Goal: Information Seeking & Learning: Learn about a topic

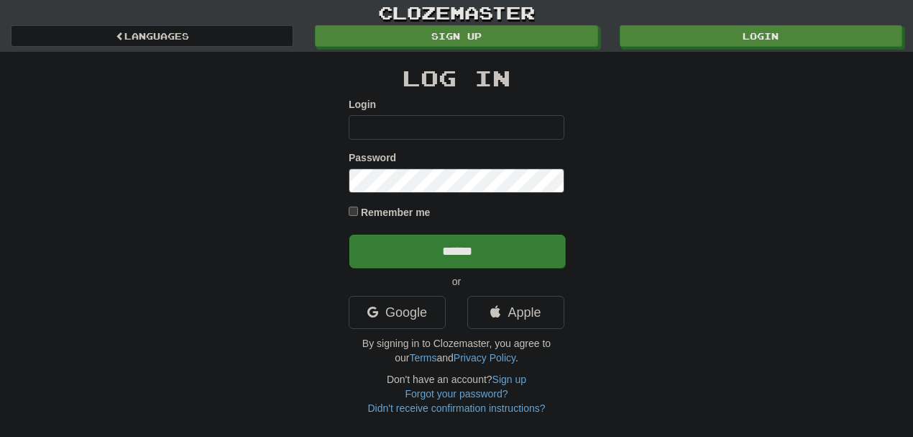
type input "********"
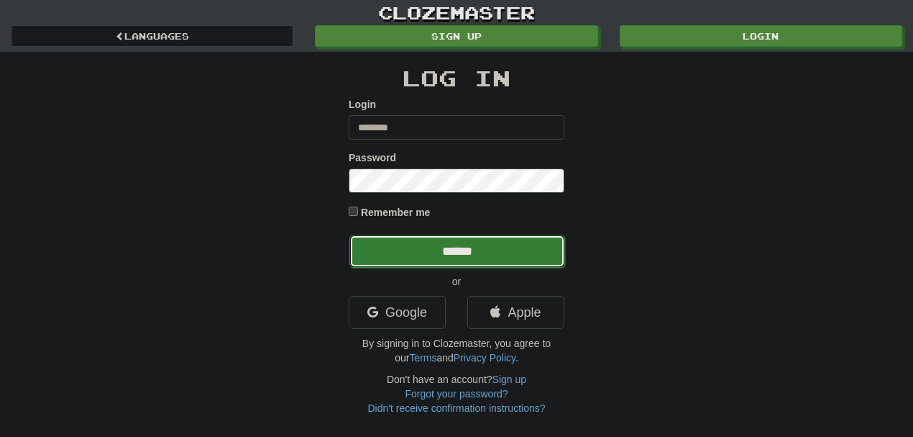
click at [468, 256] on input "******" at bounding box center [458, 250] width 216 height 33
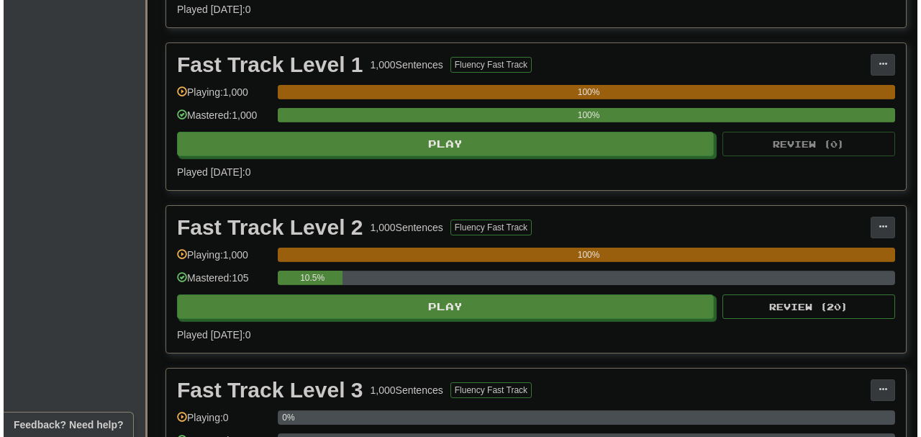
scroll to position [466, 0]
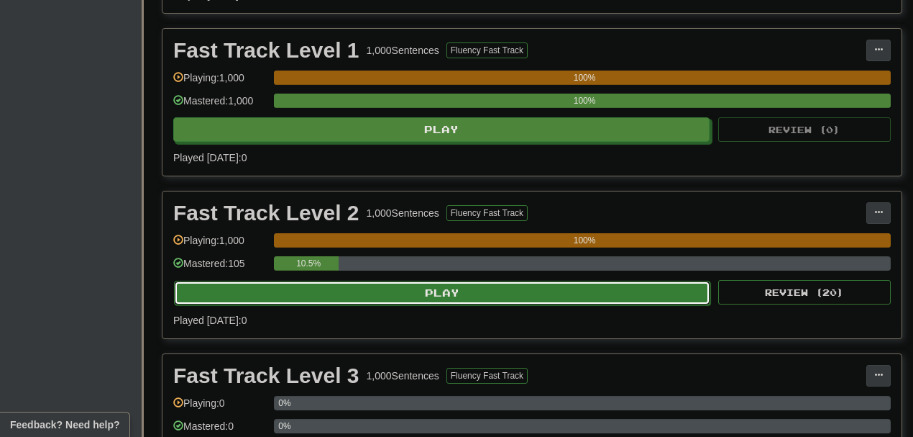
click at [472, 299] on button "Play" at bounding box center [442, 293] width 537 height 24
select select "**"
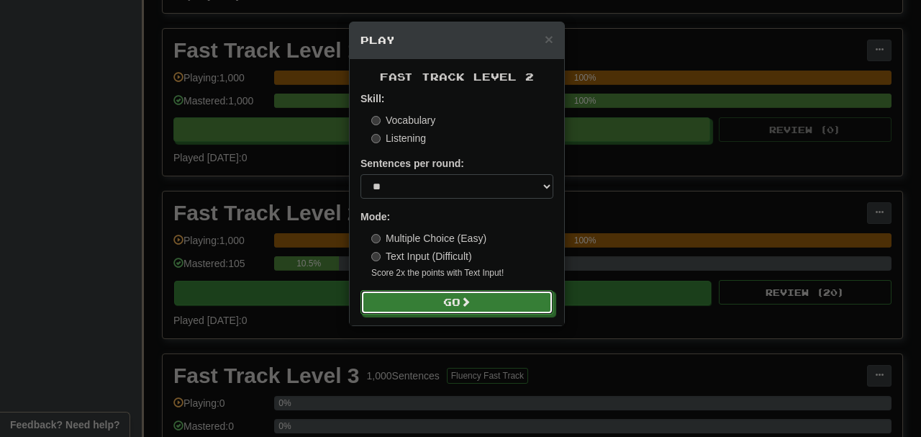
click at [470, 299] on span at bounding box center [465, 301] width 10 height 10
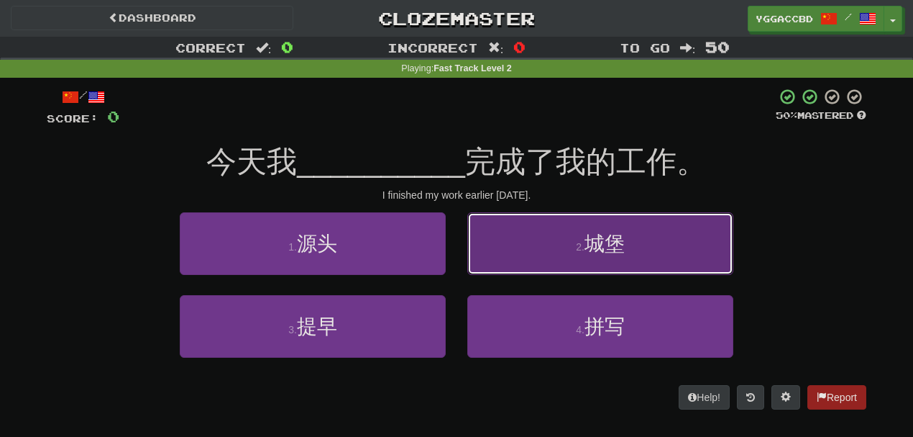
click at [600, 233] on span "城堡" at bounding box center [605, 243] width 40 height 22
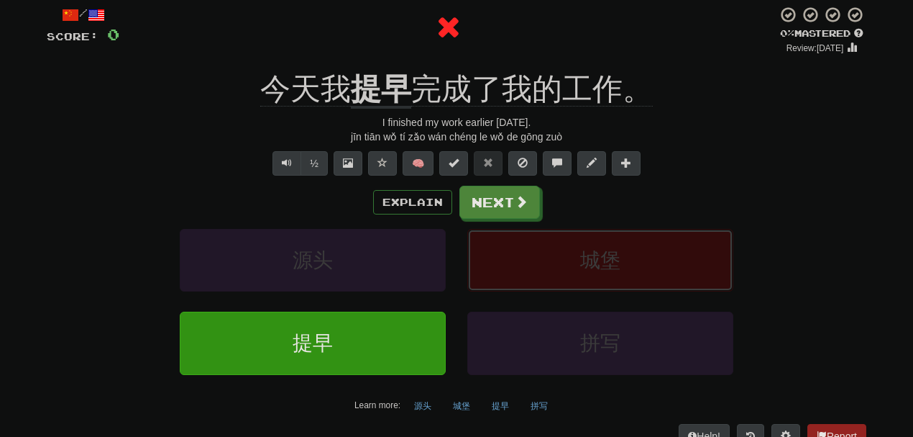
scroll to position [86, 0]
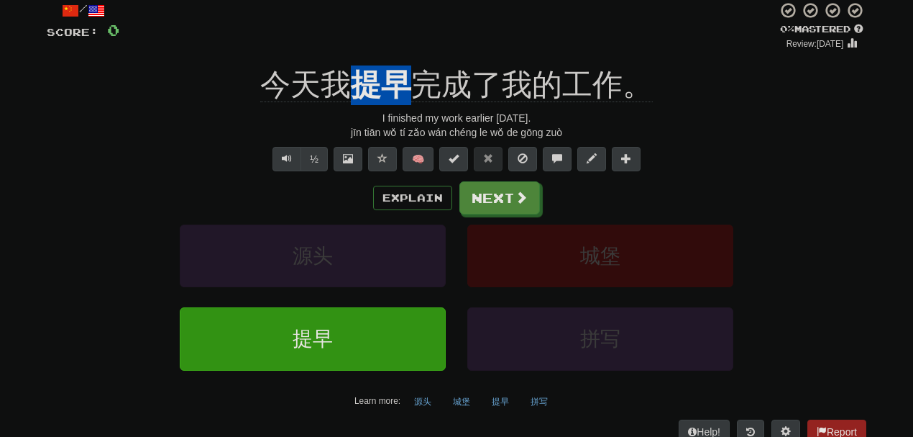
drag, startPoint x: 357, startPoint y: 63, endPoint x: 401, endPoint y: 64, distance: 43.9
click at [401, 64] on div "/ Score: 0 0 % Mastered Review: 2025-08-16 今天我 提早 完成了我的工作。 I finished my work e…" at bounding box center [457, 222] width 820 height 442
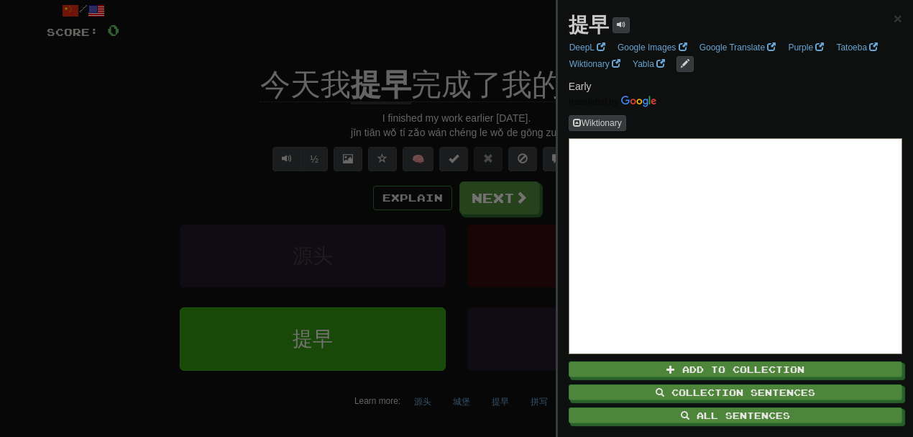
click at [432, 51] on div at bounding box center [456, 218] width 913 height 437
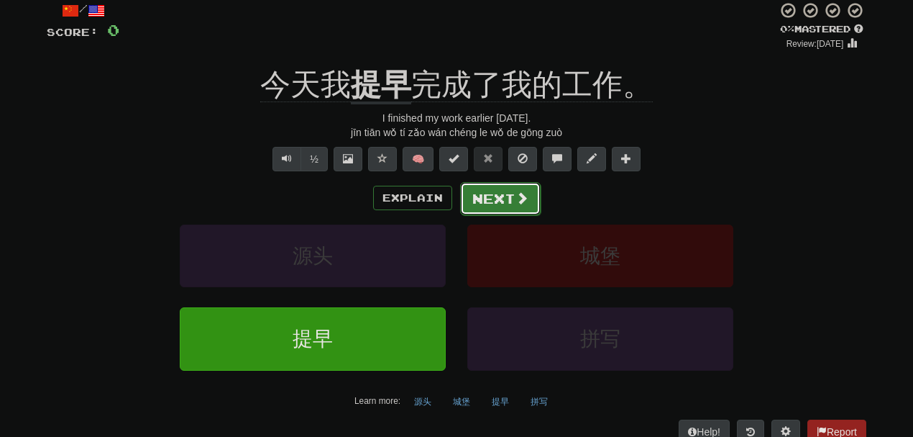
click at [494, 189] on button "Next" at bounding box center [500, 198] width 81 height 33
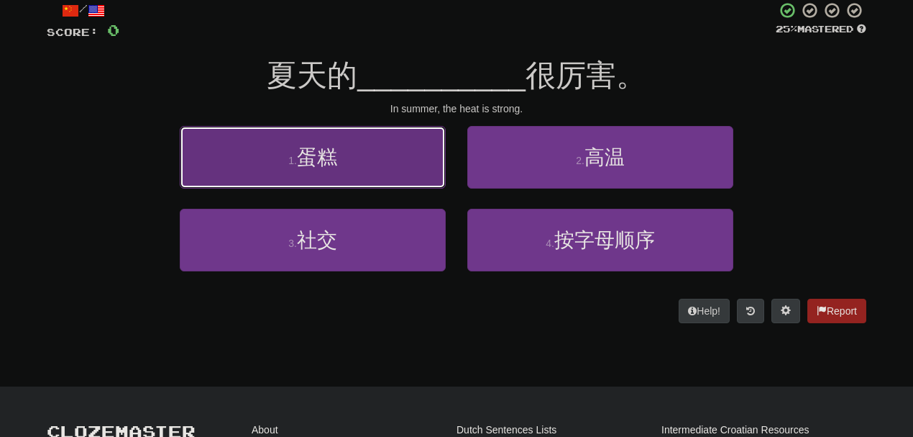
click at [398, 164] on button "1 . 蛋糕" at bounding box center [313, 157] width 266 height 63
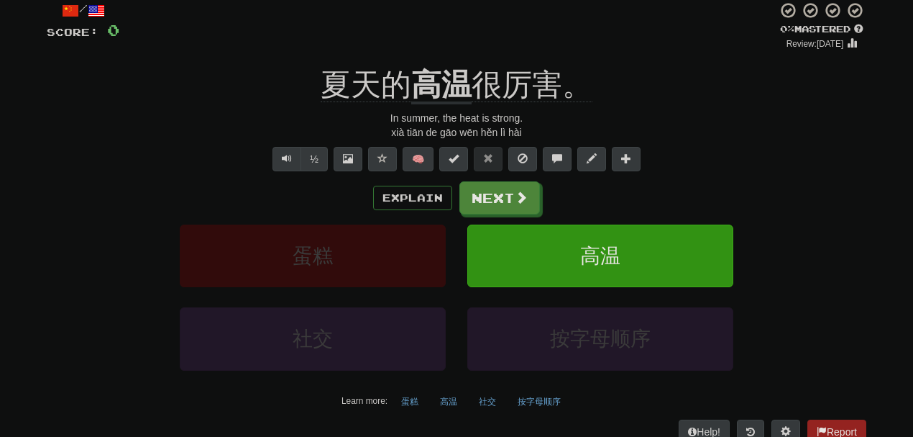
click at [443, 47] on div at bounding box center [448, 25] width 658 height 49
click at [439, 56] on div "/ Score: 0 0 % Mastered Review: 2025-08-16 夏天的 高温 很厉害。 In summer, the heat is s…" at bounding box center [457, 222] width 820 height 442
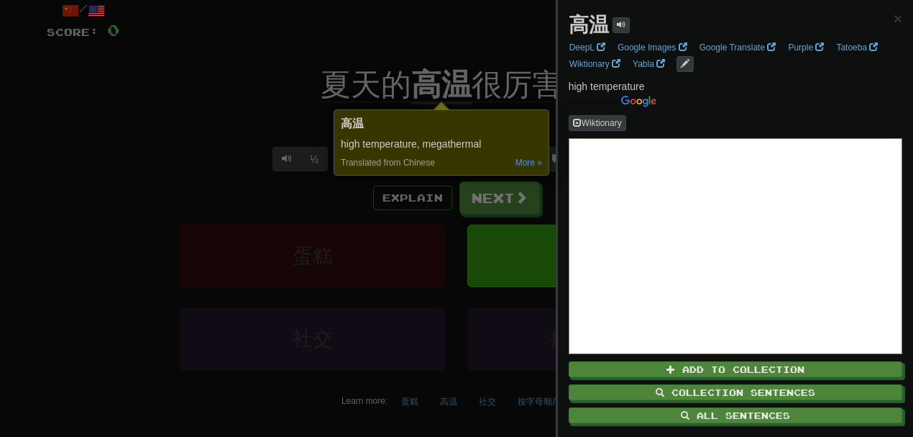
click at [194, 75] on div at bounding box center [456, 218] width 913 height 437
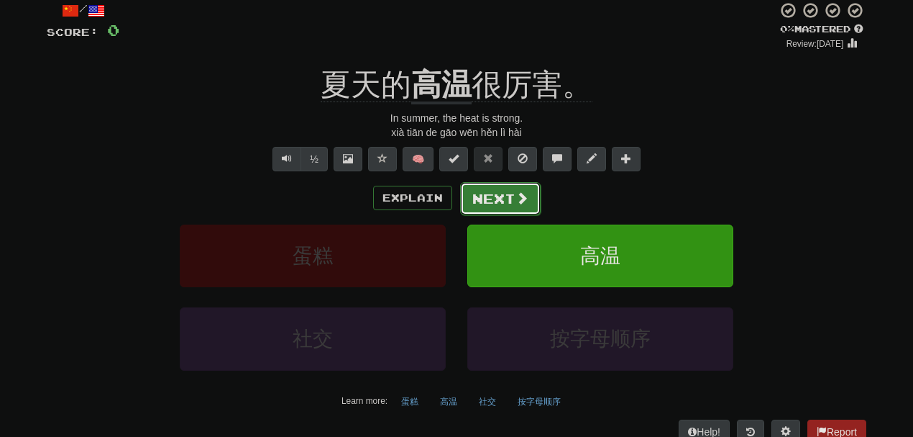
click at [518, 206] on button "Next" at bounding box center [500, 198] width 81 height 33
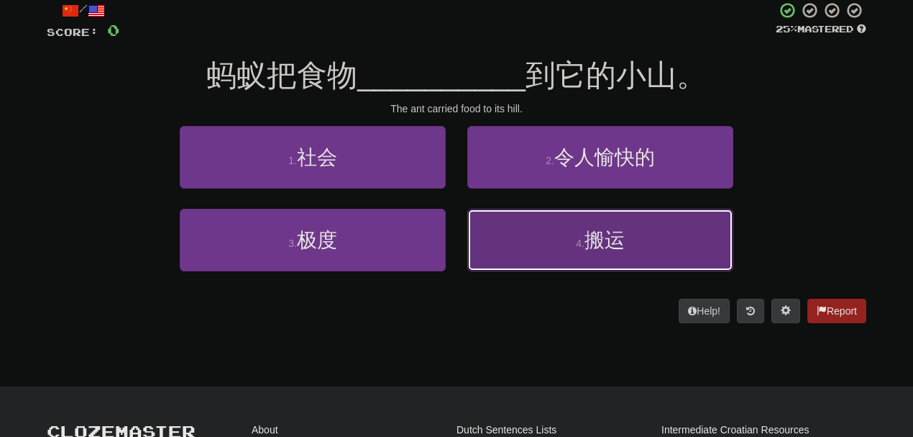
click at [539, 230] on button "4 . 搬运" at bounding box center [601, 240] width 266 height 63
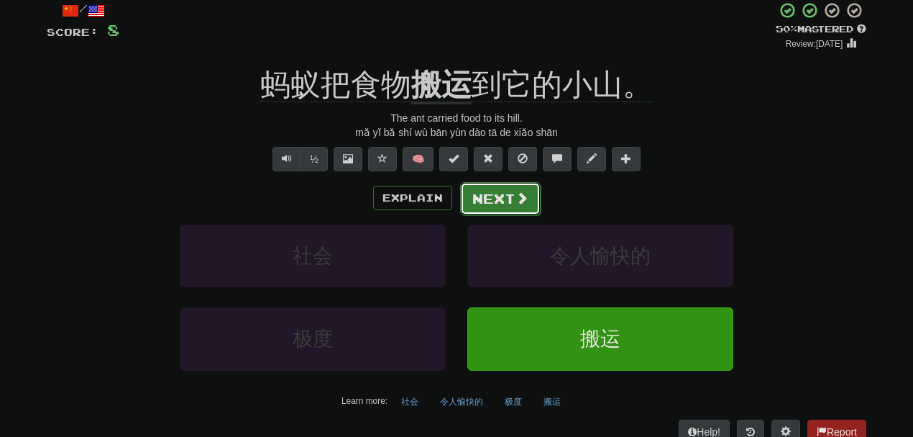
click at [506, 198] on button "Next" at bounding box center [500, 198] width 81 height 33
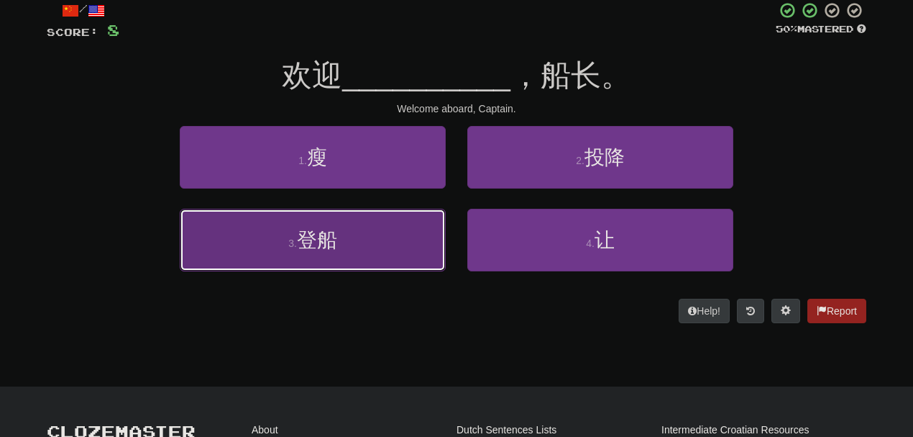
click at [381, 243] on button "3 . 登船" at bounding box center [313, 240] width 266 height 63
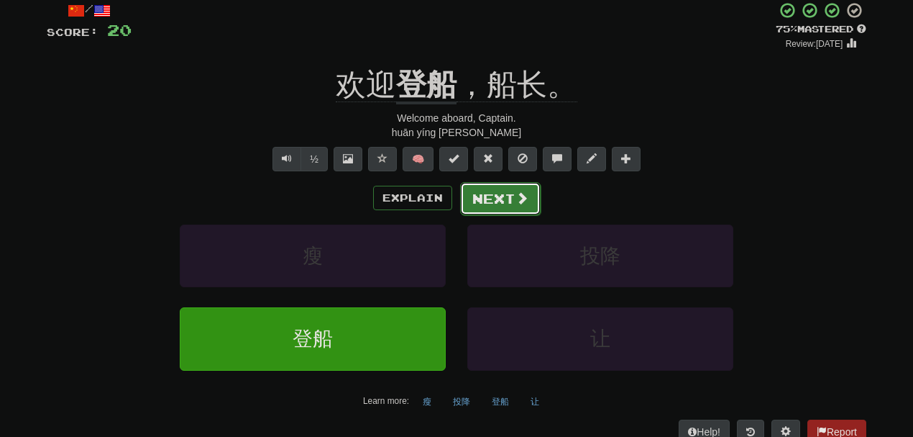
click at [506, 193] on button "Next" at bounding box center [500, 198] width 81 height 33
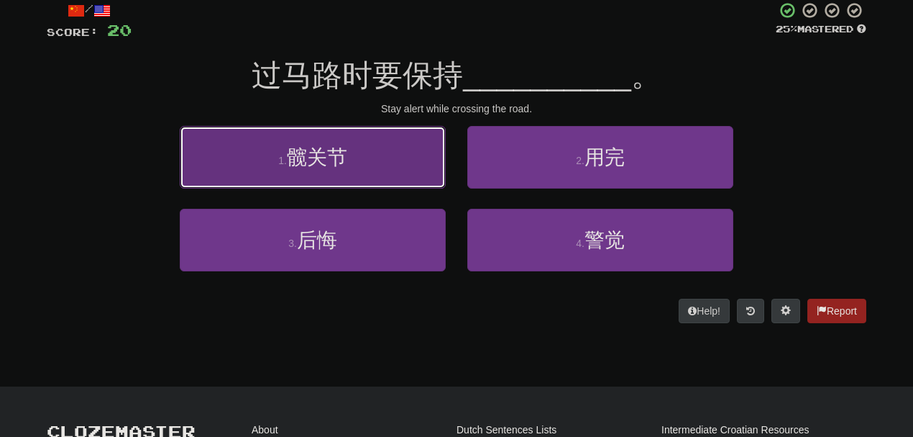
click at [400, 154] on button "1 . 髋关节" at bounding box center [313, 157] width 266 height 63
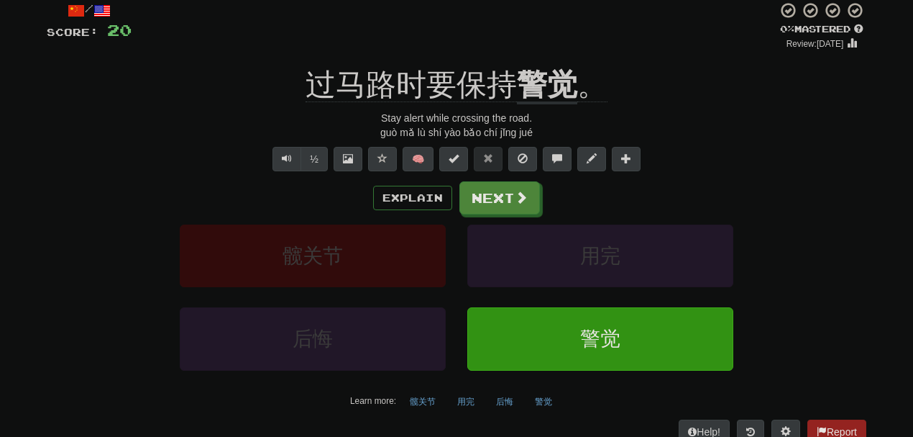
click at [538, 60] on div "/ Score: 20 0 % Mastered Review: 2025-08-16 过马路时要保持 警觉 。 Stay alert while cross…" at bounding box center [457, 222] width 820 height 442
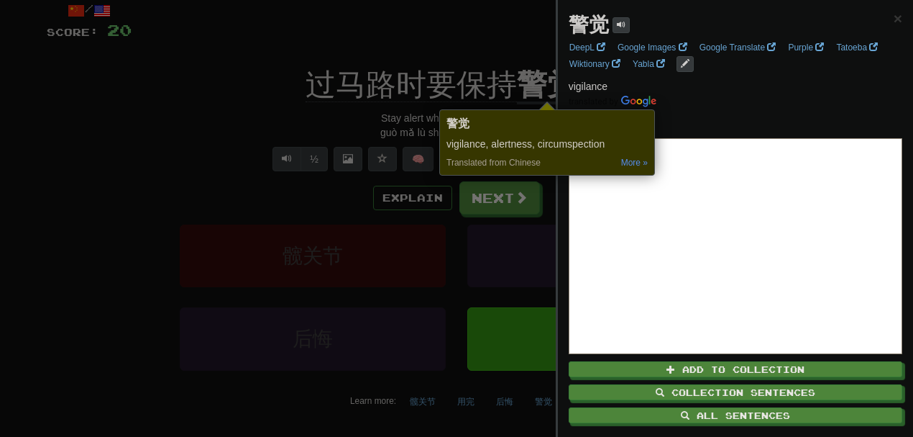
click at [490, 195] on div at bounding box center [456, 218] width 913 height 437
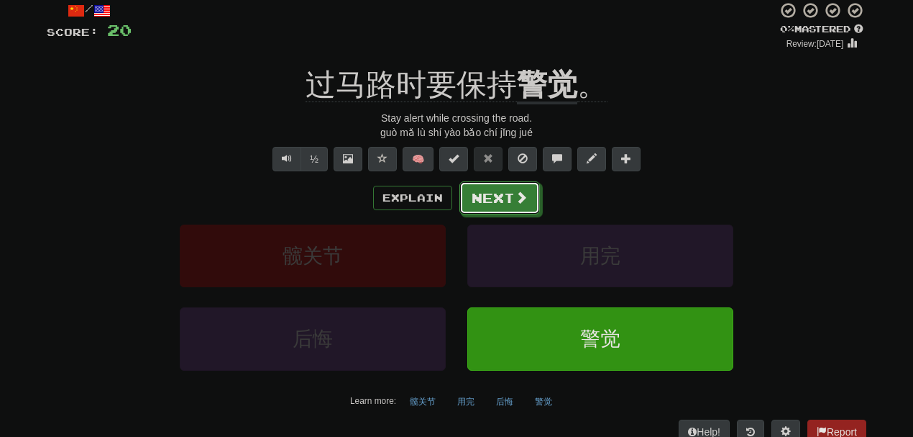
click at [490, 195] on button "Next" at bounding box center [500, 197] width 81 height 33
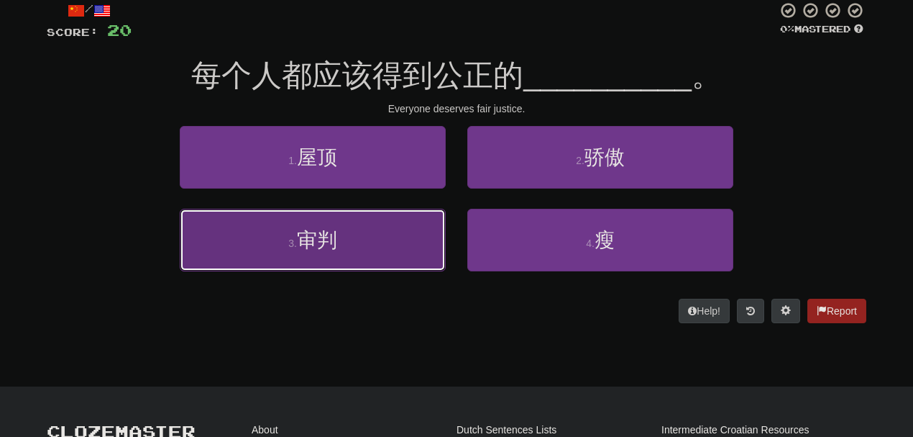
click at [360, 250] on button "3 . 审判" at bounding box center [313, 240] width 266 height 63
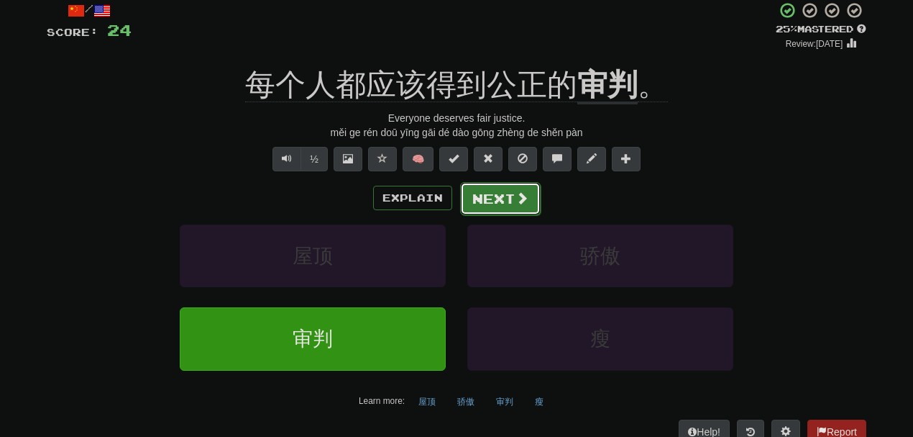
click at [509, 205] on button "Next" at bounding box center [500, 198] width 81 height 33
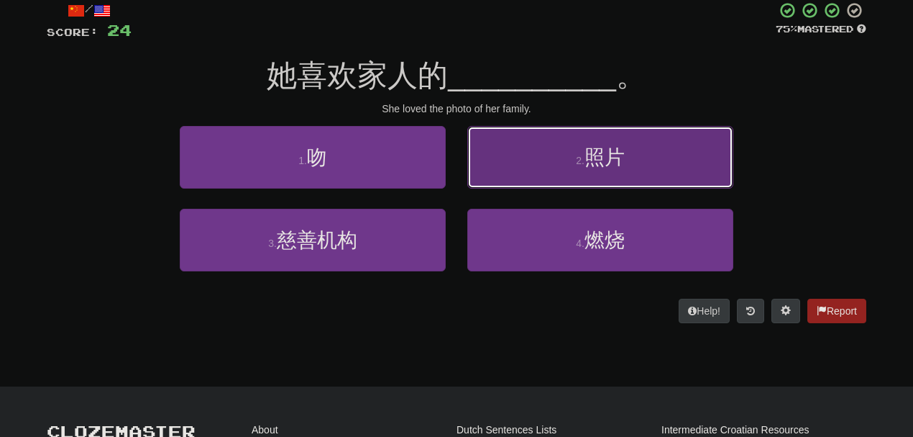
click at [551, 161] on button "2 . 照片" at bounding box center [601, 157] width 266 height 63
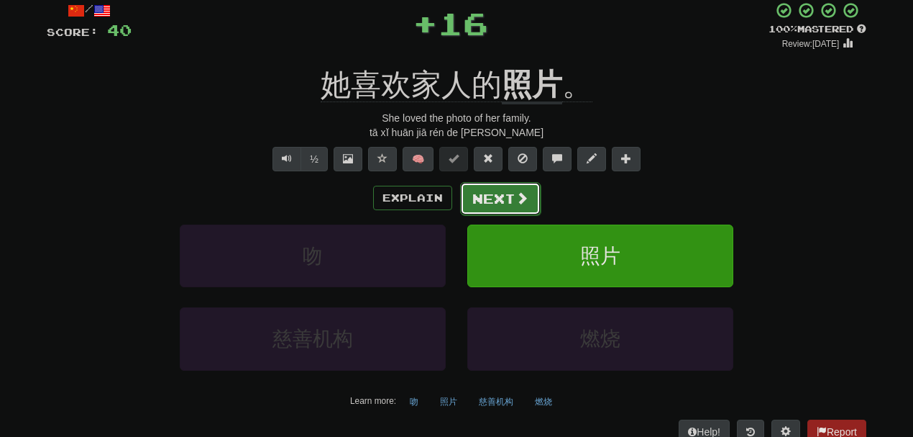
click at [503, 186] on button "Next" at bounding box center [500, 198] width 81 height 33
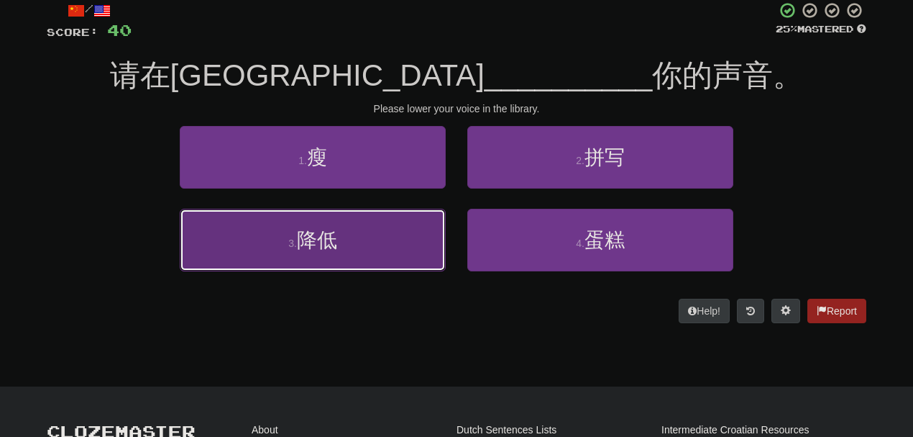
click at [378, 235] on button "3 . 降低" at bounding box center [313, 240] width 266 height 63
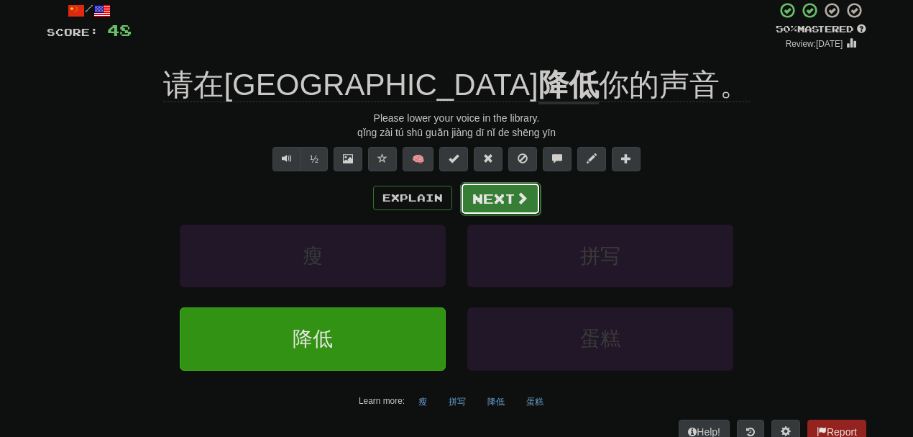
click at [483, 201] on button "Next" at bounding box center [500, 198] width 81 height 33
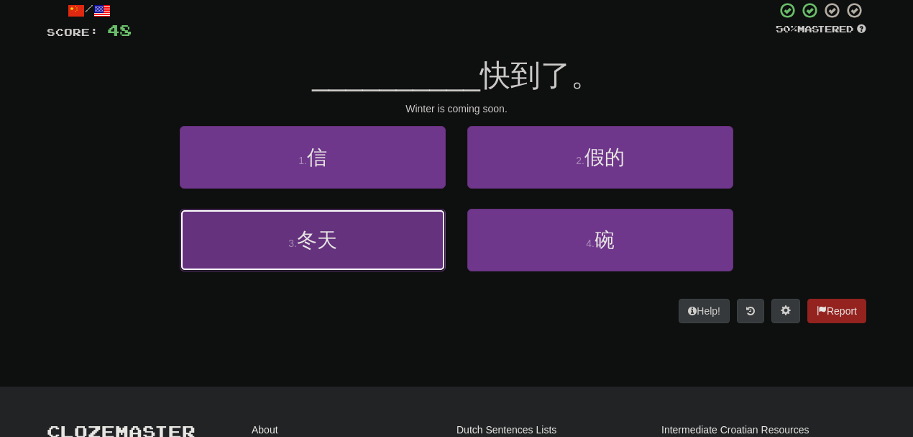
click at [406, 229] on button "3 . 冬天" at bounding box center [313, 240] width 266 height 63
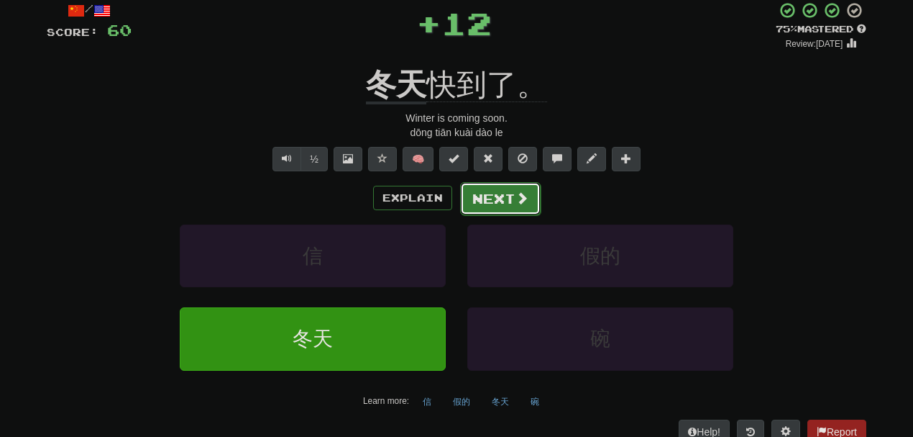
click at [476, 197] on button "Next" at bounding box center [500, 198] width 81 height 33
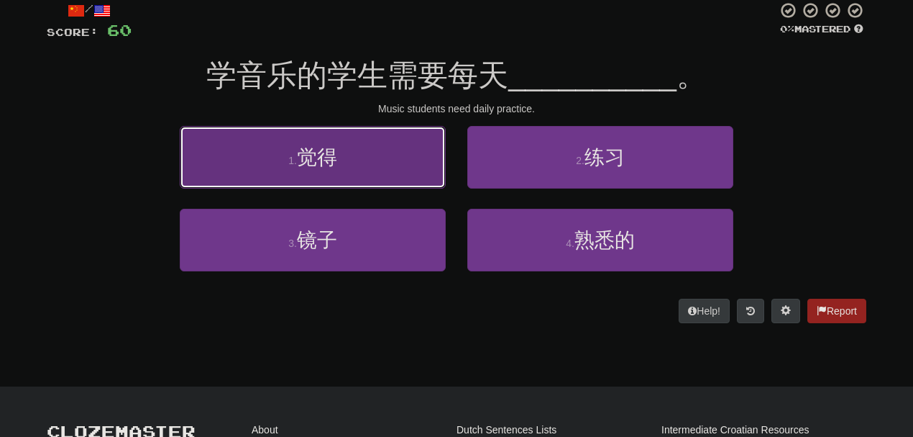
click at [360, 153] on button "1 . 觉得" at bounding box center [313, 157] width 266 height 63
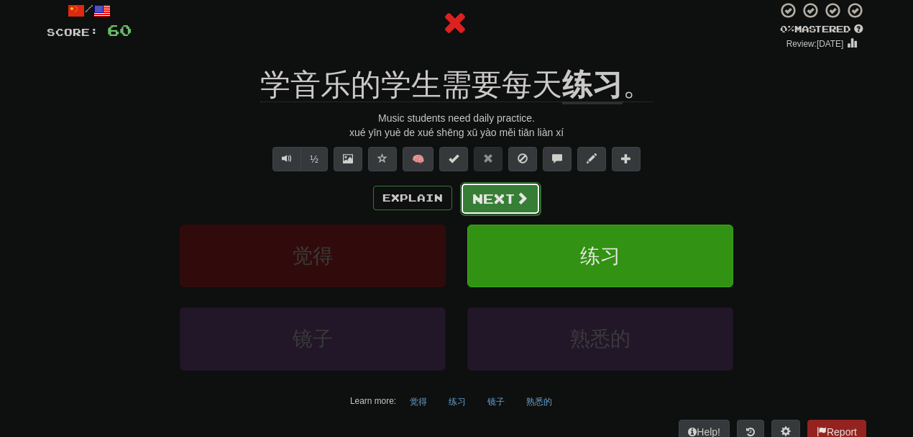
click at [501, 191] on button "Next" at bounding box center [500, 198] width 81 height 33
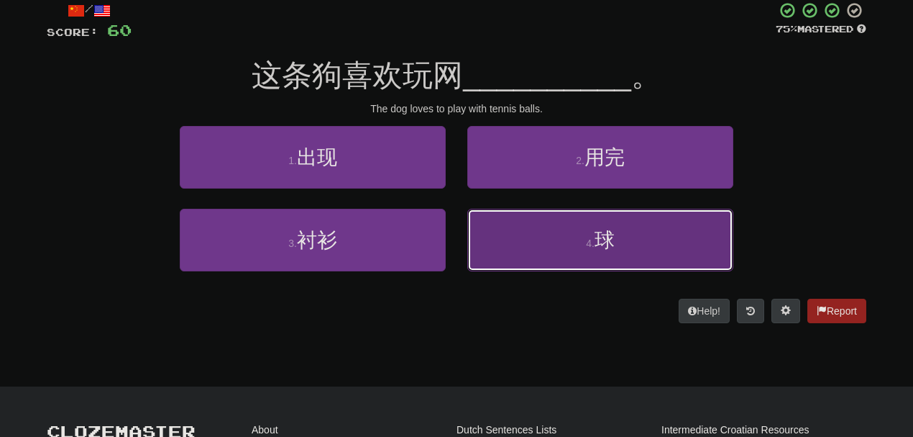
click at [534, 237] on button "4 . 球" at bounding box center [601, 240] width 266 height 63
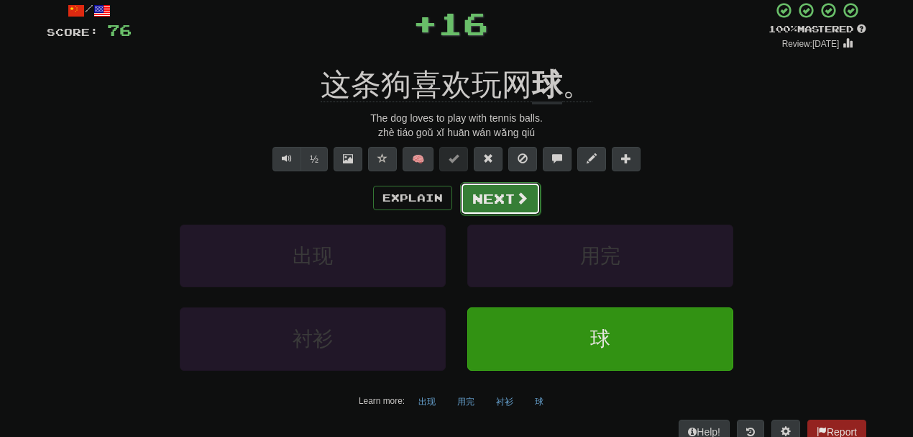
click at [502, 206] on button "Next" at bounding box center [500, 198] width 81 height 33
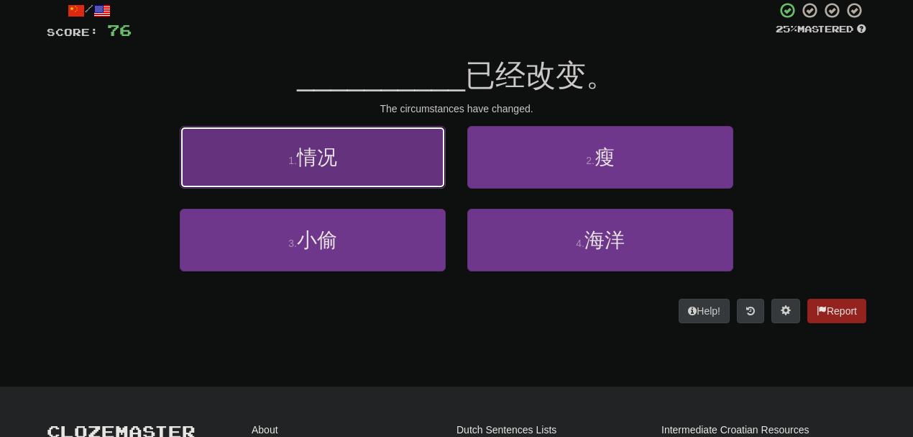
click at [387, 152] on button "1 . 情况" at bounding box center [313, 157] width 266 height 63
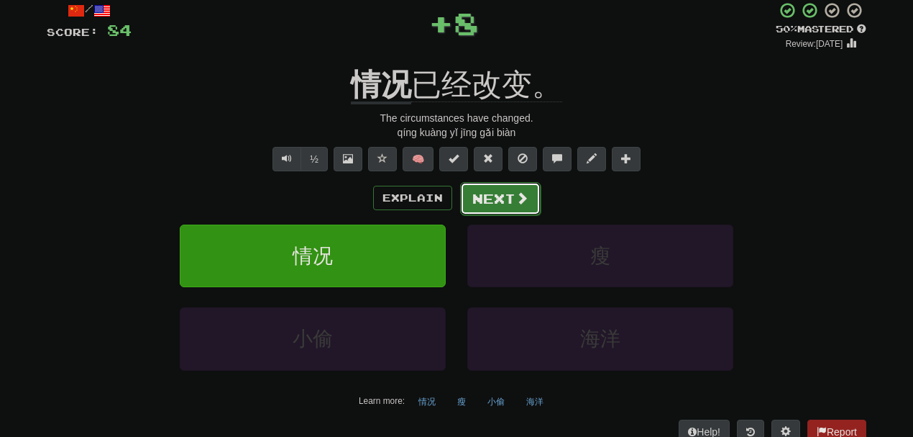
click at [507, 201] on button "Next" at bounding box center [500, 198] width 81 height 33
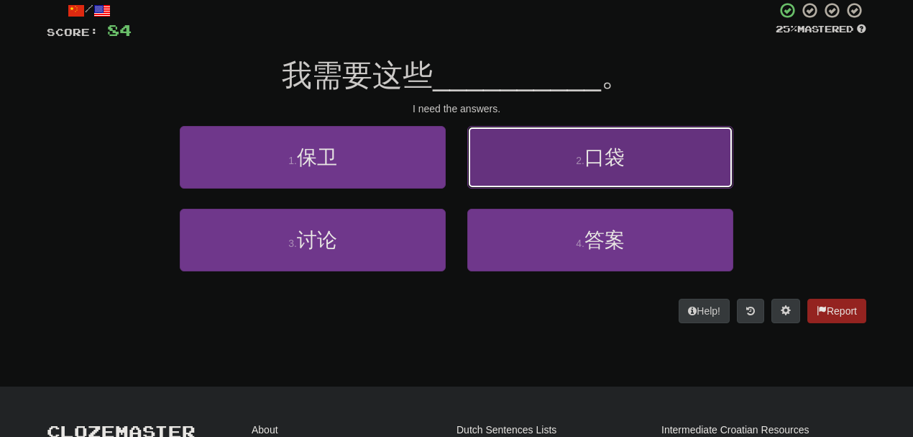
click at [537, 176] on button "2 . 口袋" at bounding box center [601, 157] width 266 height 63
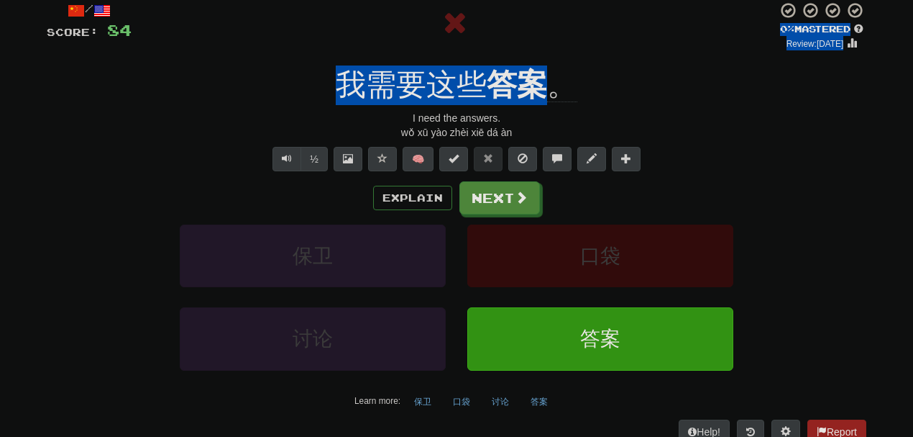
drag, startPoint x: 495, startPoint y: 49, endPoint x: 538, endPoint y: 61, distance: 44.9
click at [538, 61] on div "/ Score: 84 0 % Mastered Review: 2025-08-16 我需要这些 答案 。 I need the answers. wǒ x…" at bounding box center [457, 222] width 820 height 442
click at [603, 42] on div at bounding box center [455, 25] width 646 height 49
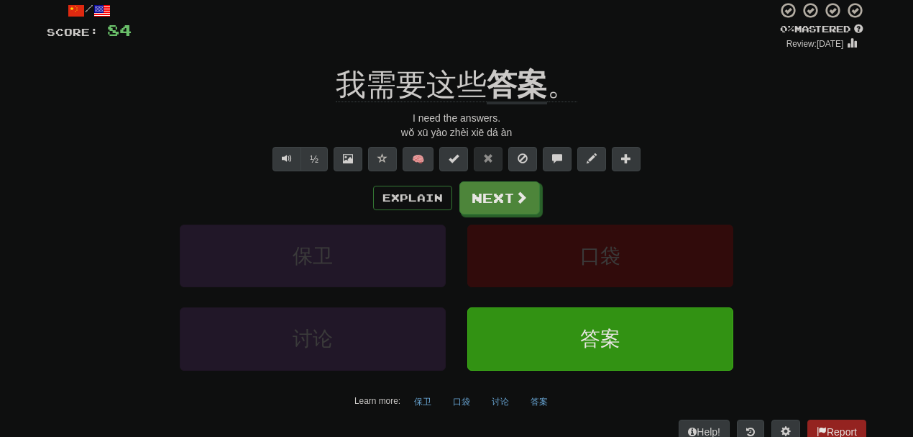
click at [516, 56] on div "/ Score: 84 0 % Mastered Review: 2025-08-16 我需要这些 答案 。 I need the answers. wǒ x…" at bounding box center [457, 222] width 820 height 442
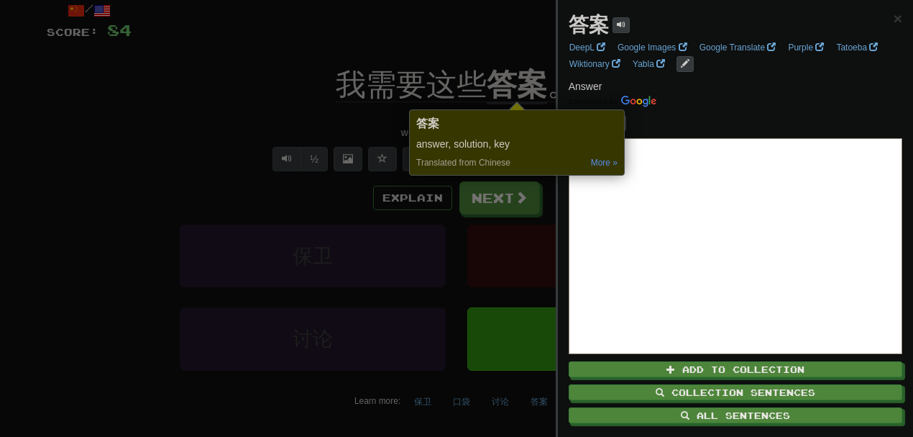
click at [465, 40] on div at bounding box center [456, 218] width 913 height 437
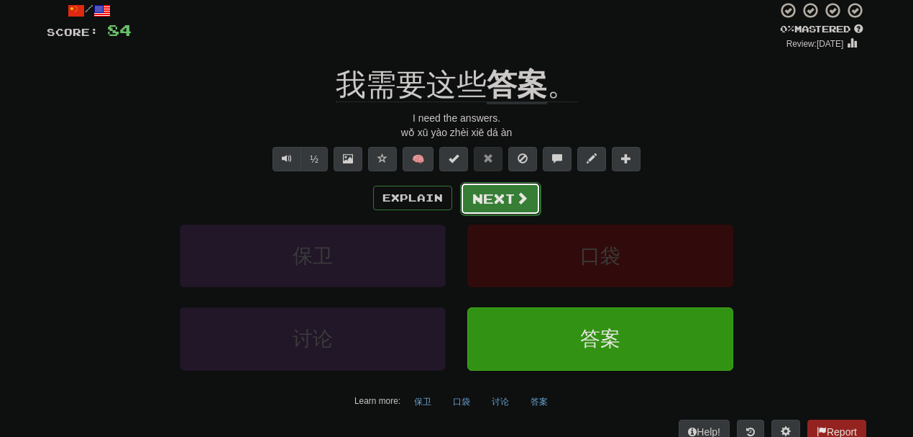
click at [479, 198] on button "Next" at bounding box center [500, 198] width 81 height 33
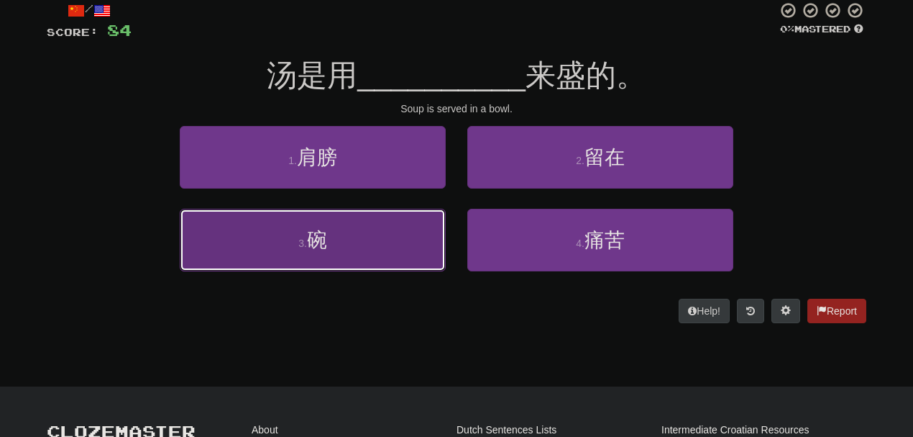
click at [370, 246] on button "3 . 碗" at bounding box center [313, 240] width 266 height 63
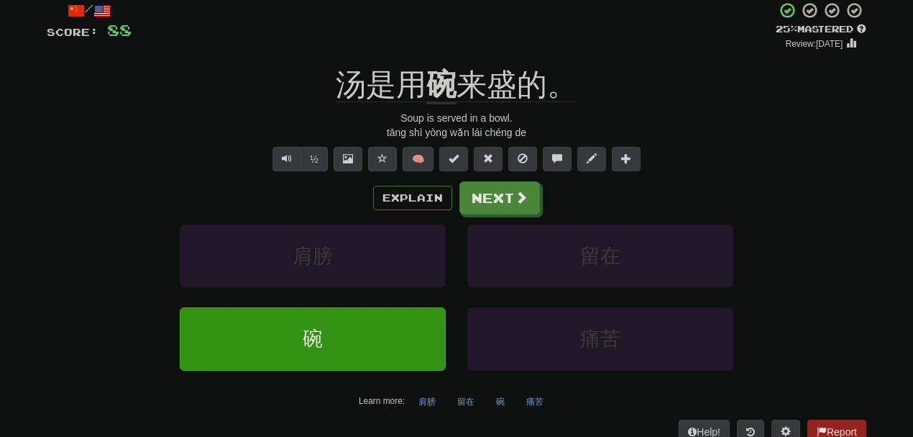
click at [433, 56] on div "/ Score: 88 + 4 25 % Mastered Review: 2025-08-17 汤是用 碗 来盛的。 Soup is served in a…" at bounding box center [457, 222] width 820 height 442
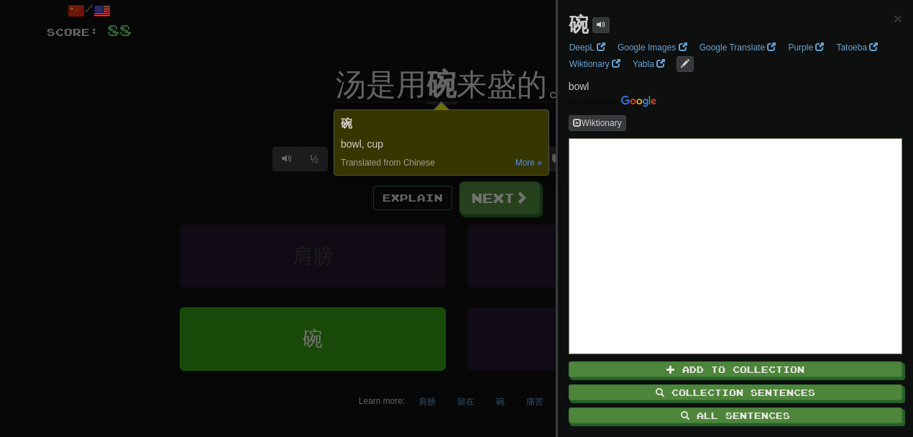
click at [502, 35] on div at bounding box center [456, 218] width 913 height 437
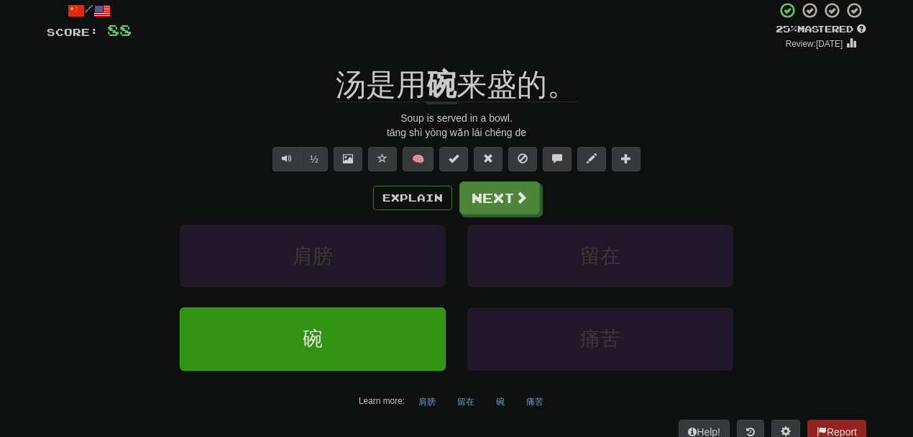
click at [501, 56] on div "/ Score: 88 + 4 25 % Mastered Review: 2025-08-17 汤是用 碗 来盛的。 Soup is served in a…" at bounding box center [457, 222] width 820 height 442
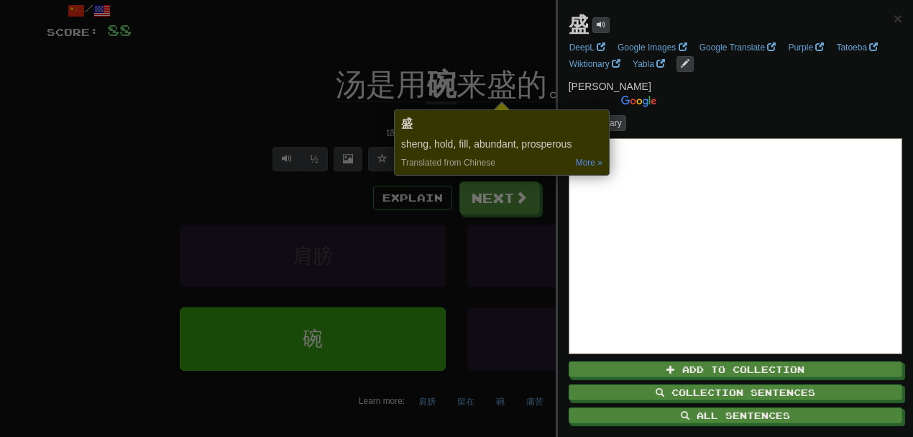
click at [425, 62] on div at bounding box center [456, 218] width 913 height 437
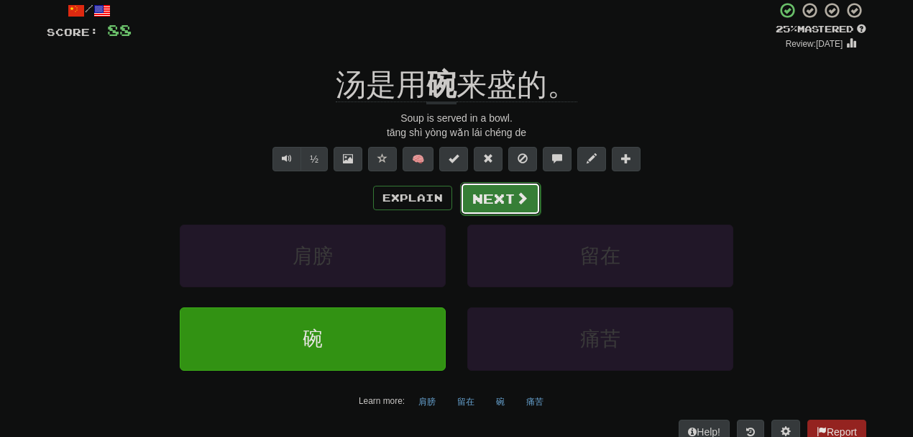
click at [498, 201] on button "Next" at bounding box center [500, 198] width 81 height 33
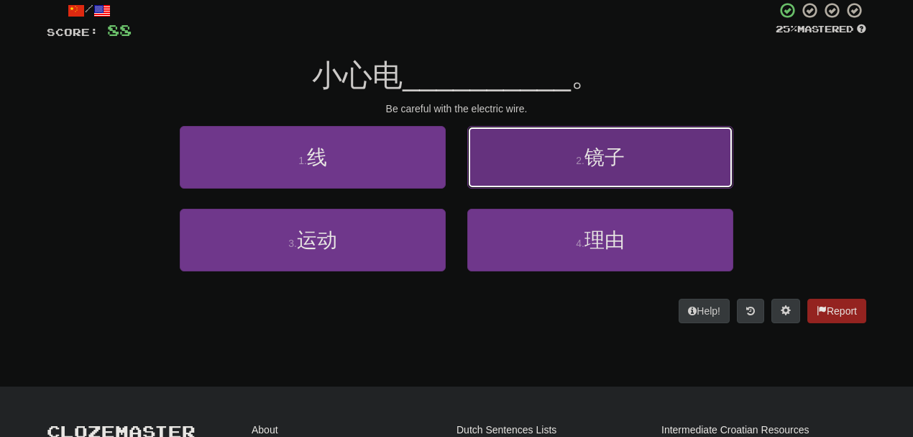
click at [526, 162] on button "2 . 镜子" at bounding box center [601, 157] width 266 height 63
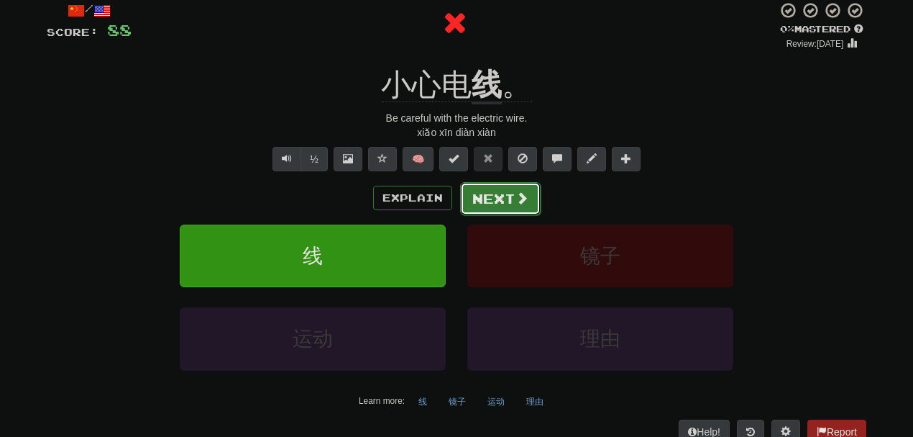
click at [506, 190] on button "Next" at bounding box center [500, 198] width 81 height 33
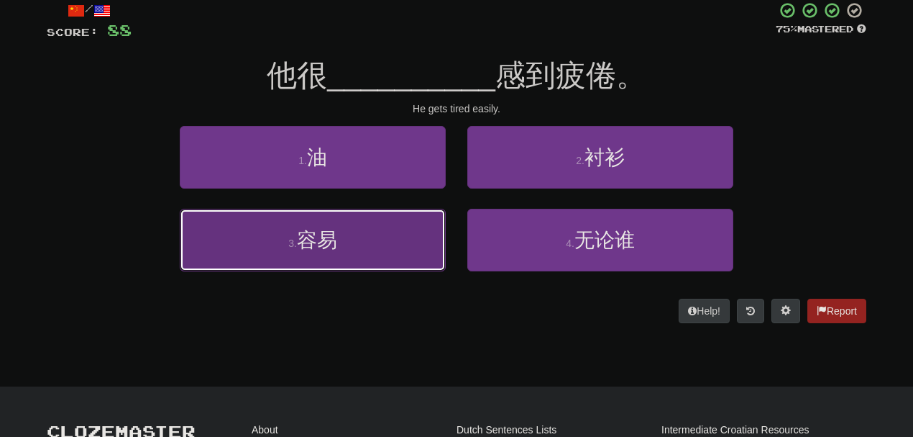
click at [378, 267] on button "3 . 容易" at bounding box center [313, 240] width 266 height 63
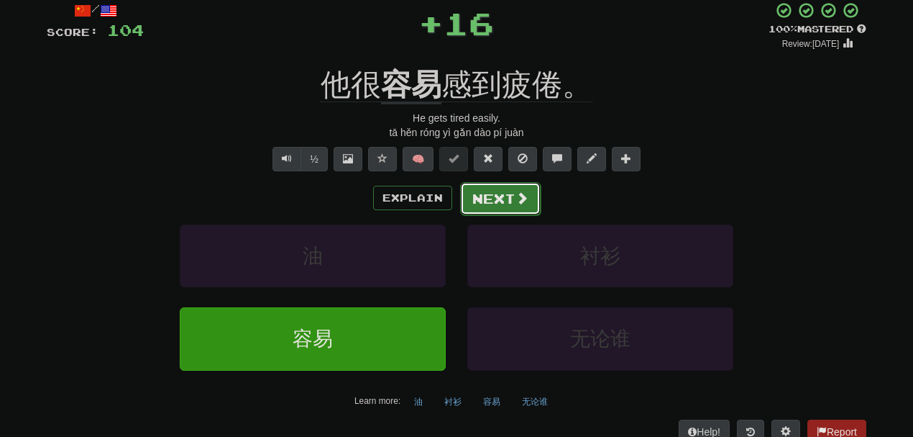
click at [483, 197] on button "Next" at bounding box center [500, 198] width 81 height 33
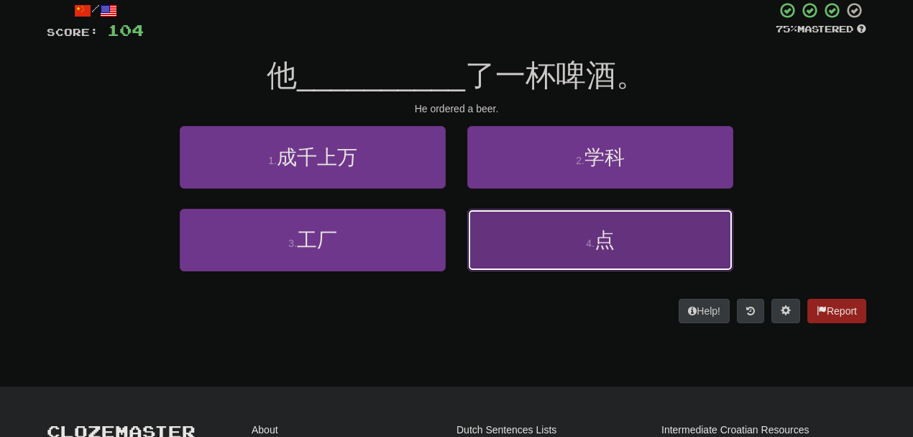
click at [578, 240] on button "4 . 点" at bounding box center [601, 240] width 266 height 63
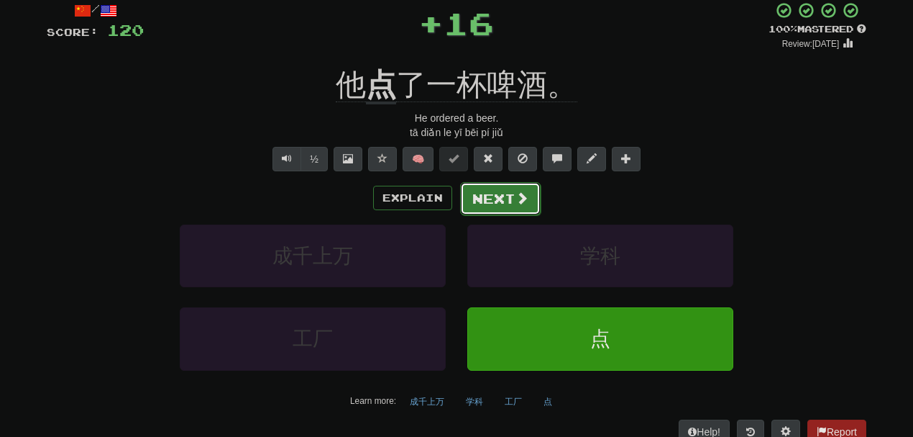
click at [488, 198] on button "Next" at bounding box center [500, 198] width 81 height 33
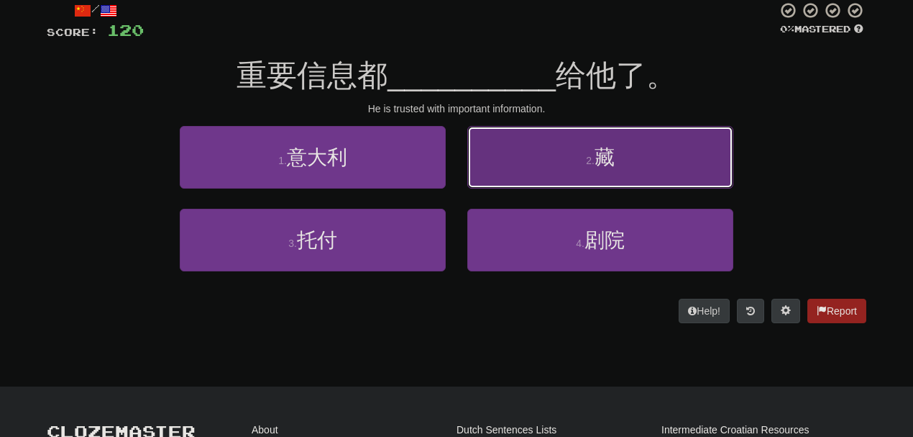
click at [560, 149] on button "2 . 藏" at bounding box center [601, 157] width 266 height 63
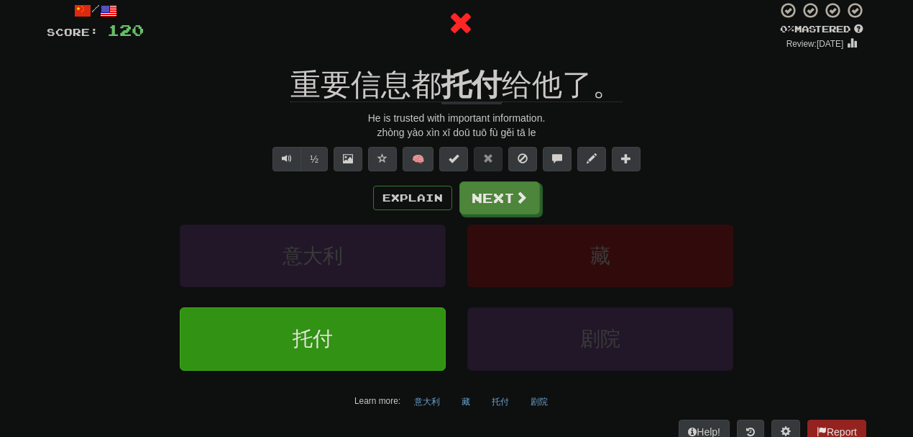
click at [458, 60] on div "/ Score: 120 0 % Mastered Review: 2025-08-16 重要信息都 托付 给他了。 He is trusted with i…" at bounding box center [457, 222] width 820 height 442
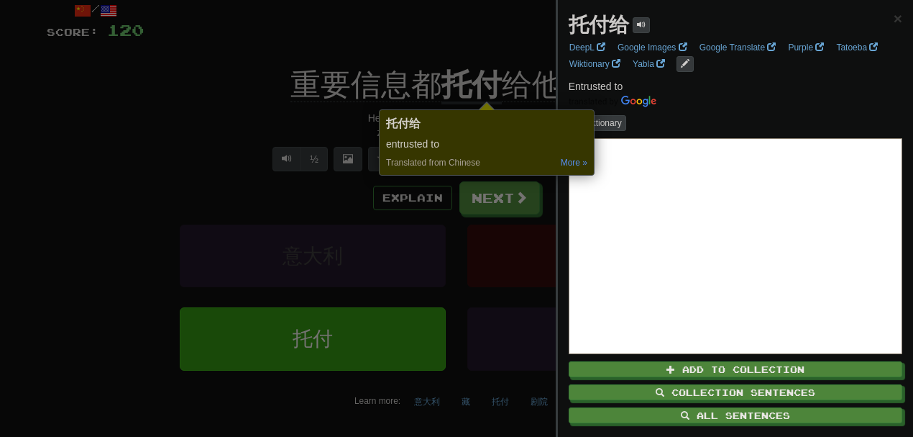
click at [512, 27] on div at bounding box center [456, 218] width 913 height 437
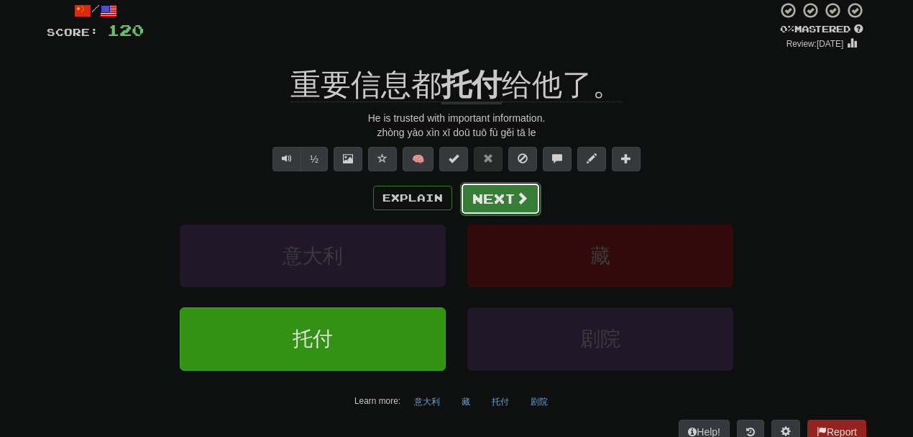
click at [489, 191] on button "Next" at bounding box center [500, 198] width 81 height 33
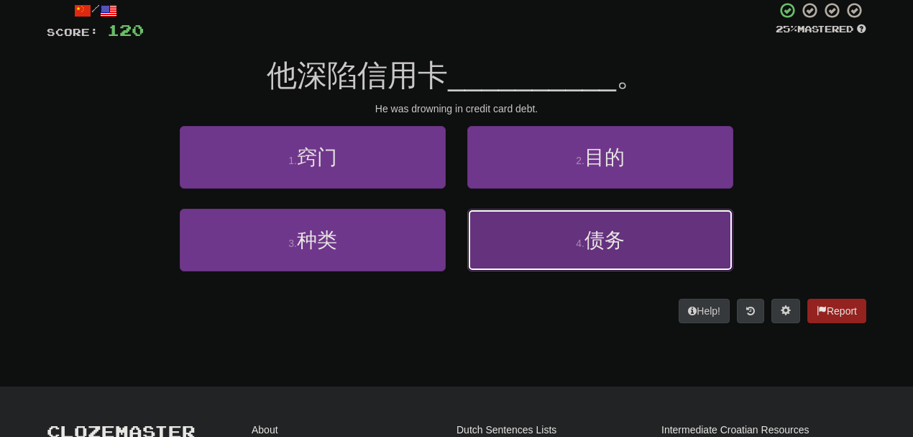
click at [514, 237] on button "4 . 债务" at bounding box center [601, 240] width 266 height 63
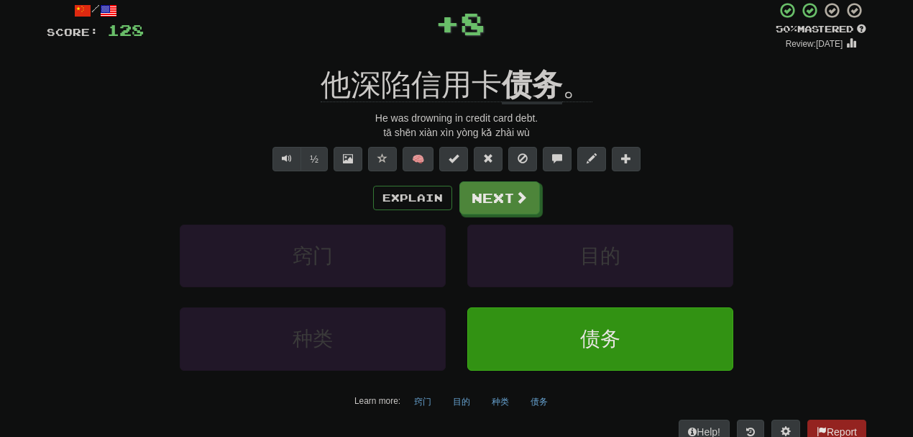
click at [525, 59] on div "/ Score: 128 + 8 50 % Mastered Review: 2025-08-26 他深陷信用卡 债务 。 He was drowning i…" at bounding box center [457, 222] width 820 height 442
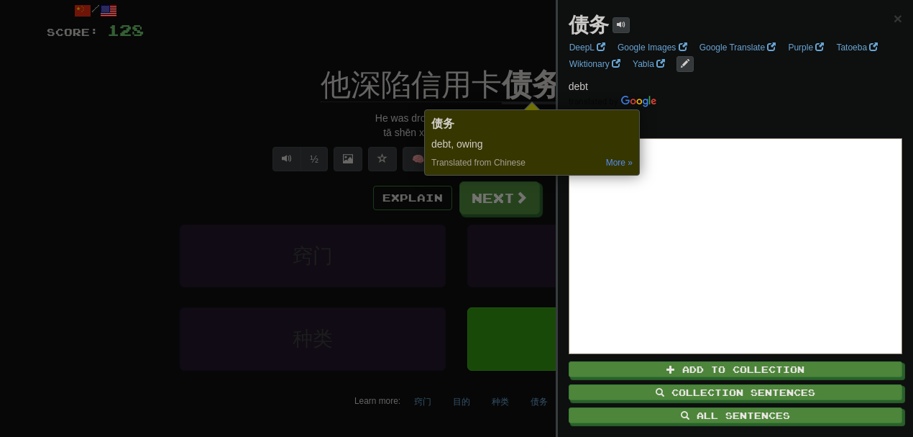
click at [497, 46] on div at bounding box center [456, 218] width 913 height 437
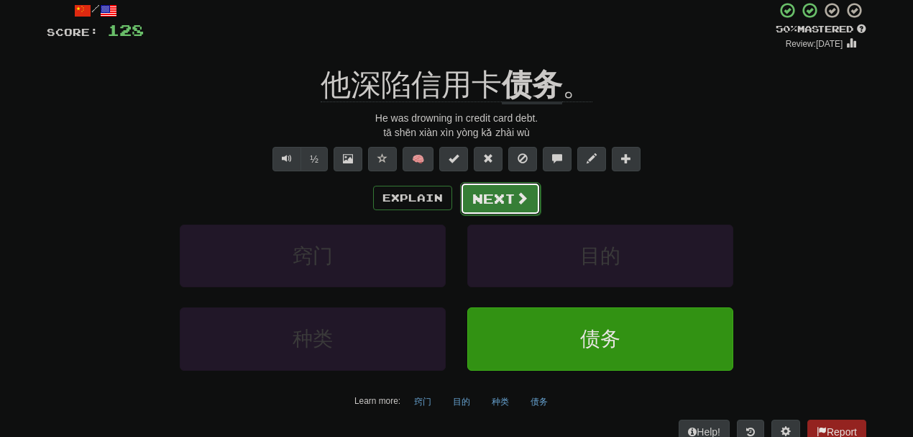
click at [494, 193] on button "Next" at bounding box center [500, 198] width 81 height 33
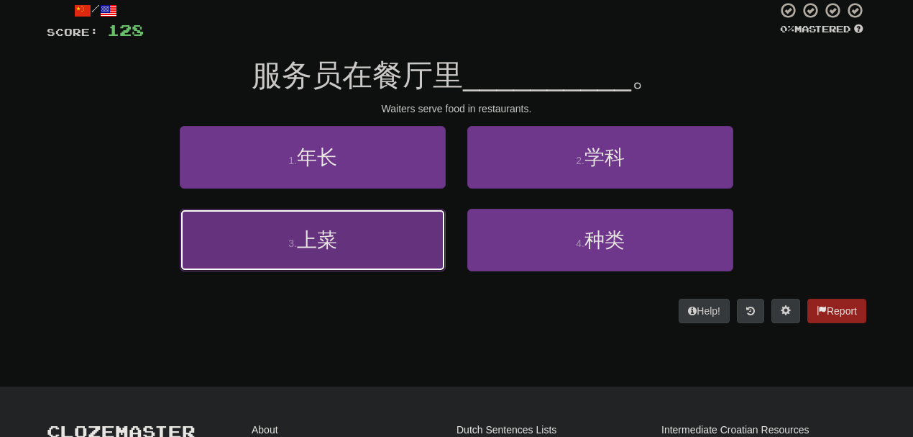
click at [350, 241] on button "3 . 上菜" at bounding box center [313, 240] width 266 height 63
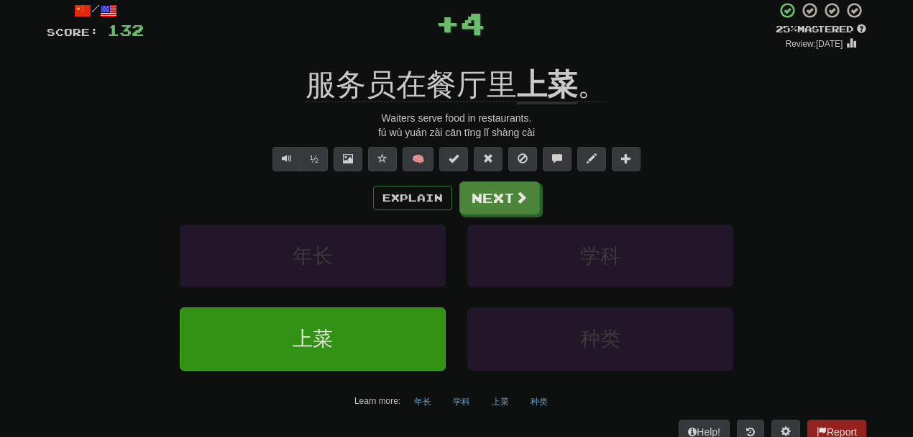
click at [545, 60] on div "/ Score: 132 + 4 25 % Mastered Review: 2025-08-17 服务员在餐厅里 上菜 。 Waiters serve fo…" at bounding box center [457, 222] width 820 height 442
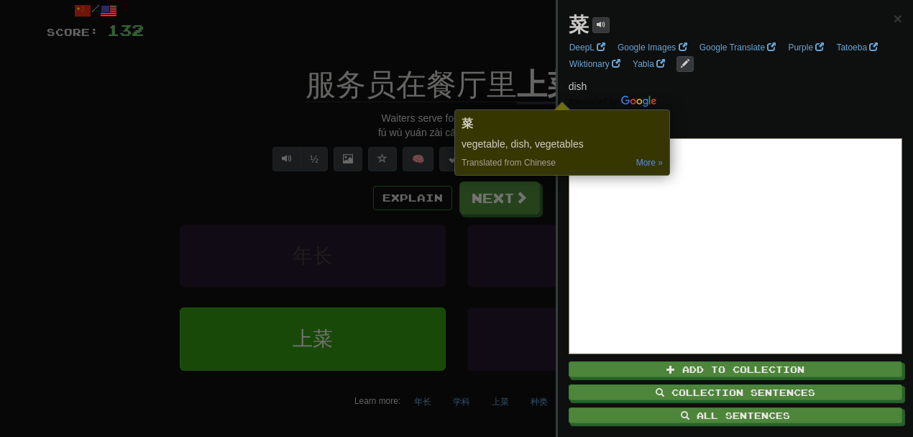
click at [521, 47] on div at bounding box center [456, 218] width 913 height 437
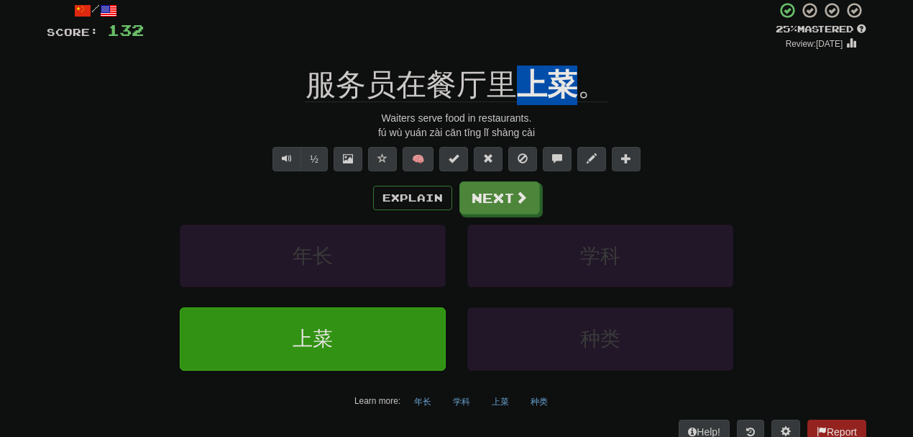
drag, startPoint x: 526, startPoint y: 62, endPoint x: 575, endPoint y: 63, distance: 48.2
click at [575, 63] on div "/ Score: 132 + 4 25 % Mastered Review: 2025-08-17 服务员在餐厅里 上菜 。 Waiters serve fo…" at bounding box center [457, 222] width 820 height 442
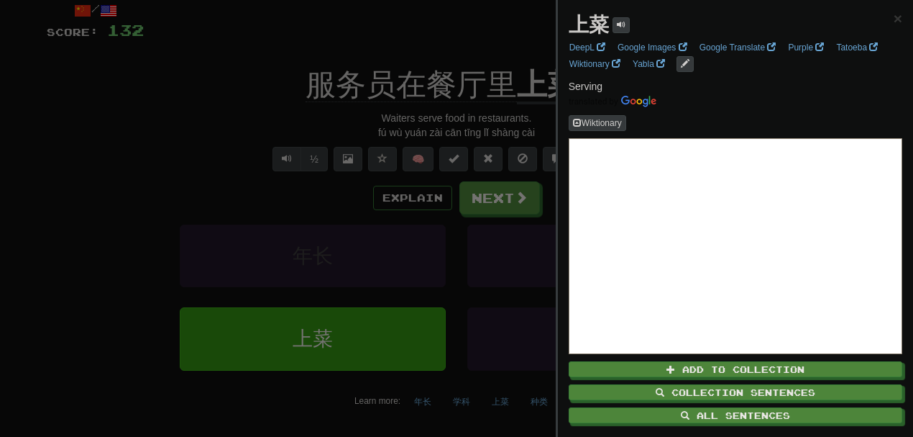
click at [474, 54] on div at bounding box center [456, 218] width 913 height 437
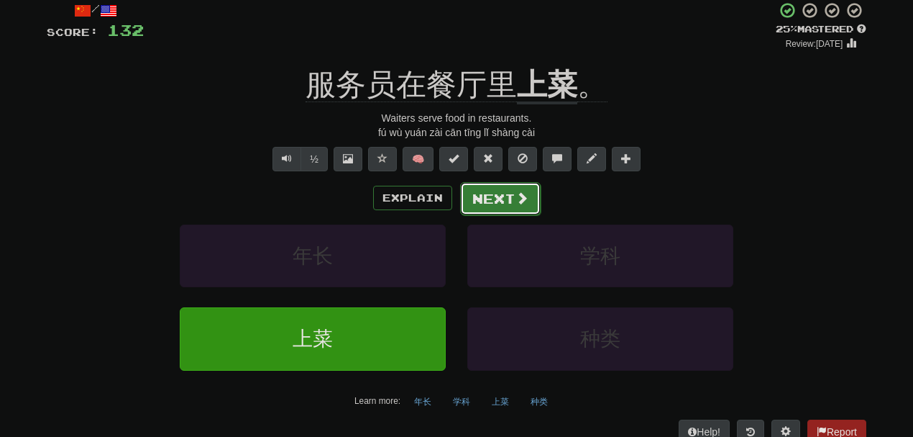
click at [480, 201] on button "Next" at bounding box center [500, 198] width 81 height 33
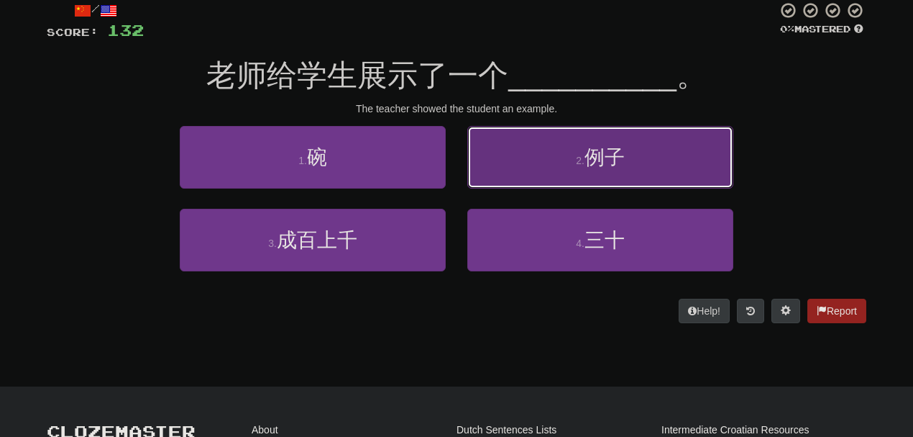
click at [519, 175] on button "2 . 例子" at bounding box center [601, 157] width 266 height 63
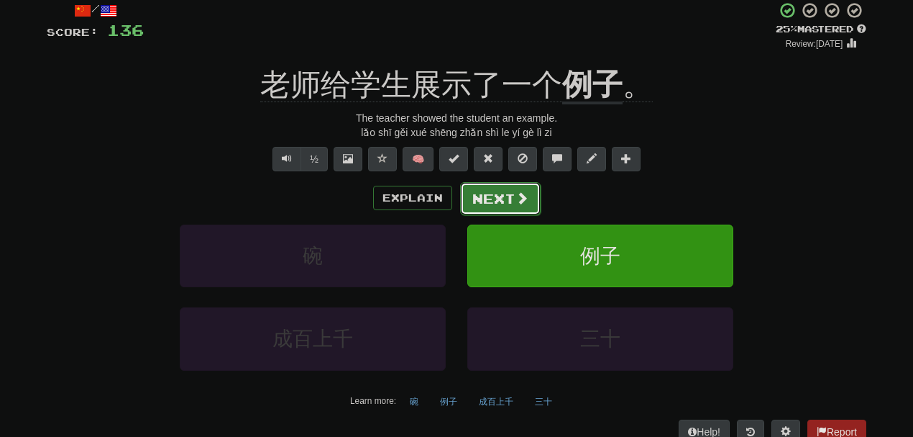
click at [498, 203] on button "Next" at bounding box center [500, 198] width 81 height 33
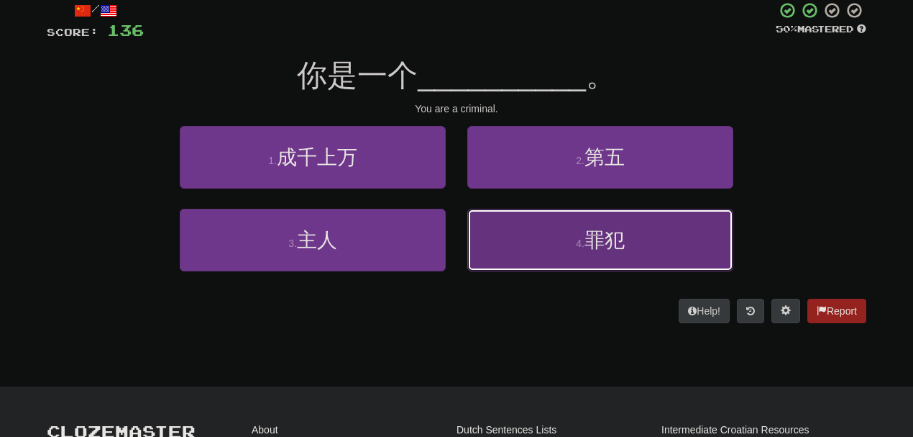
click at [530, 222] on button "4 . 罪犯" at bounding box center [601, 240] width 266 height 63
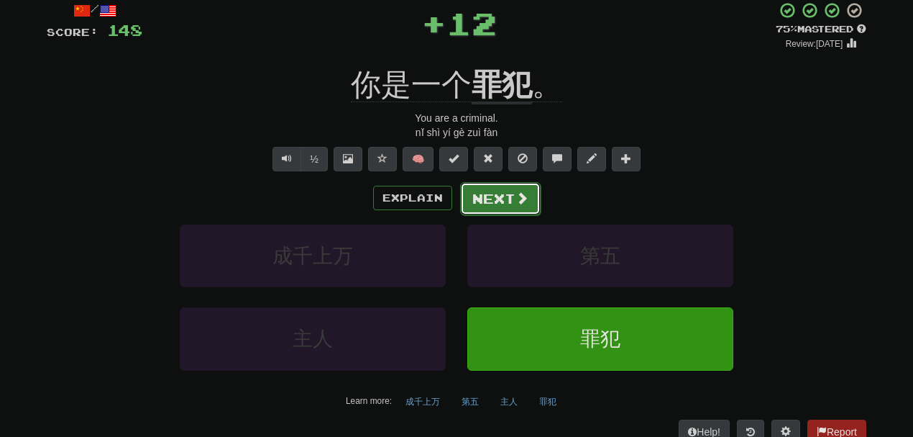
click at [489, 206] on button "Next" at bounding box center [500, 198] width 81 height 33
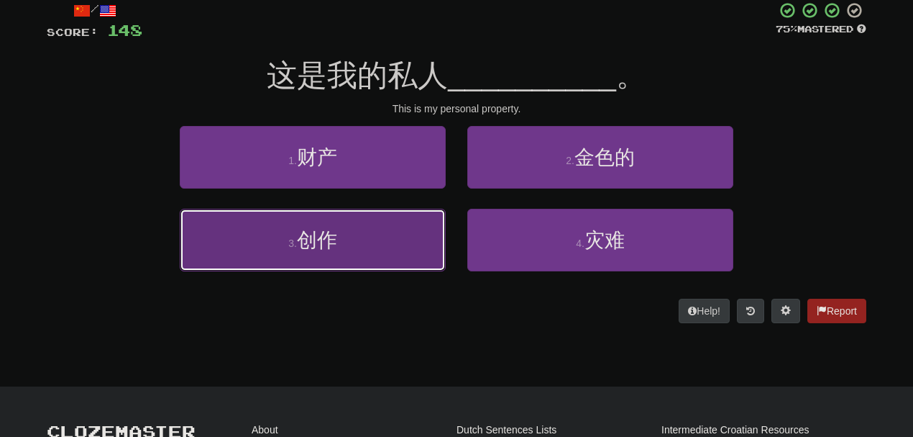
click at [357, 240] on button "3 . 创作" at bounding box center [313, 240] width 266 height 63
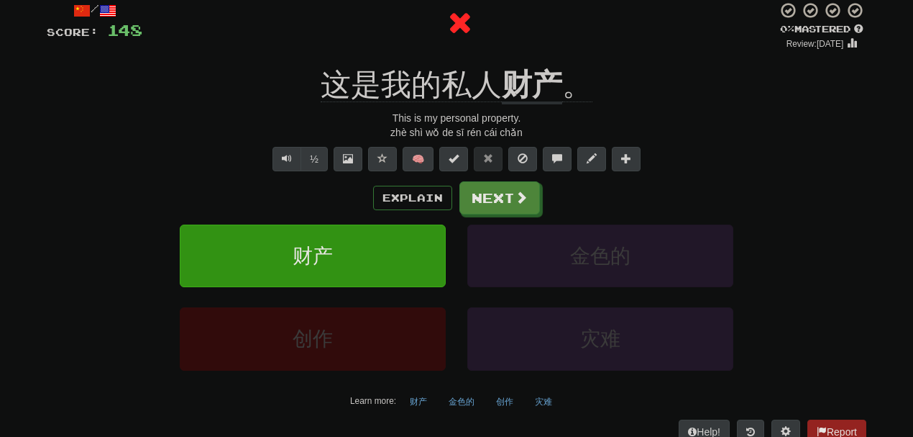
click at [517, 59] on div "/ Score: 148 0 % Mastered Review: 2025-08-16 这是我的私人 财产 。 This is my personal pr…" at bounding box center [457, 222] width 820 height 442
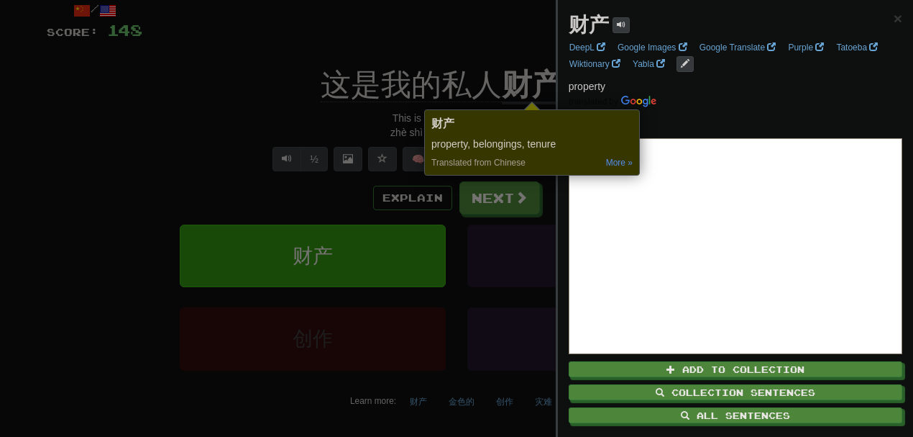
click at [495, 192] on div at bounding box center [456, 218] width 913 height 437
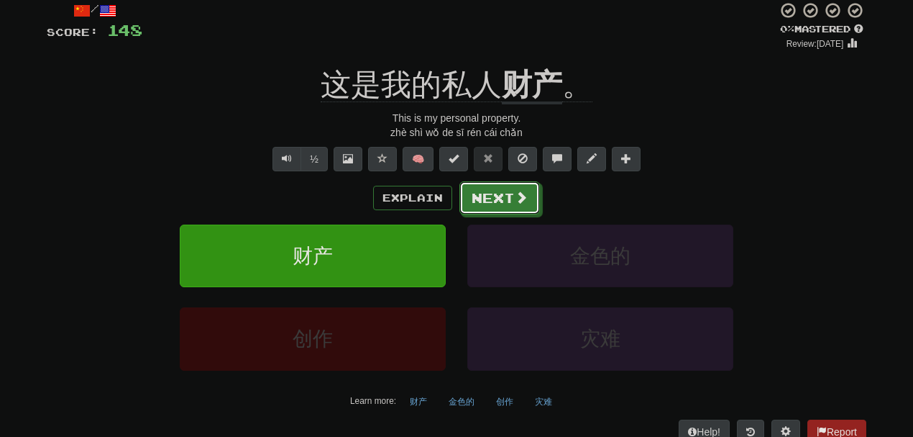
click at [495, 192] on button "Next" at bounding box center [500, 197] width 81 height 33
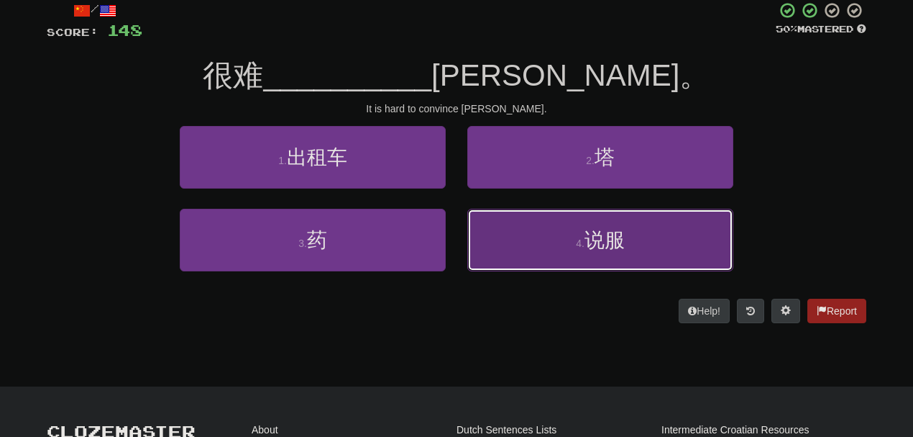
click at [535, 224] on button "4 . 说服" at bounding box center [601, 240] width 266 height 63
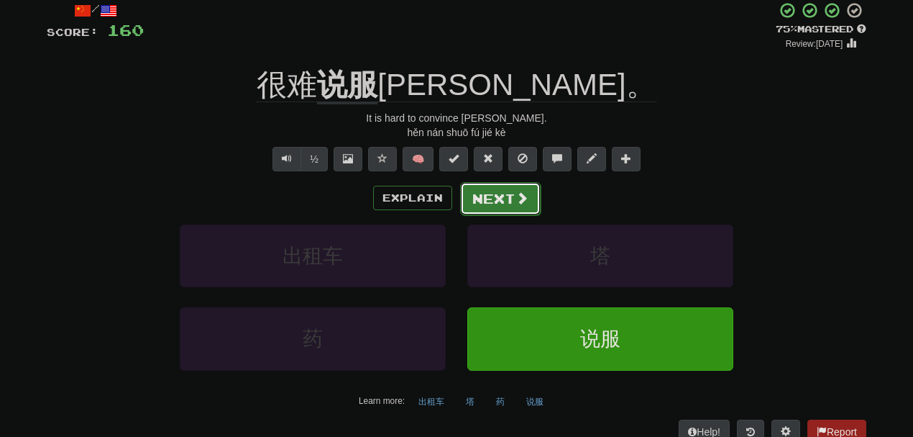
click at [498, 194] on button "Next" at bounding box center [500, 198] width 81 height 33
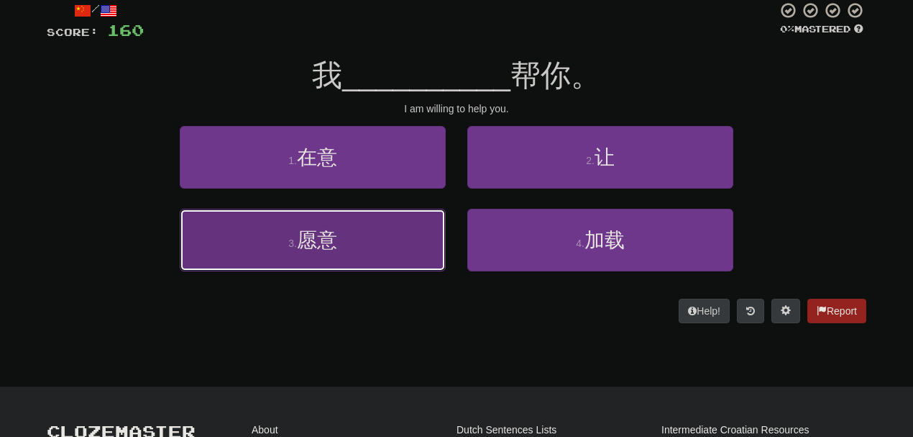
click at [408, 220] on button "3 . 愿意" at bounding box center [313, 240] width 266 height 63
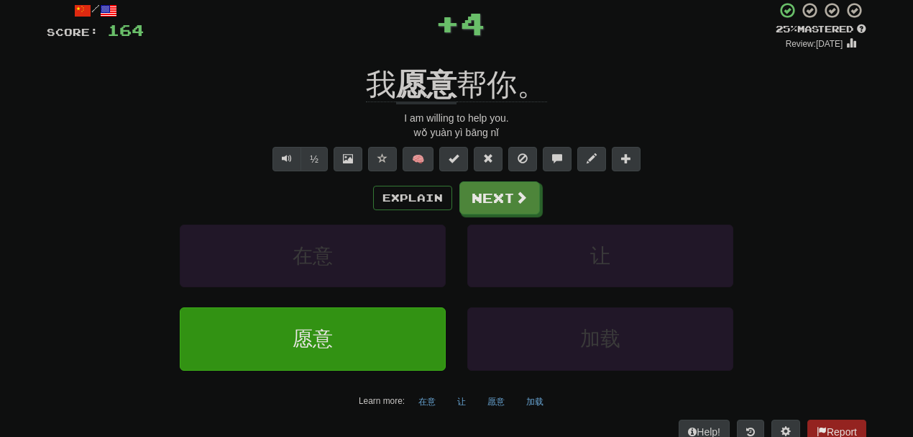
click at [409, 64] on div "/ Score: 164 + 4 25 % Mastered Review: 2025-08-17 我 愿意 帮你。 I am willing to help…" at bounding box center [457, 222] width 820 height 442
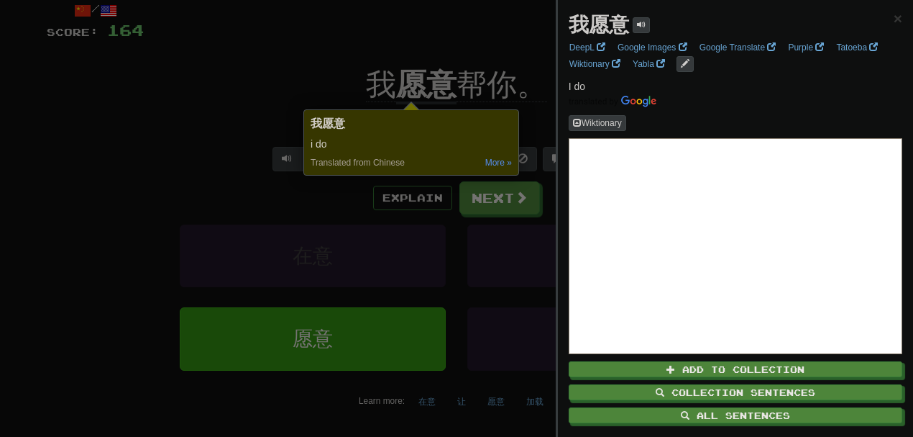
click at [257, 86] on div at bounding box center [456, 218] width 913 height 437
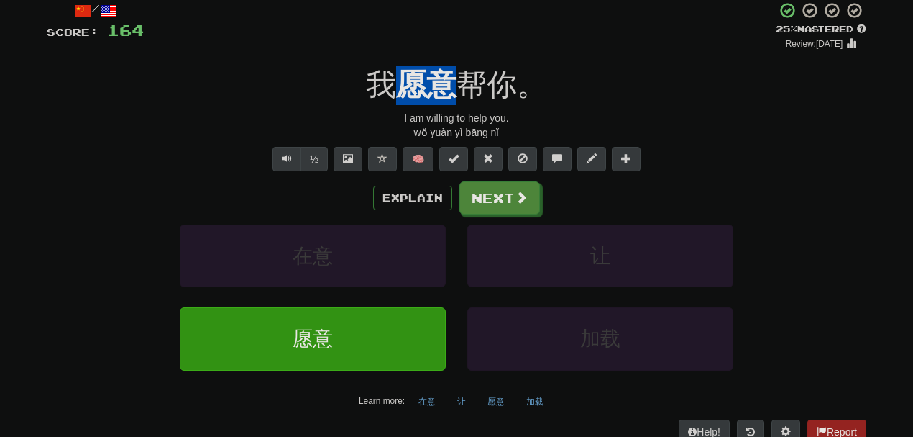
drag, startPoint x: 400, startPoint y: 58, endPoint x: 451, endPoint y: 70, distance: 52.7
click at [451, 70] on div "/ Score: 164 + 4 25 % Mastered Review: 2025-08-17 我 愿意 帮你。 I am willing to help…" at bounding box center [457, 222] width 820 height 442
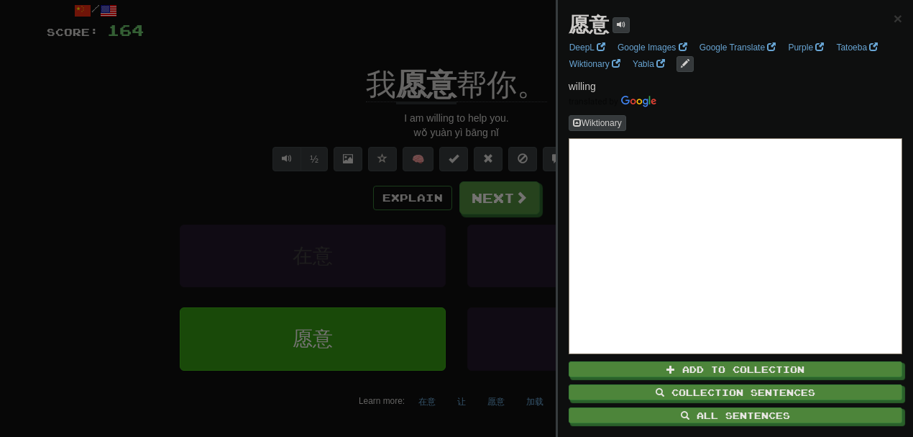
click at [263, 99] on div at bounding box center [456, 218] width 913 height 437
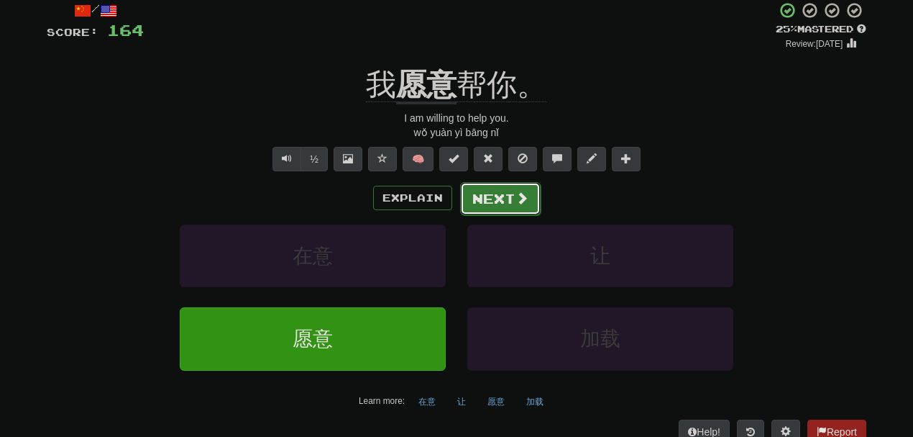
click at [488, 184] on button "Next" at bounding box center [500, 198] width 81 height 33
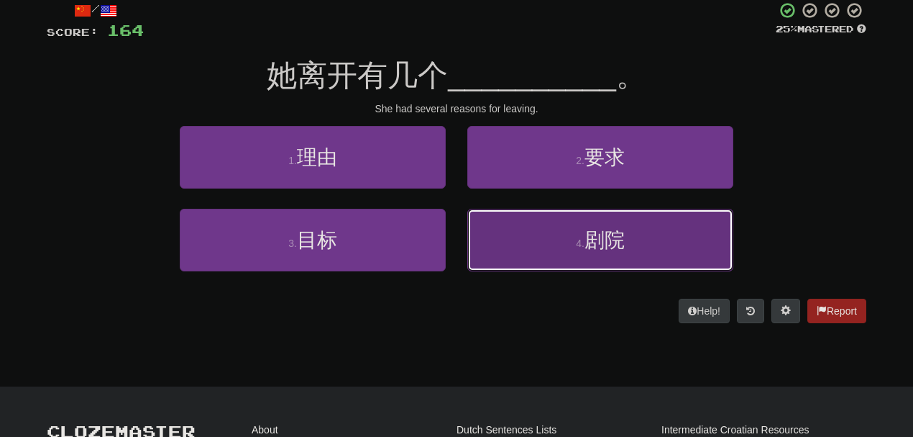
click at [542, 210] on button "4 . 剧院" at bounding box center [601, 240] width 266 height 63
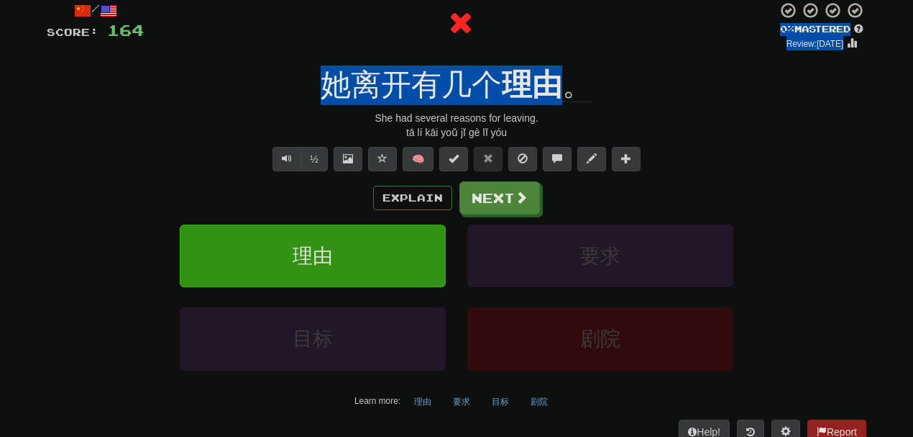
drag, startPoint x: 516, startPoint y: 43, endPoint x: 554, endPoint y: 53, distance: 39.3
click at [554, 53] on div "/ Score: 164 0 % Mastered Review: 2025-08-16 她离开有几个 理由 。 She had several reason…" at bounding box center [457, 222] width 820 height 442
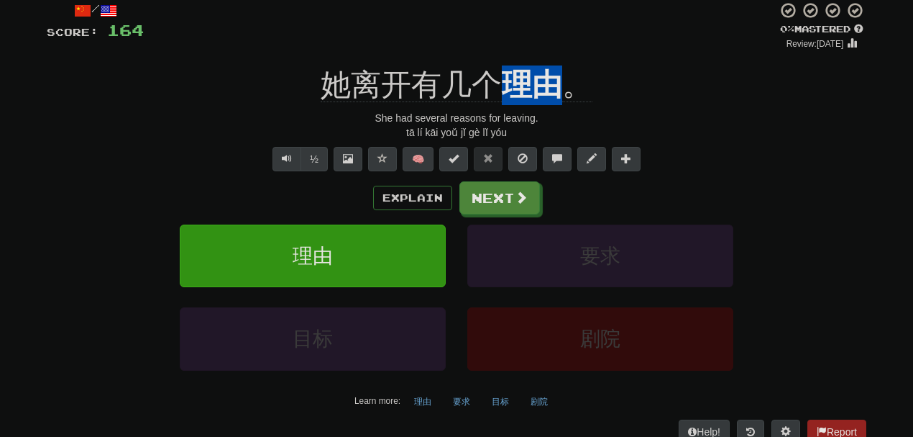
drag, startPoint x: 512, startPoint y: 55, endPoint x: 549, endPoint y: 58, distance: 36.8
click at [549, 58] on div "/ Score: 164 0 % Mastered Review: 2025-08-16 她离开有几个 理由 。 She had several reason…" at bounding box center [457, 222] width 820 height 442
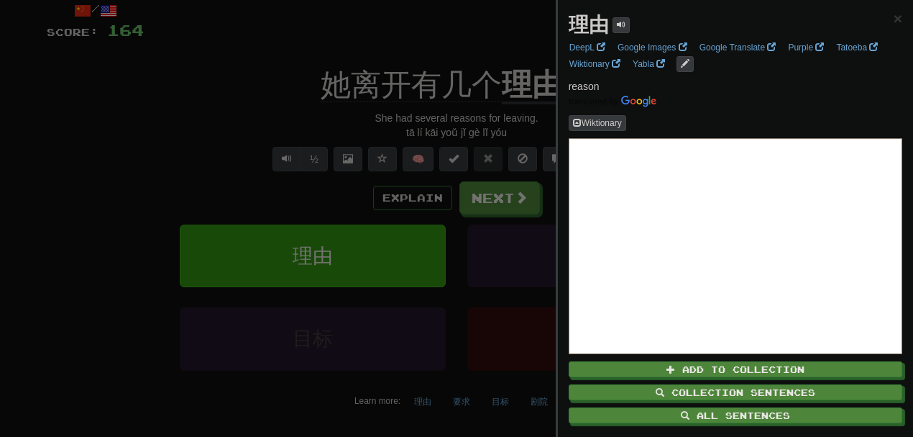
click at [505, 42] on div at bounding box center [456, 218] width 913 height 437
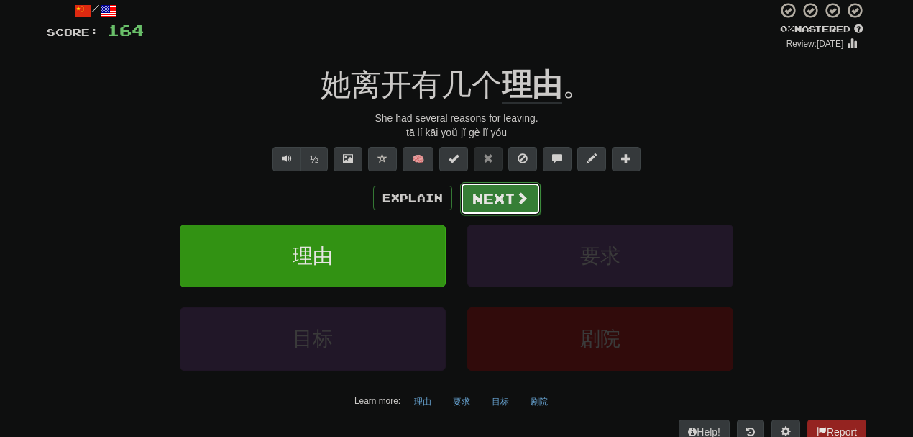
click at [497, 187] on button "Next" at bounding box center [500, 198] width 81 height 33
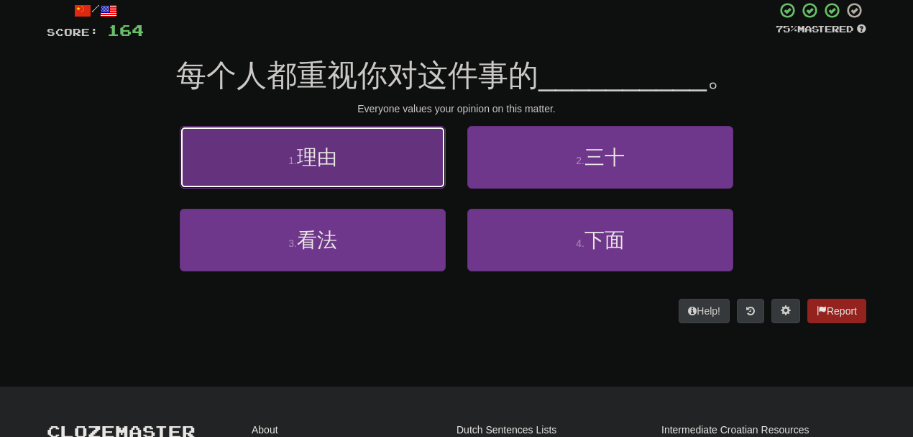
click at [364, 158] on button "1 . 理由" at bounding box center [313, 157] width 266 height 63
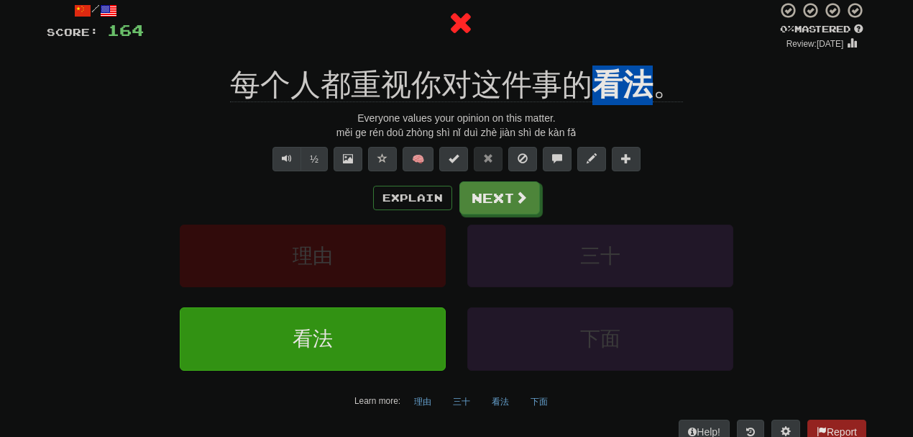
drag, startPoint x: 601, startPoint y: 57, endPoint x: 644, endPoint y: 55, distance: 43.2
click at [644, 55] on div "/ Score: 164 0 % Mastered Review: 2025-08-16 每个人都重视你对这件事的 看法 。 Everyone values …" at bounding box center [457, 222] width 820 height 442
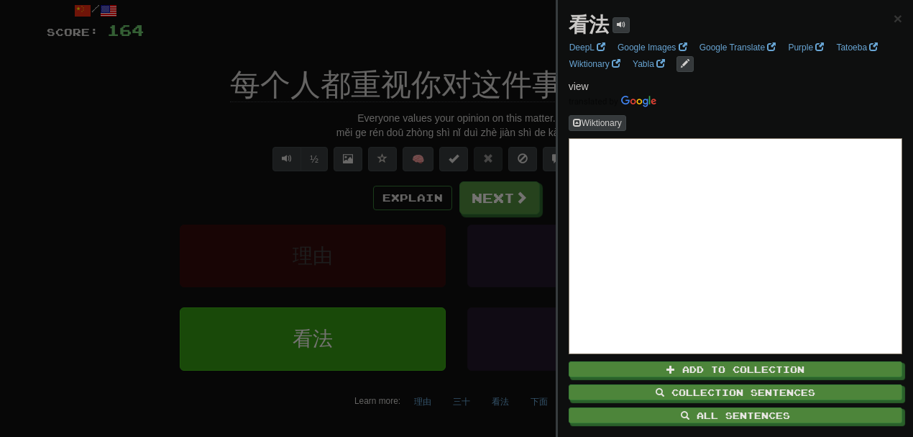
click at [534, 38] on div at bounding box center [456, 218] width 913 height 437
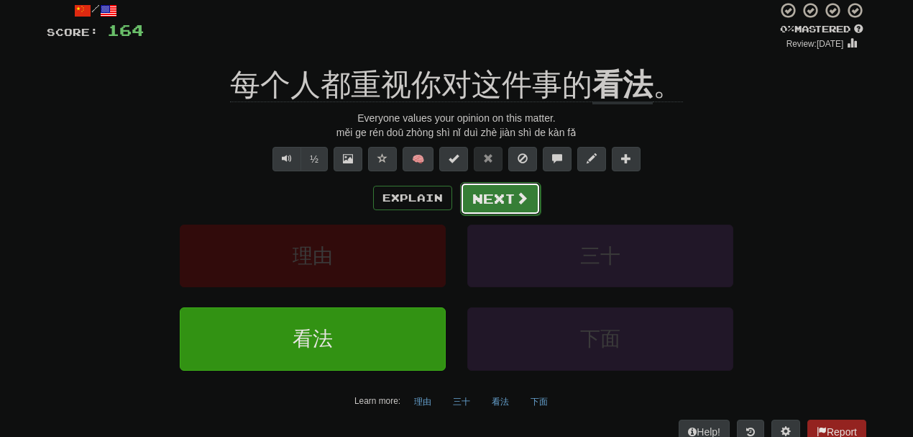
click at [489, 197] on button "Next" at bounding box center [500, 198] width 81 height 33
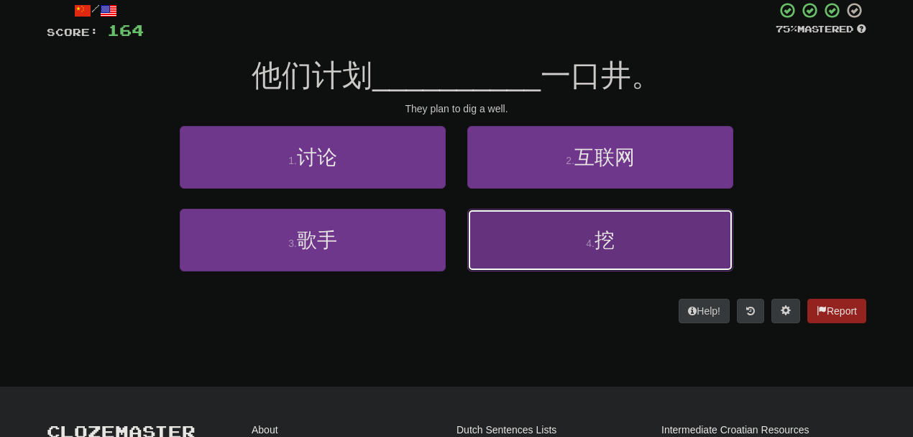
click at [542, 234] on button "4 . 挖" at bounding box center [601, 240] width 266 height 63
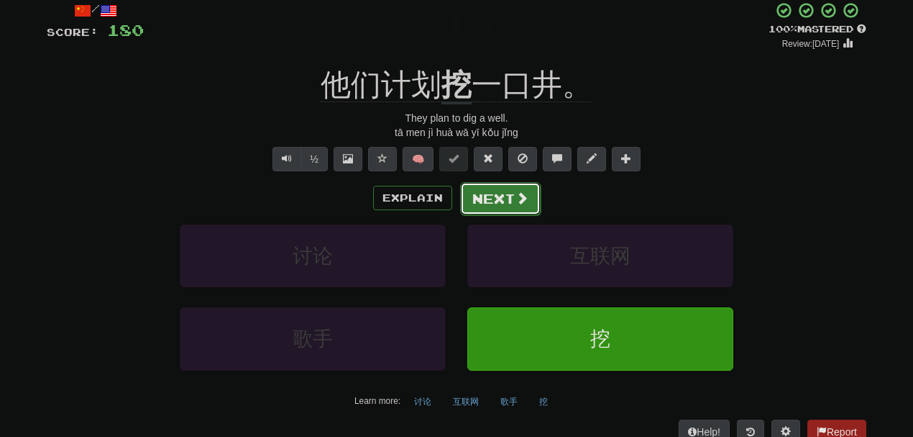
click at [502, 196] on button "Next" at bounding box center [500, 198] width 81 height 33
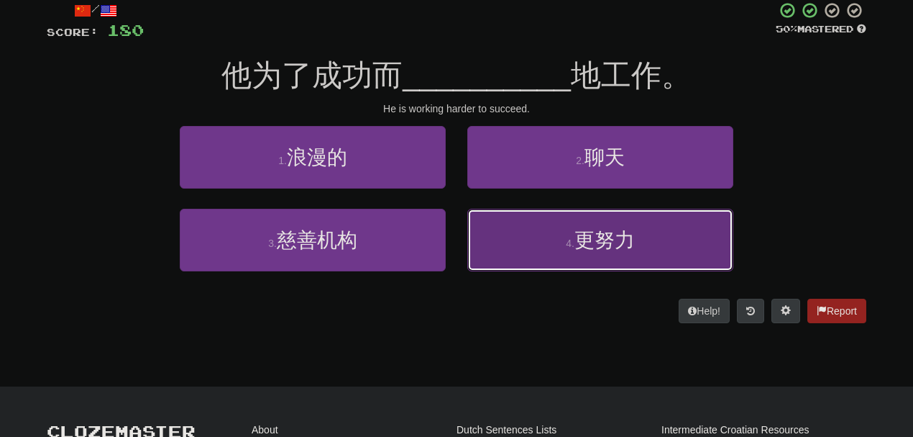
click at [545, 234] on button "4 . 更努力" at bounding box center [601, 240] width 266 height 63
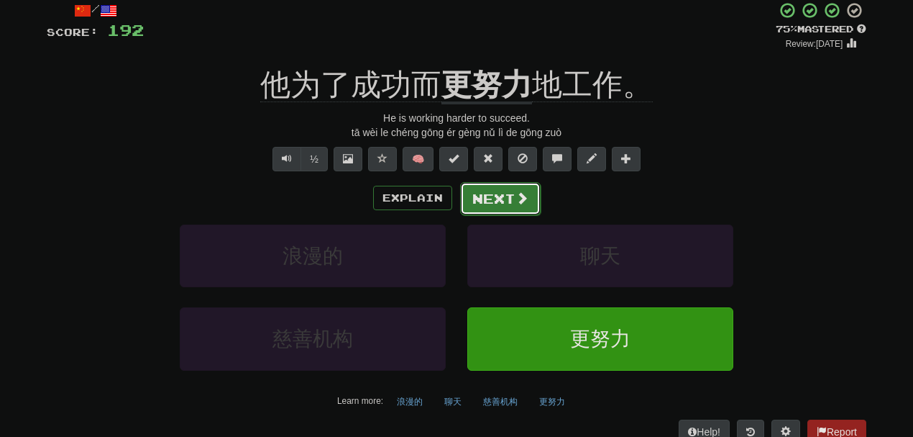
click at [497, 199] on button "Next" at bounding box center [500, 198] width 81 height 33
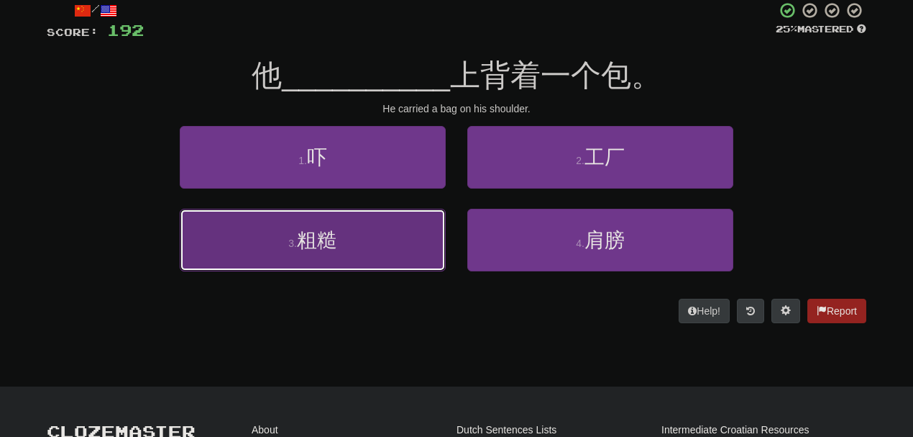
click at [371, 243] on button "3 . 粗糙" at bounding box center [313, 240] width 266 height 63
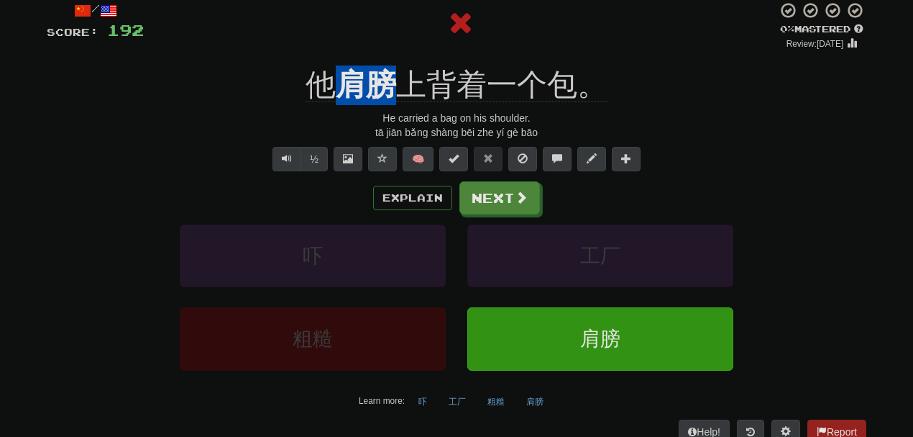
drag, startPoint x: 342, startPoint y: 60, endPoint x: 384, endPoint y: 65, distance: 42.0
click at [384, 65] on div "/ Score: 192 0 % Mastered Review: 2025-08-16 他 肩膀 上背着一个包。 He carried a bag on h…" at bounding box center [457, 222] width 820 height 442
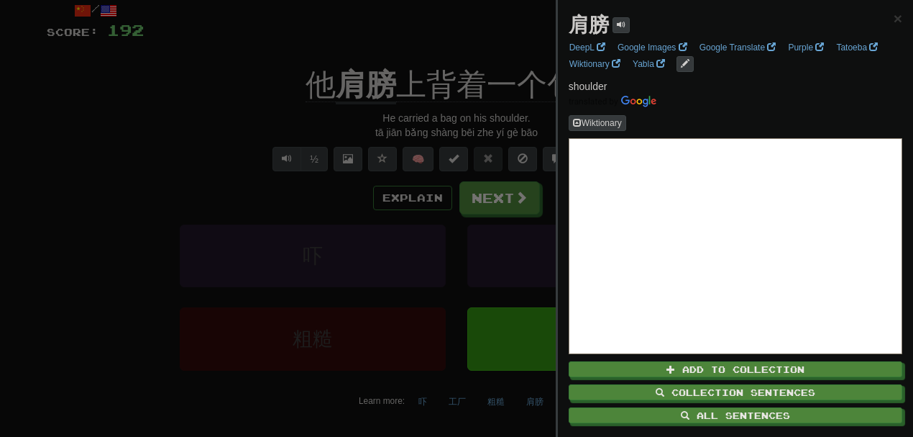
click at [206, 99] on div at bounding box center [456, 218] width 913 height 437
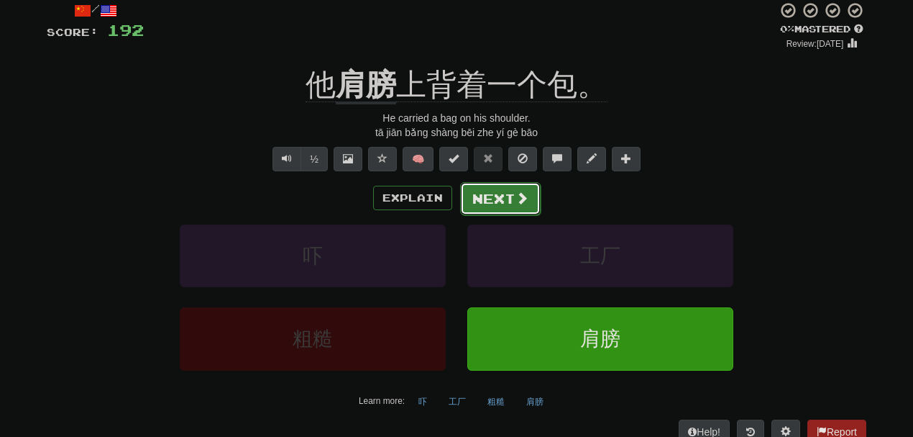
click at [491, 195] on button "Next" at bounding box center [500, 198] width 81 height 33
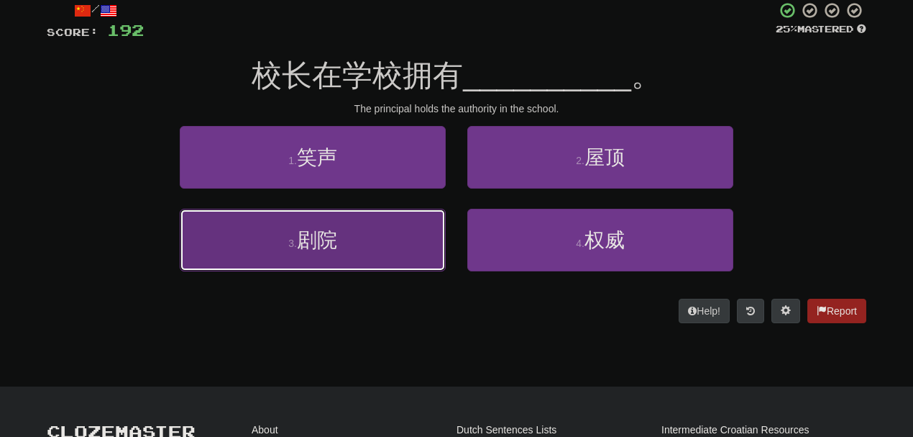
click at [380, 241] on button "3 . 剧院" at bounding box center [313, 240] width 266 height 63
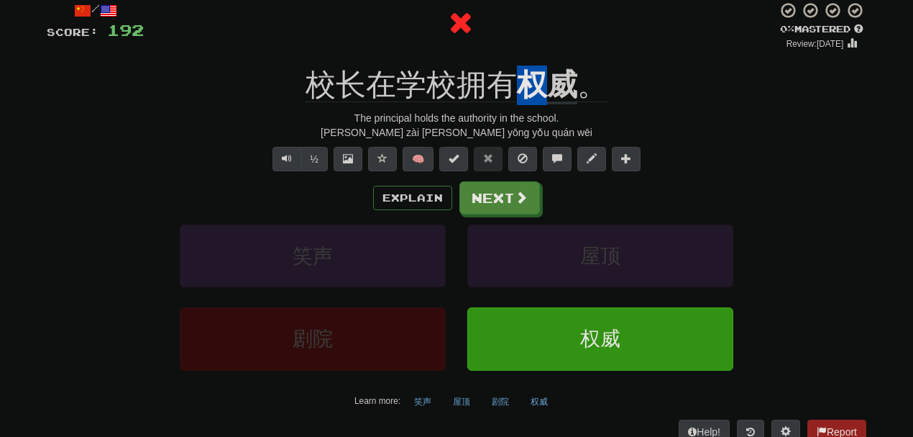
drag, startPoint x: 528, startPoint y: 61, endPoint x: 562, endPoint y: 59, distance: 34.6
click at [562, 59] on div "/ Score: 192 0 % Mastered Review: 2025-08-16 校长在学校拥有 权威 。 The principal holds t…" at bounding box center [457, 222] width 820 height 442
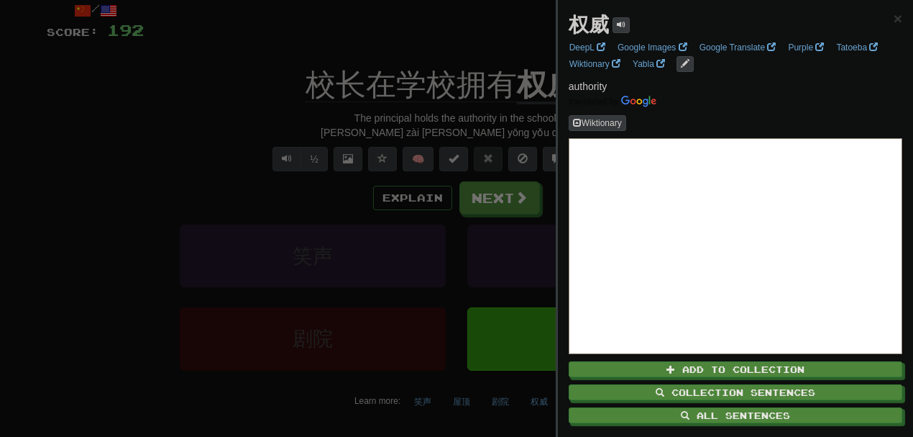
click at [524, 40] on div at bounding box center [456, 218] width 913 height 437
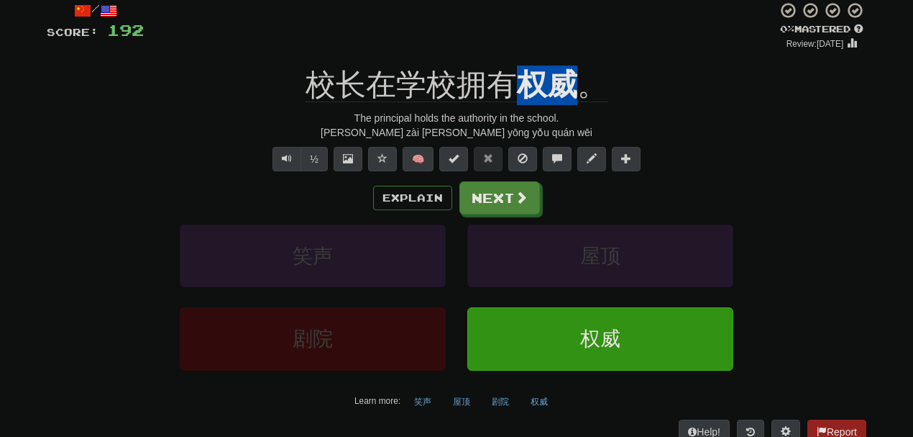
drag, startPoint x: 522, startPoint y: 58, endPoint x: 575, endPoint y: 59, distance: 53.2
click at [575, 59] on div "/ Score: 192 0 % Mastered Review: 2025-08-16 校长在学校拥有 权威 。 The principal holds t…" at bounding box center [457, 222] width 820 height 442
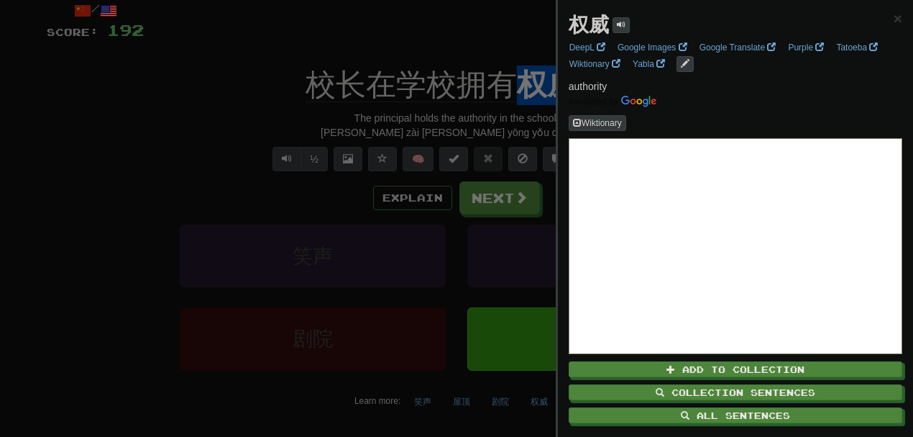
copy u "权威"
click at [237, 124] on div at bounding box center [456, 218] width 913 height 437
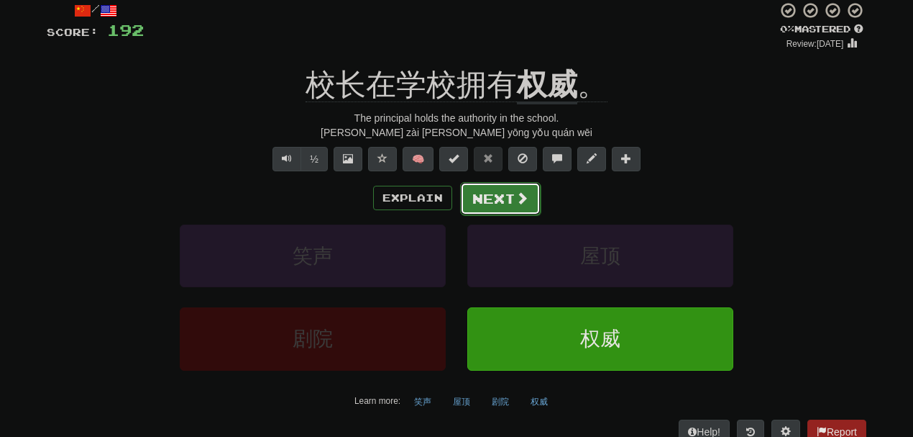
click at [481, 199] on button "Next" at bounding box center [500, 198] width 81 height 33
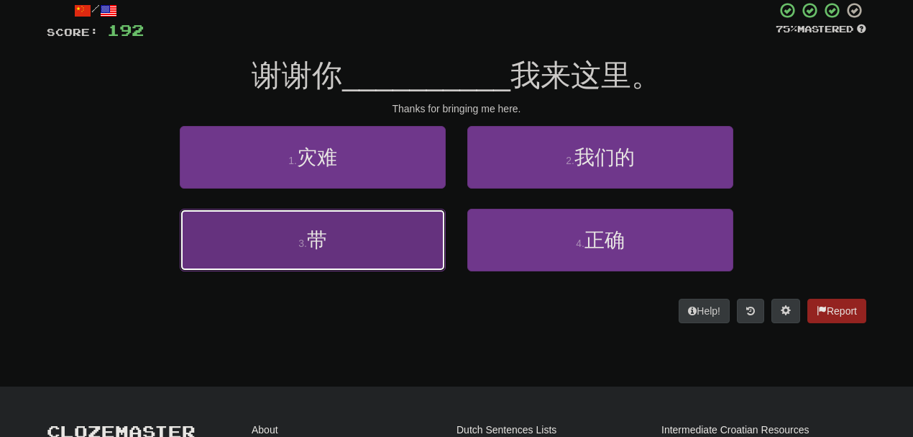
click at [364, 227] on button "3 . 带" at bounding box center [313, 240] width 266 height 63
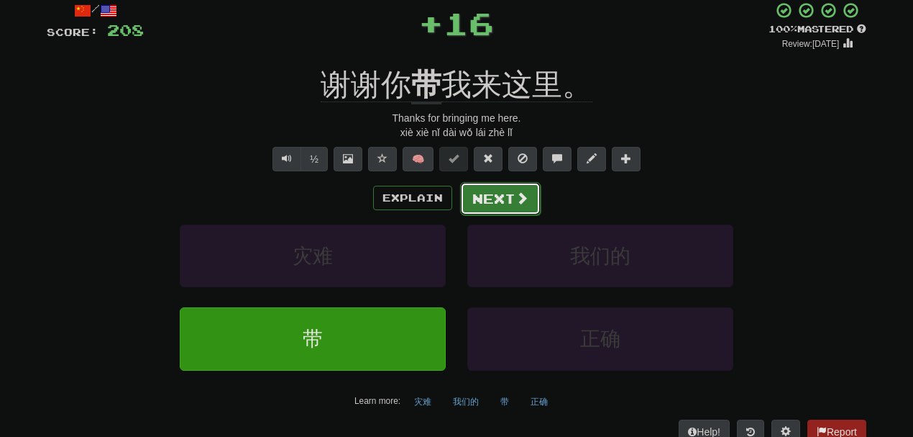
click at [494, 190] on button "Next" at bounding box center [500, 198] width 81 height 33
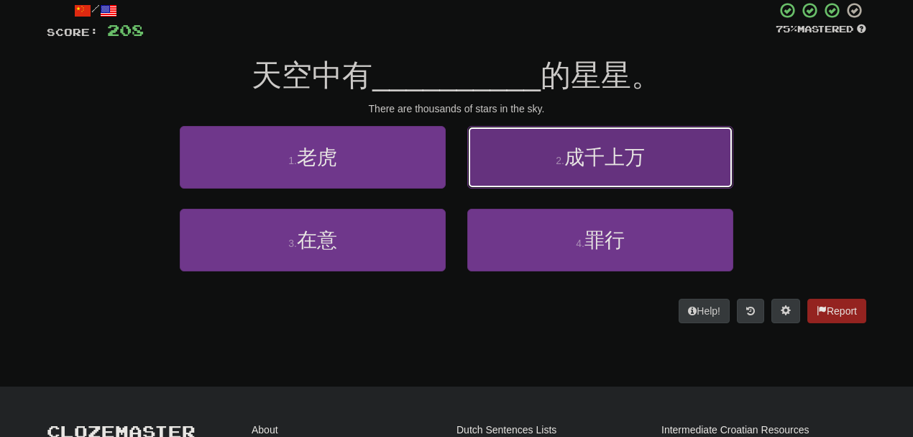
click at [542, 160] on button "2 . 成千上万" at bounding box center [601, 157] width 266 height 63
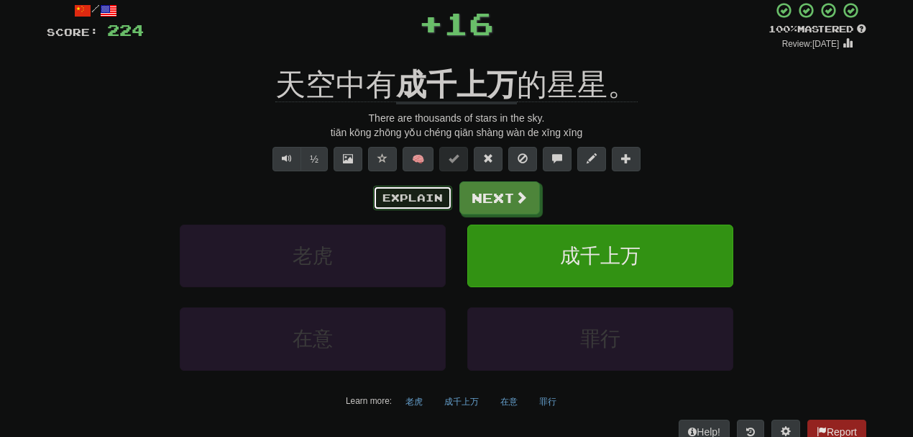
click at [409, 197] on button "Explain" at bounding box center [412, 198] width 79 height 24
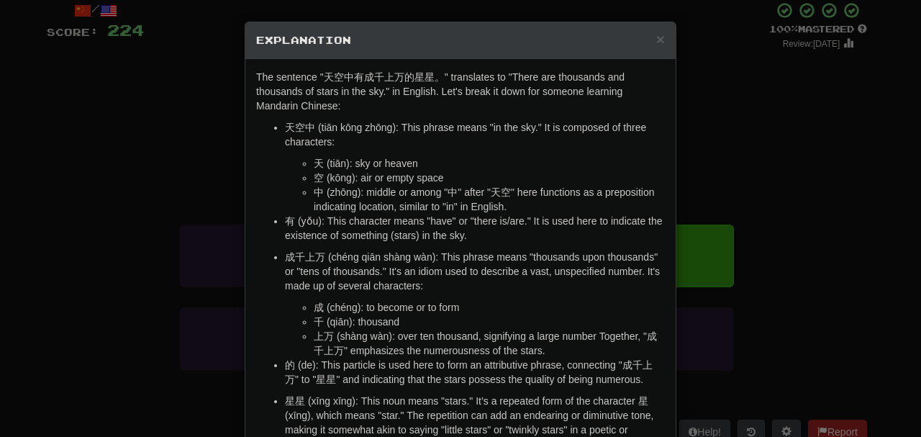
click at [767, 53] on div "× Explanation The sentence "天空中有成千上万的星星。" translates to "There are thousands an…" at bounding box center [460, 218] width 921 height 437
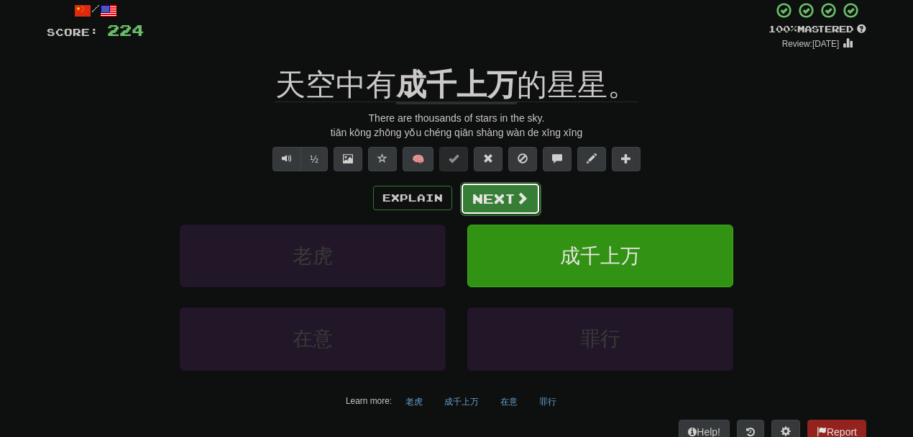
click at [501, 190] on button "Next" at bounding box center [500, 198] width 81 height 33
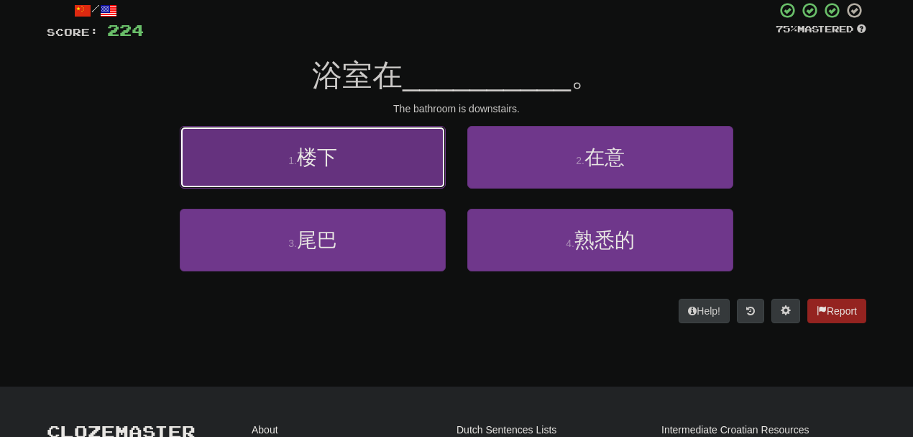
click at [405, 167] on button "1 . 楼下" at bounding box center [313, 157] width 266 height 63
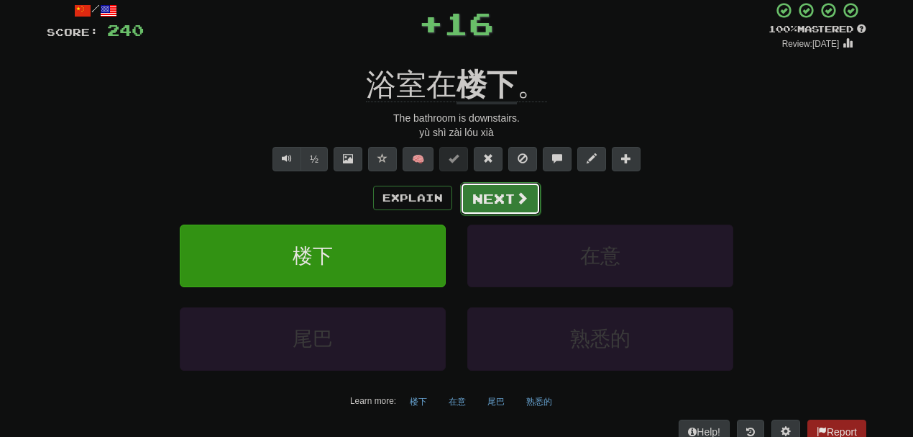
click at [511, 188] on button "Next" at bounding box center [500, 198] width 81 height 33
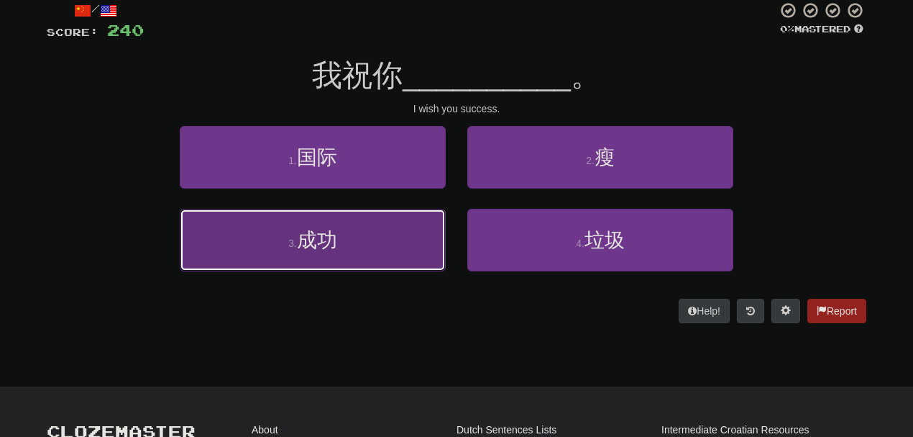
click at [343, 266] on button "3 . 成功" at bounding box center [313, 240] width 266 height 63
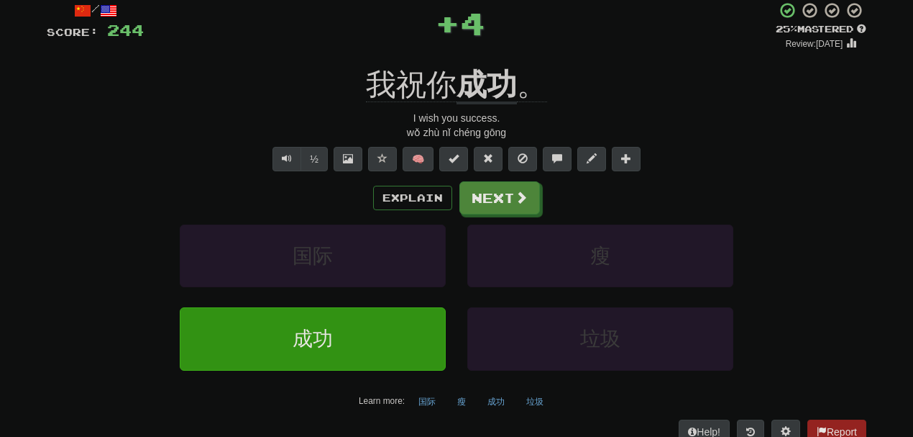
click at [410, 60] on div "/ Score: 244 + 4 25 % Mastered Review: 2025-08-17 我祝你 成功 。 I wish you success. …" at bounding box center [457, 222] width 820 height 442
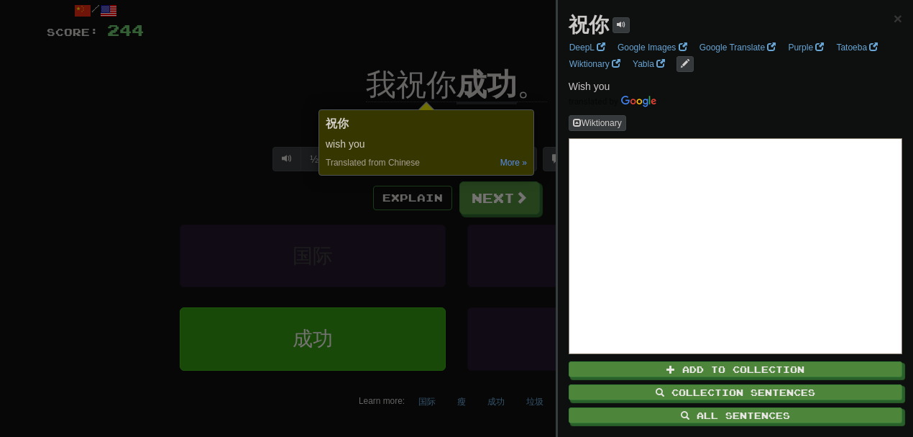
click at [309, 68] on div at bounding box center [456, 218] width 913 height 437
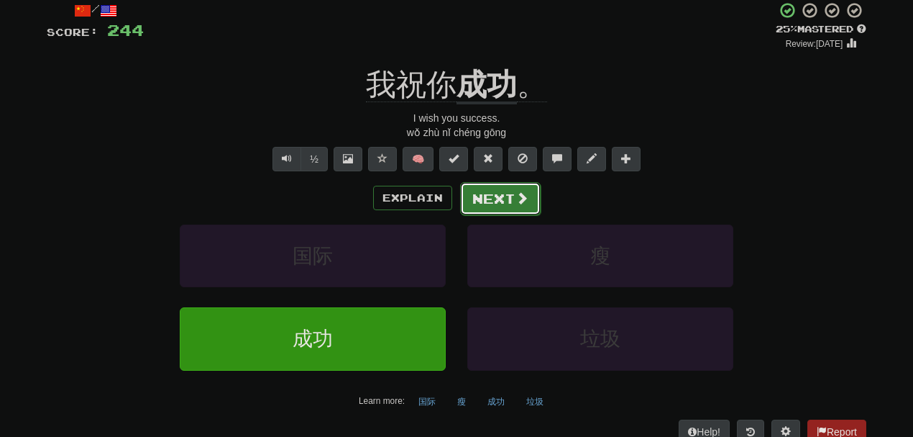
click at [493, 203] on button "Next" at bounding box center [500, 198] width 81 height 33
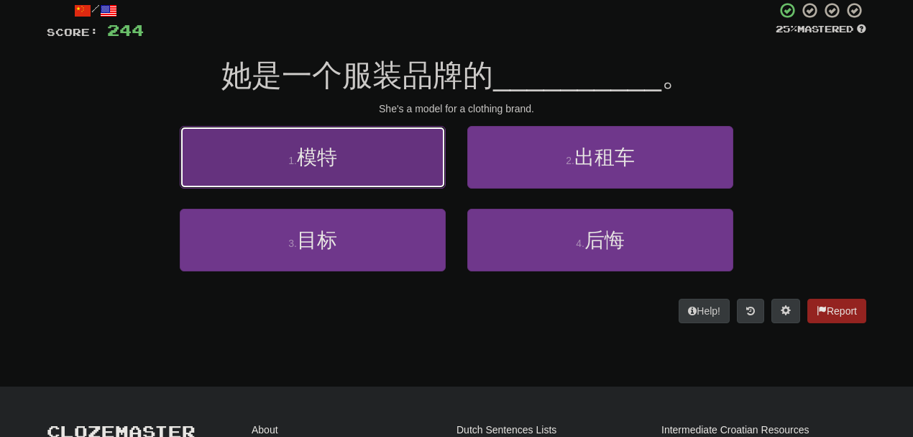
click at [367, 129] on button "1 . 模特" at bounding box center [313, 157] width 266 height 63
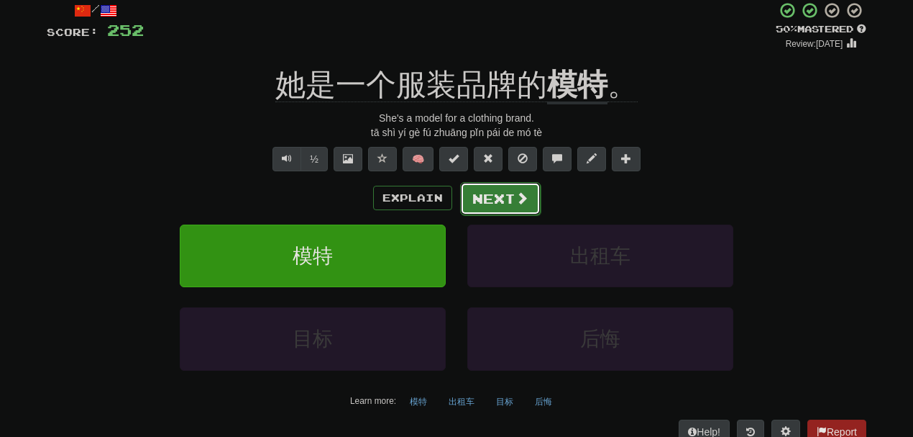
click at [502, 196] on button "Next" at bounding box center [500, 198] width 81 height 33
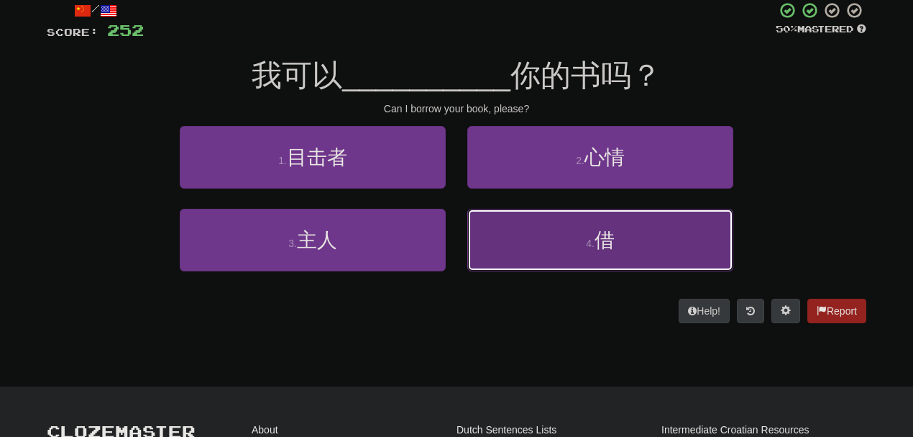
click at [534, 240] on button "4 . 借" at bounding box center [601, 240] width 266 height 63
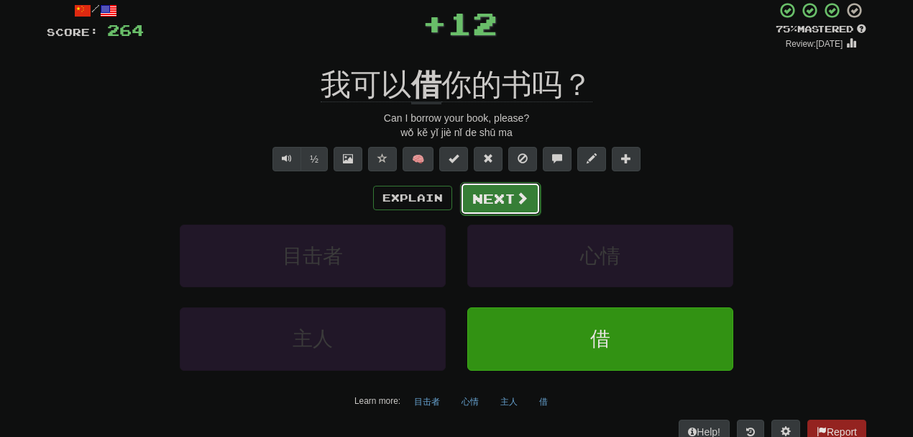
click at [498, 197] on button "Next" at bounding box center [500, 198] width 81 height 33
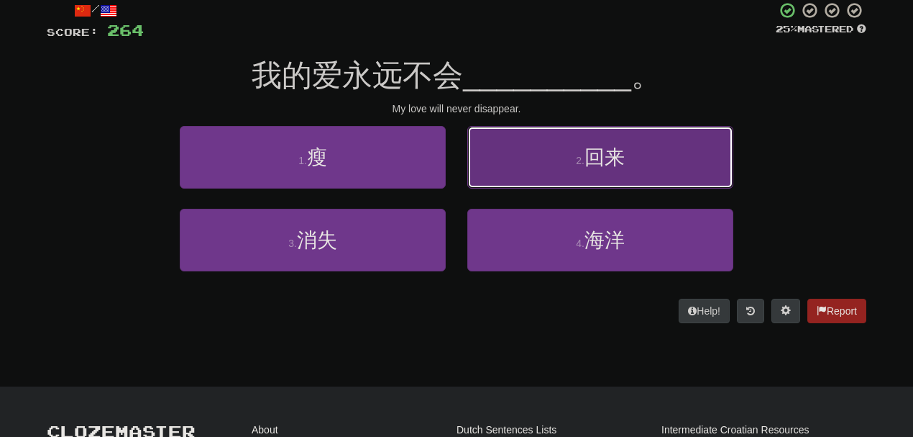
click at [554, 178] on button "2 . 回来" at bounding box center [601, 157] width 266 height 63
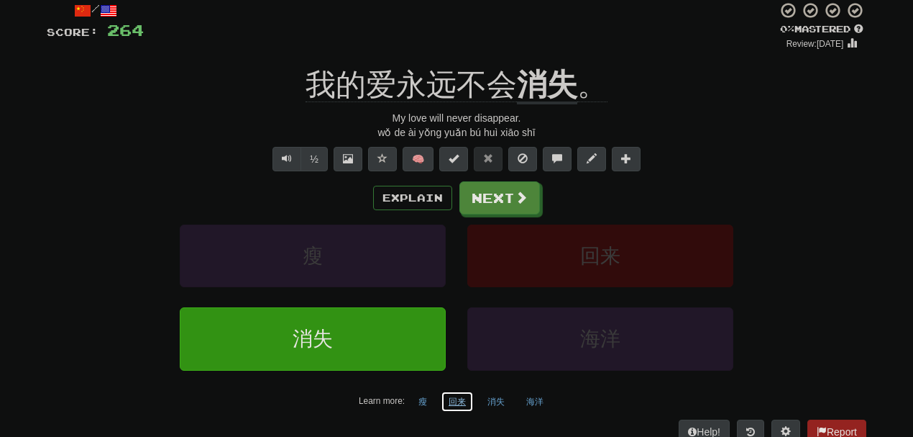
click at [457, 398] on button "回来" at bounding box center [457, 402] width 33 height 22
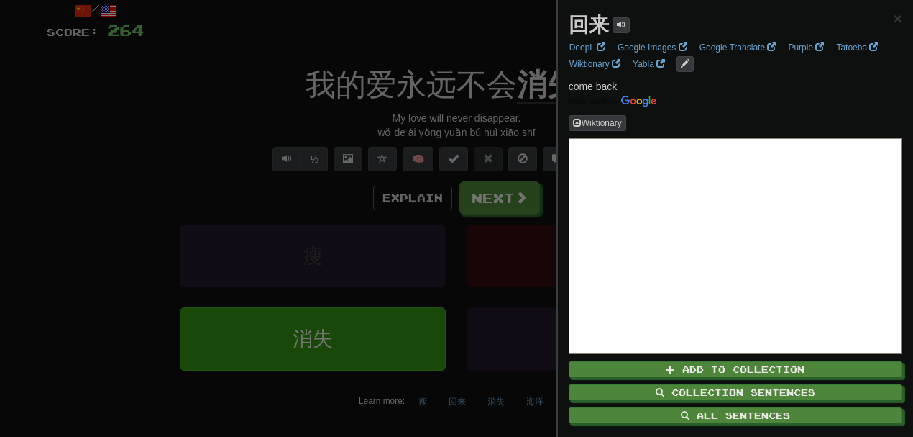
click at [189, 122] on div at bounding box center [456, 218] width 913 height 437
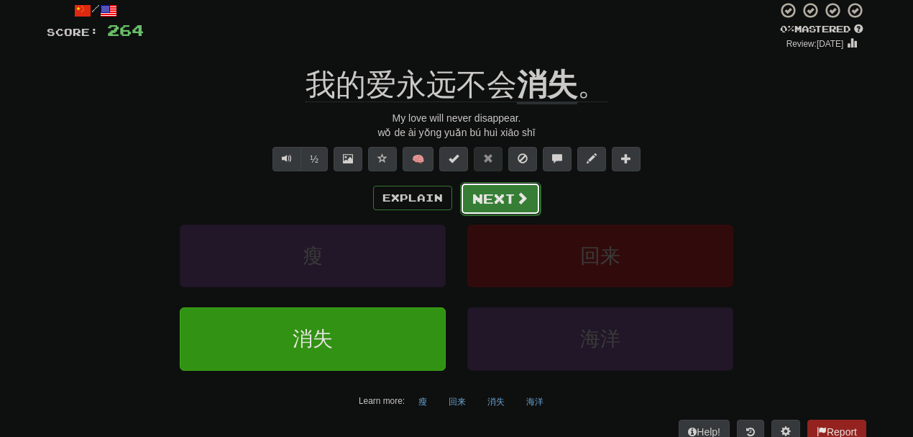
click at [485, 195] on button "Next" at bounding box center [500, 198] width 81 height 33
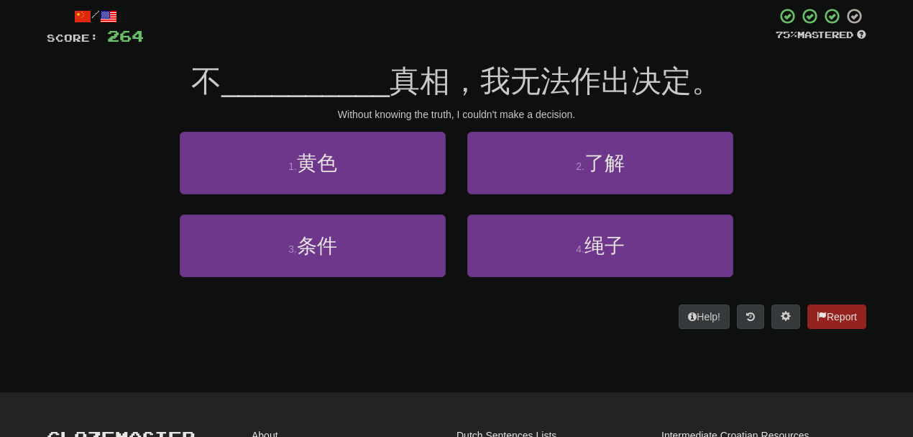
scroll to position [82, 0]
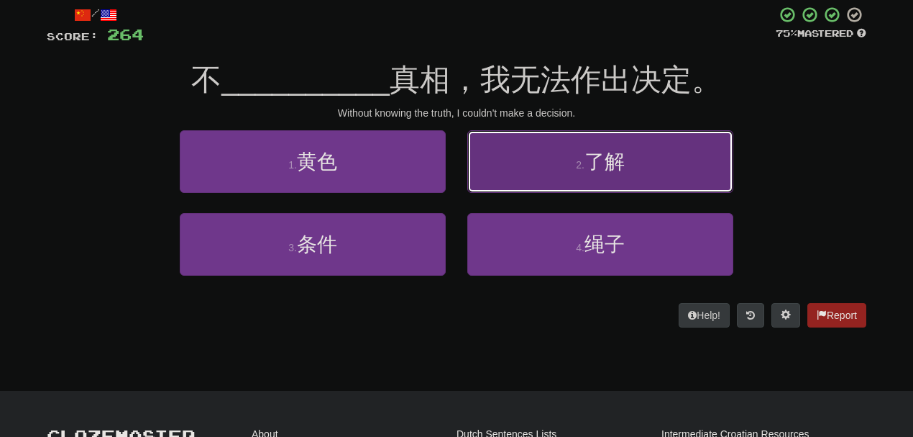
click at [679, 180] on button "2 . 了解" at bounding box center [601, 161] width 266 height 63
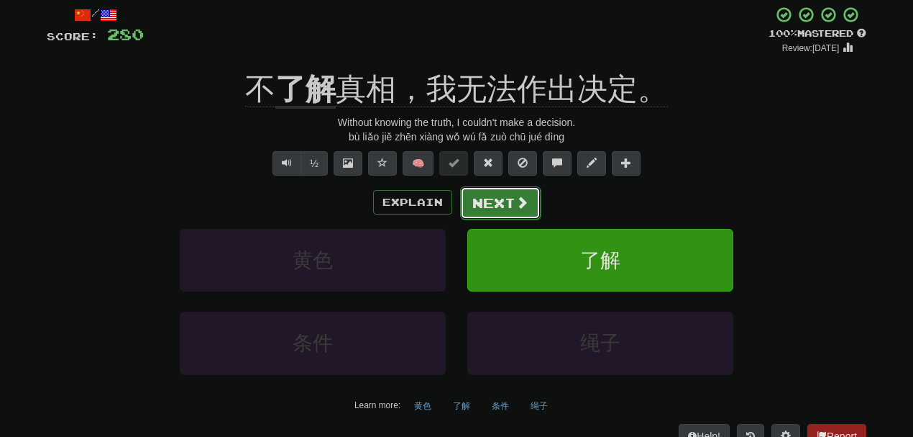
click at [501, 210] on button "Next" at bounding box center [500, 202] width 81 height 33
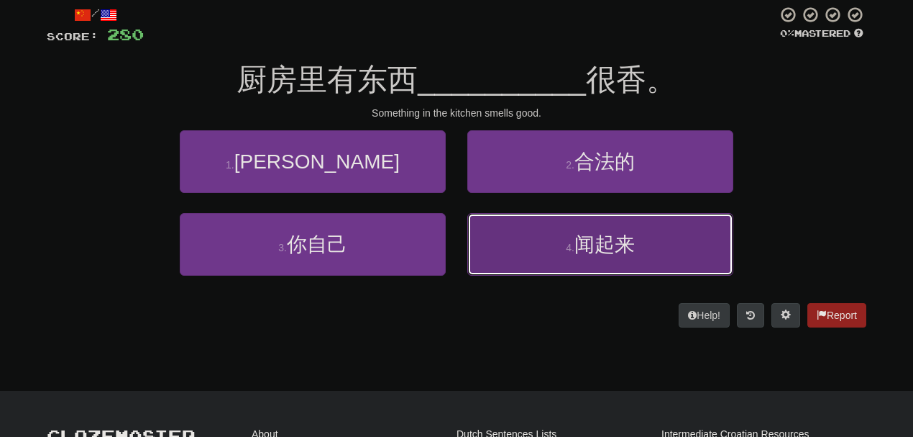
click at [544, 245] on button "4 . 闻起来" at bounding box center [601, 244] width 266 height 63
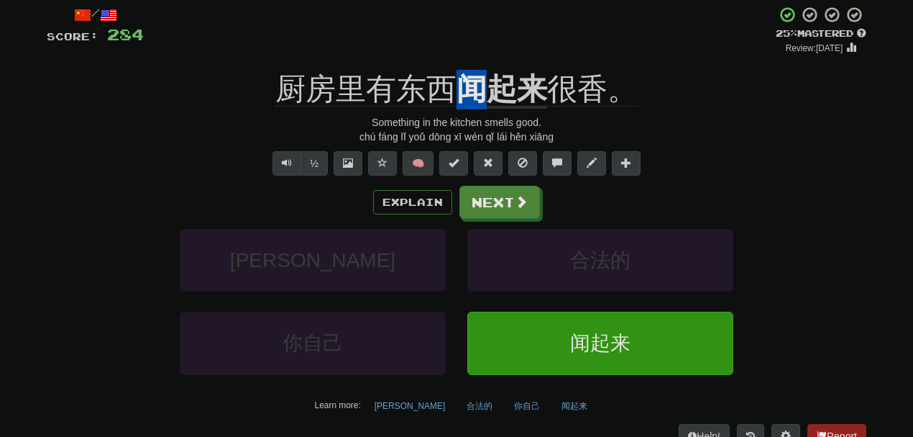
drag, startPoint x: 464, startPoint y: 60, endPoint x: 478, endPoint y: 63, distance: 14.0
click at [478, 63] on div "/ Score: 284 + 4 25 % Mastered Review: 2025-08-17 厨房里有东西 闻起来 很香。 Something in t…" at bounding box center [457, 227] width 820 height 442
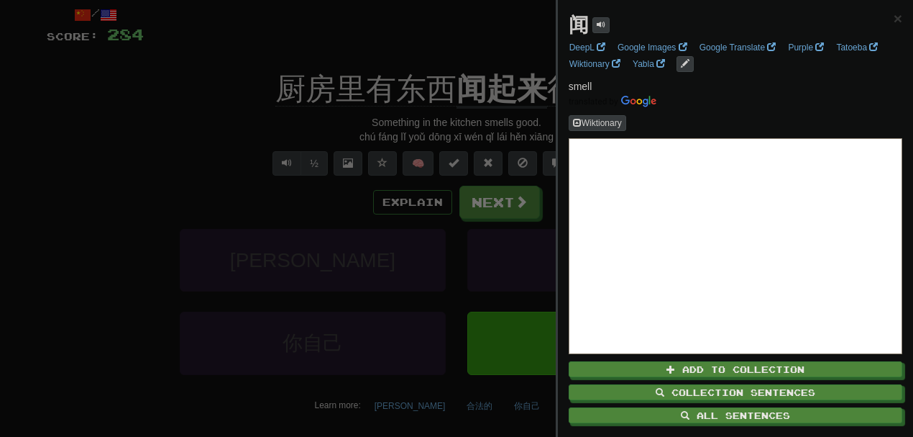
click at [495, 42] on div at bounding box center [456, 218] width 913 height 437
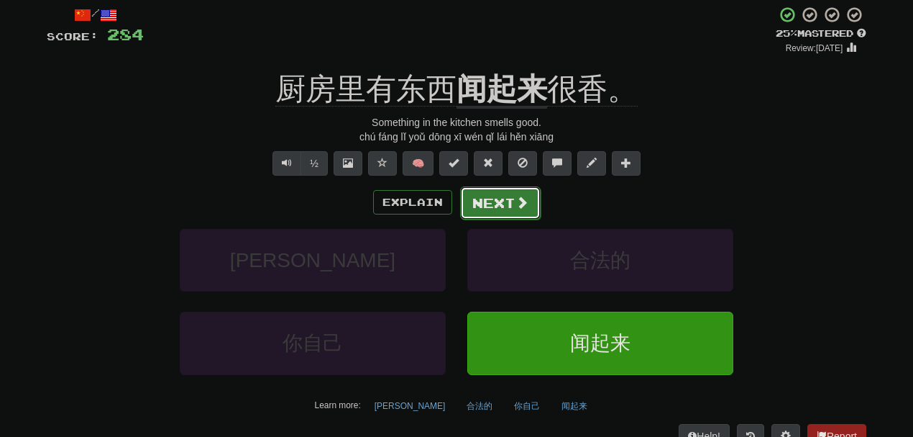
click at [487, 208] on button "Next" at bounding box center [500, 202] width 81 height 33
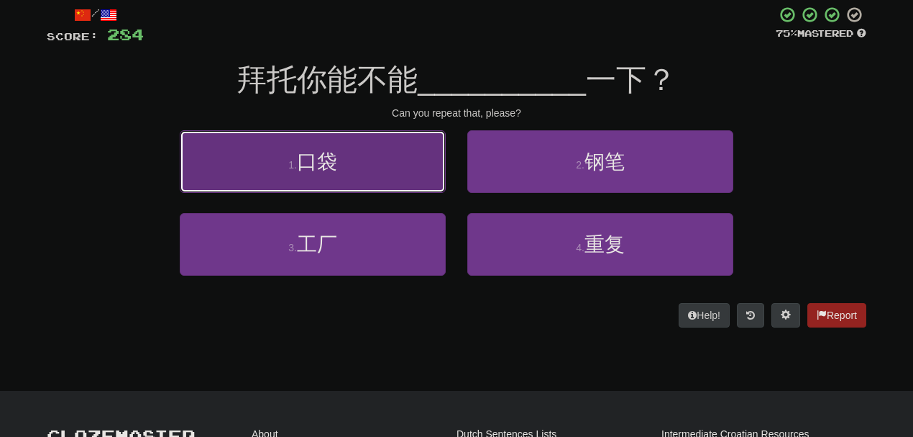
click at [413, 160] on button "1 . 口袋" at bounding box center [313, 161] width 266 height 63
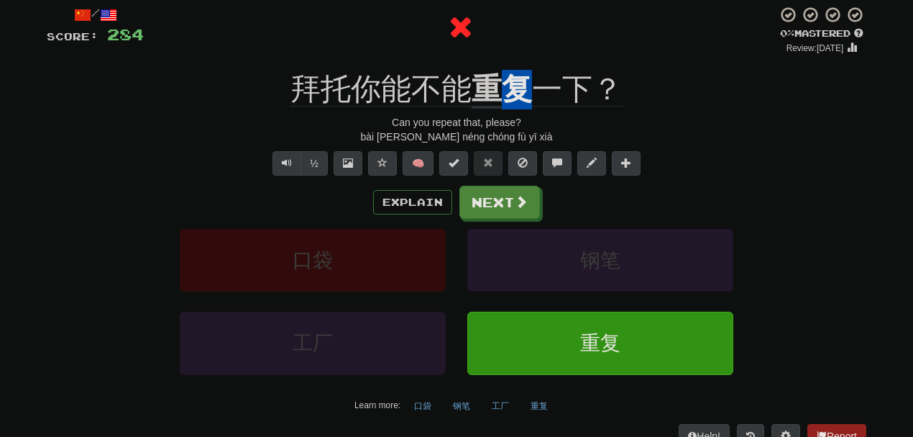
drag, startPoint x: 491, startPoint y: 63, endPoint x: 522, endPoint y: 69, distance: 32.2
click at [522, 69] on div "/ Score: 284 0 % Mastered Review: 2025-08-16 拜托你能不能 重复 一下？ Can you repeat that,…" at bounding box center [457, 227] width 820 height 442
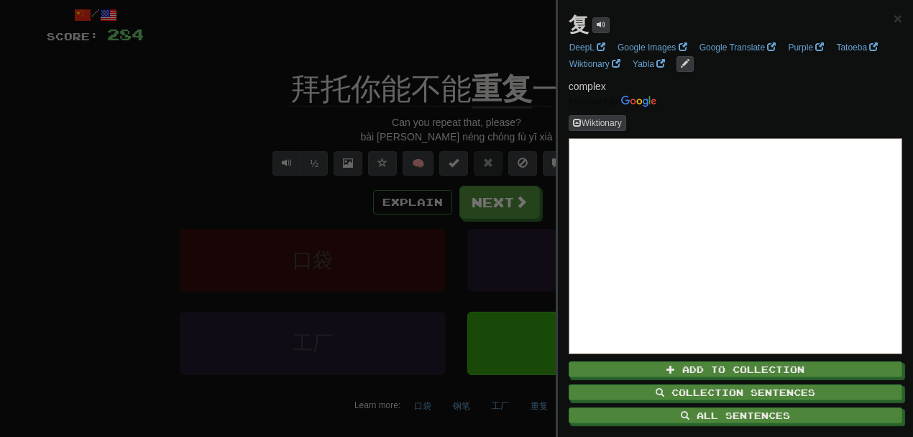
click at [509, 29] on div at bounding box center [456, 218] width 913 height 437
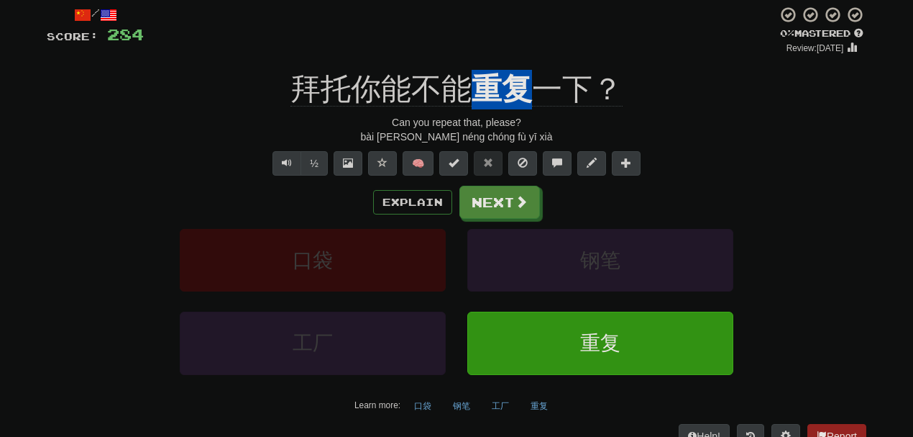
drag, startPoint x: 477, startPoint y: 63, endPoint x: 525, endPoint y: 73, distance: 49.2
click at [525, 73] on div "/ Score: 284 0 % Mastered Review: 2025-08-16 拜托你能不能 重复 一下？ Can you repeat that,…" at bounding box center [457, 227] width 820 height 442
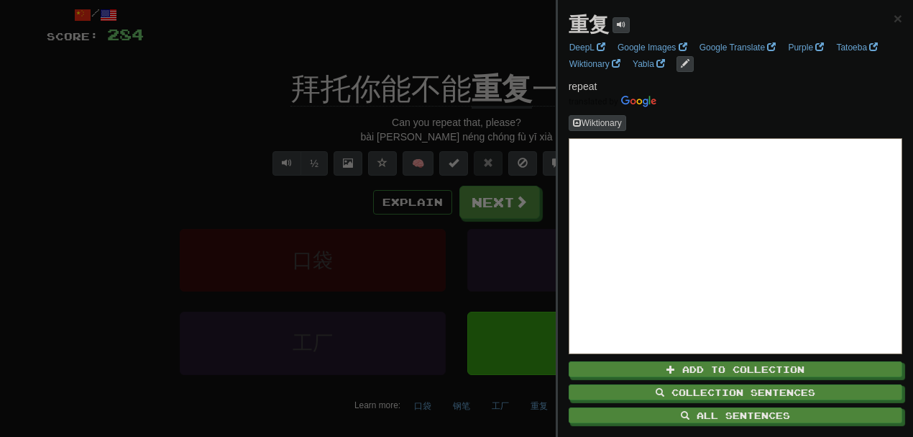
click at [504, 47] on div at bounding box center [456, 218] width 913 height 437
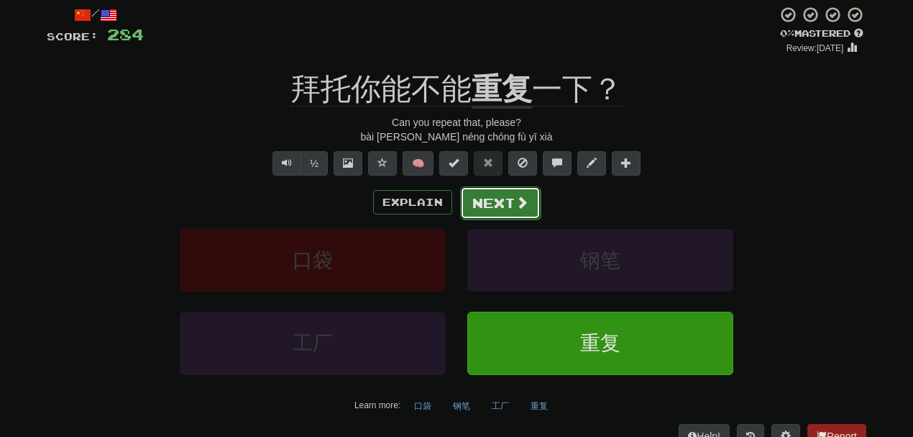
click at [498, 205] on button "Next" at bounding box center [500, 202] width 81 height 33
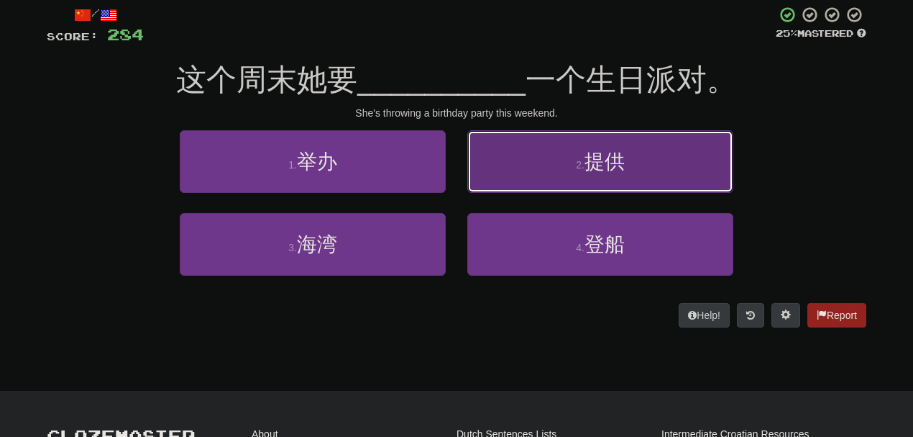
click at [565, 158] on button "2 . 提供" at bounding box center [601, 161] width 266 height 63
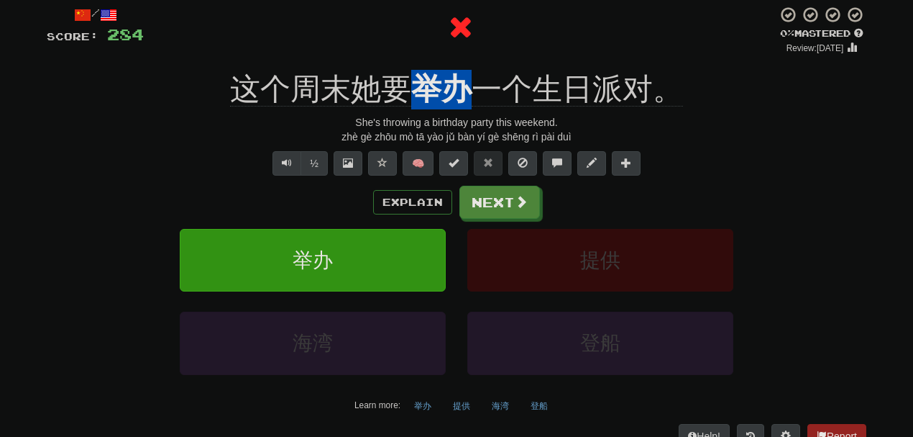
drag, startPoint x: 416, startPoint y: 65, endPoint x: 466, endPoint y: 64, distance: 49.6
click at [466, 64] on div "/ Score: 284 0 % Mastered Review: 2025-08-16 这个周末她要 举办 一个生日派对。 She's throwing a…" at bounding box center [457, 227] width 820 height 442
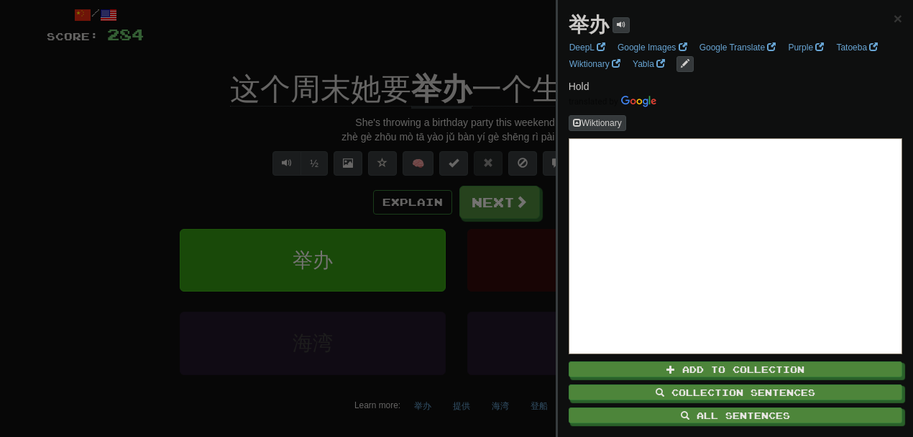
click at [487, 39] on div at bounding box center [456, 218] width 913 height 437
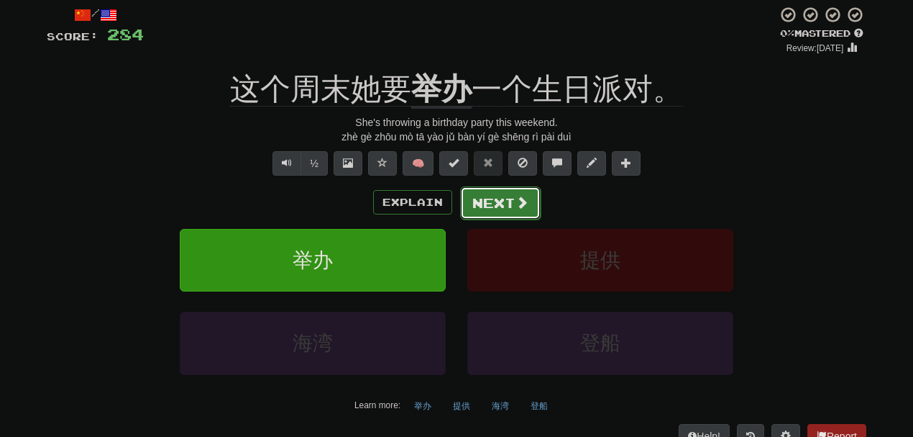
click at [469, 203] on button "Next" at bounding box center [500, 202] width 81 height 33
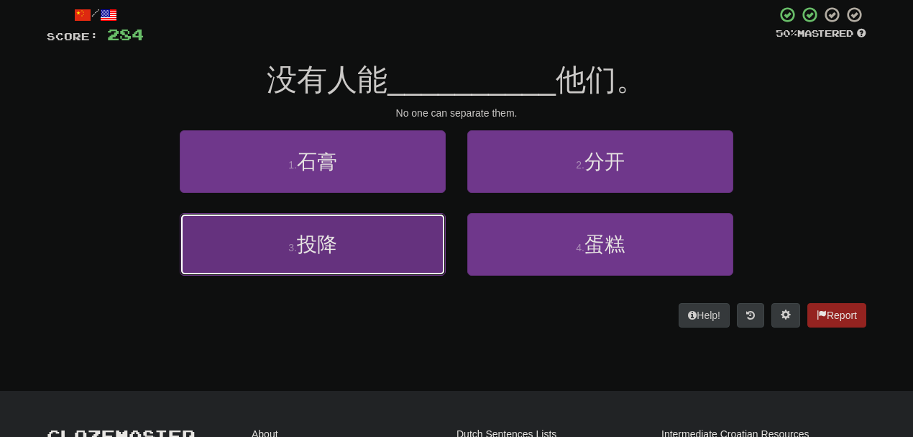
click at [410, 239] on button "3 . 投降" at bounding box center [313, 244] width 266 height 63
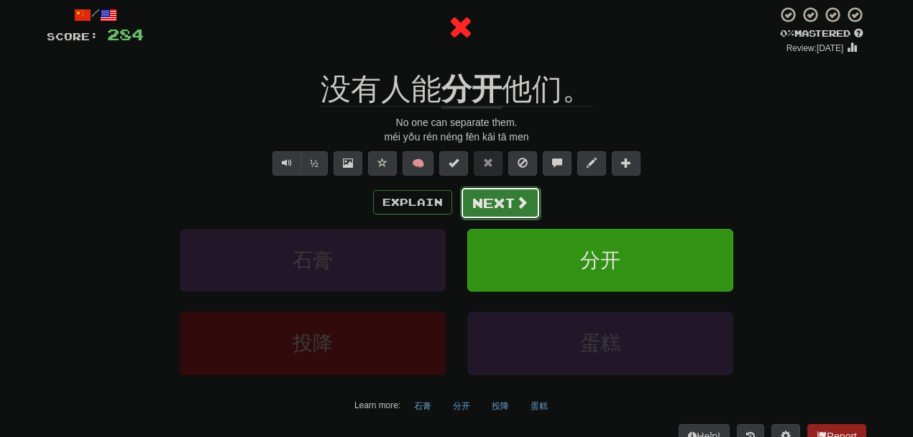
click at [472, 214] on button "Next" at bounding box center [500, 202] width 81 height 33
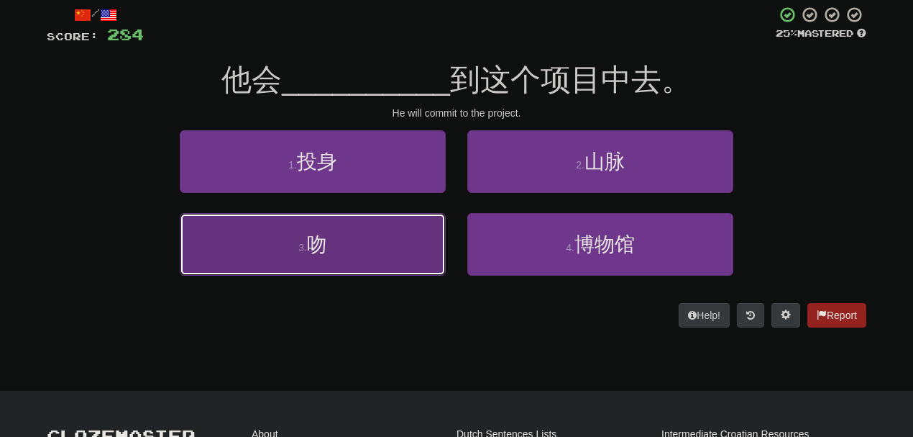
click at [393, 237] on button "3 . 吻" at bounding box center [313, 244] width 266 height 63
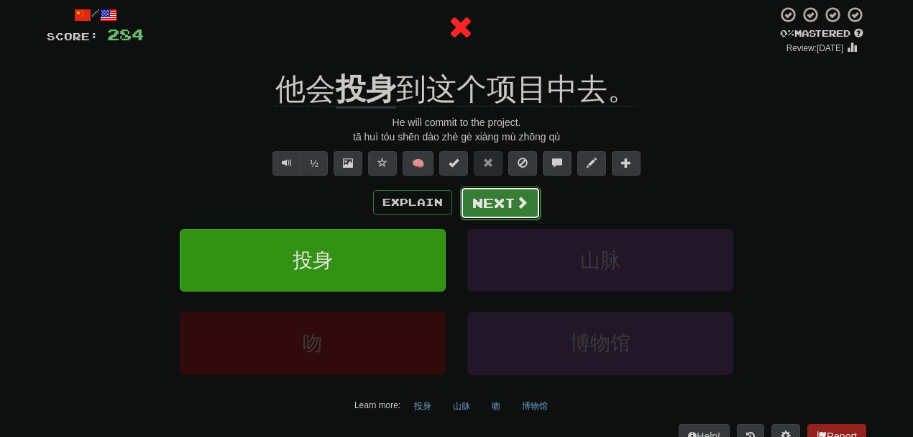
click at [464, 211] on button "Next" at bounding box center [500, 202] width 81 height 33
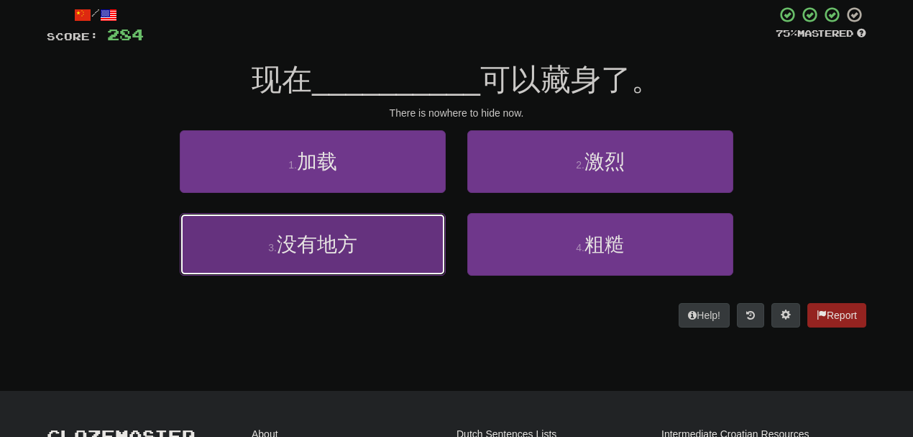
click at [403, 232] on button "3 . 没有地方" at bounding box center [313, 244] width 266 height 63
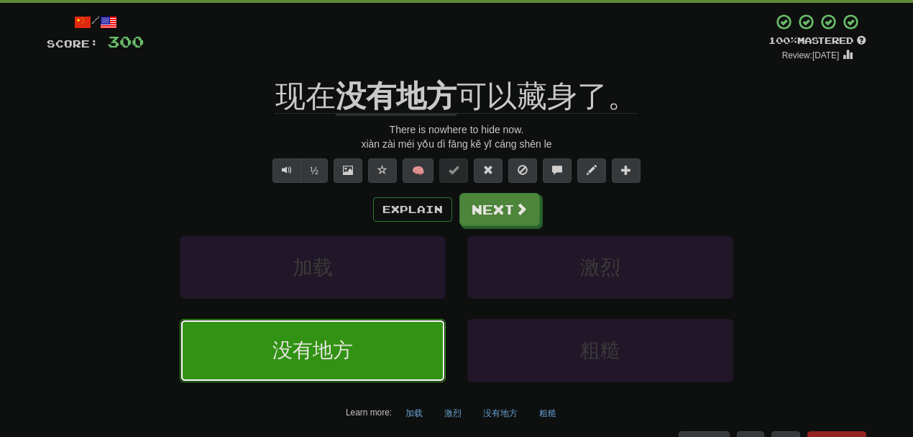
scroll to position [88, 0]
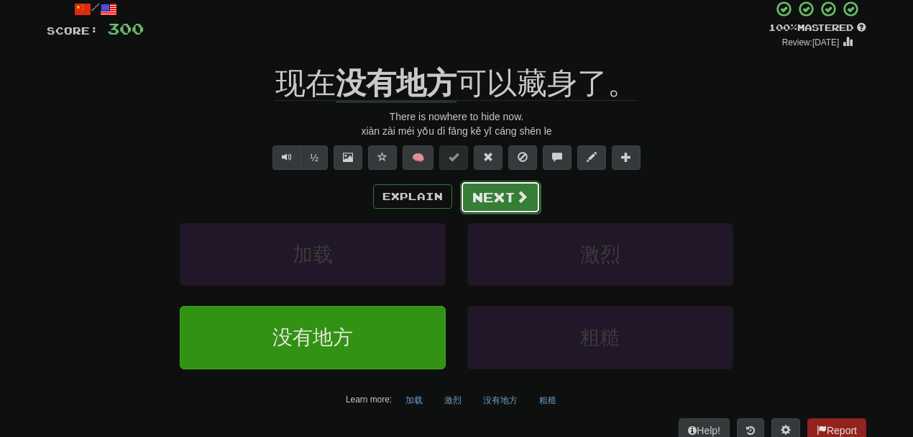
click at [486, 191] on button "Next" at bounding box center [500, 197] width 81 height 33
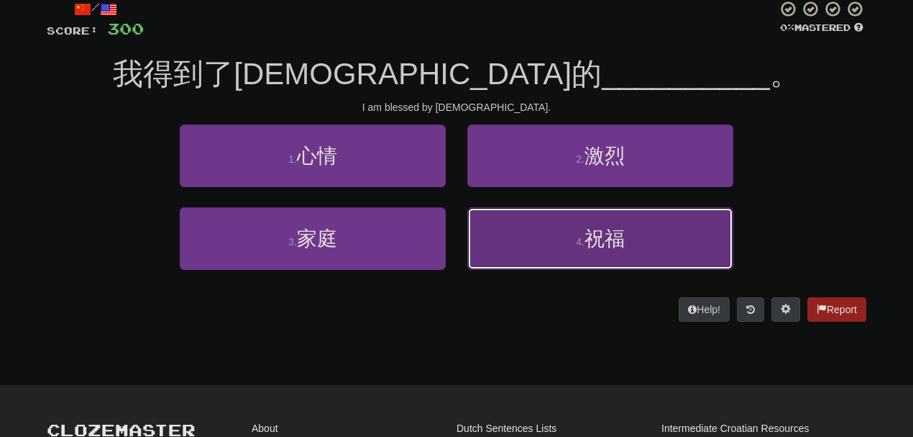
click at [588, 256] on button "4 . 祝福" at bounding box center [601, 238] width 266 height 63
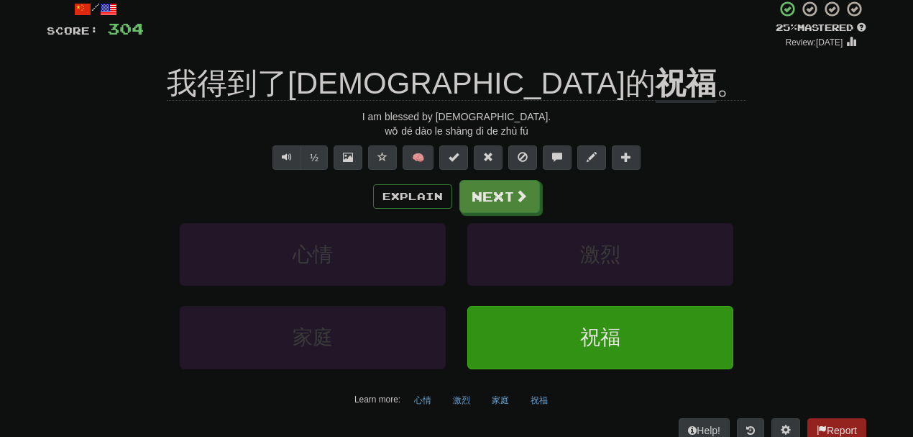
click at [472, 60] on div "/ Score: 304 + 4 25 % Mastered Review: 2025-08-17 我得到了上帝的 祝福 。 I am blessed by …" at bounding box center [457, 221] width 820 height 442
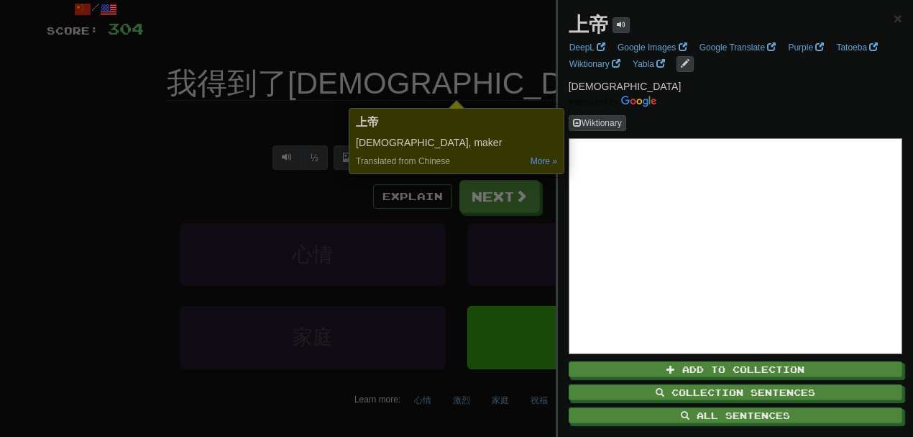
click at [511, 25] on div at bounding box center [456, 218] width 913 height 437
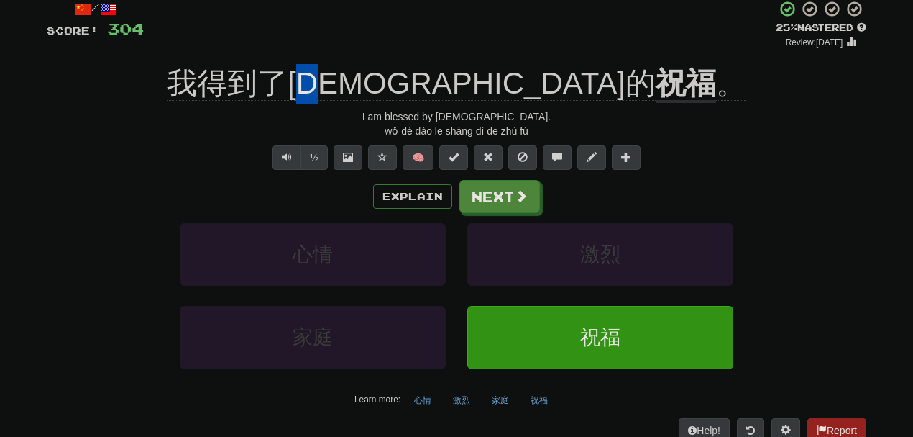
drag, startPoint x: 460, startPoint y: 63, endPoint x: 480, endPoint y: 65, distance: 19.5
click at [480, 65] on div "/ Score: 304 + 4 25 % Mastered Review: 2025-08-17 我得到了上帝的 祝福 。 I am blessed by …" at bounding box center [457, 221] width 820 height 442
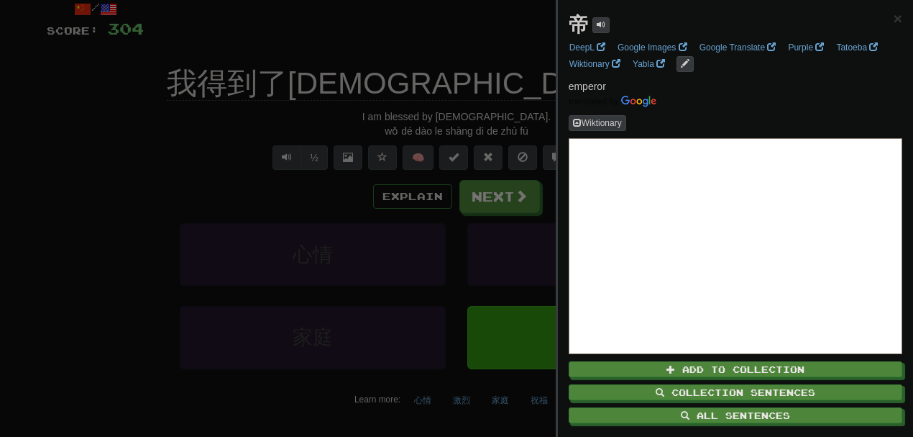
click at [435, 39] on div at bounding box center [456, 218] width 913 height 437
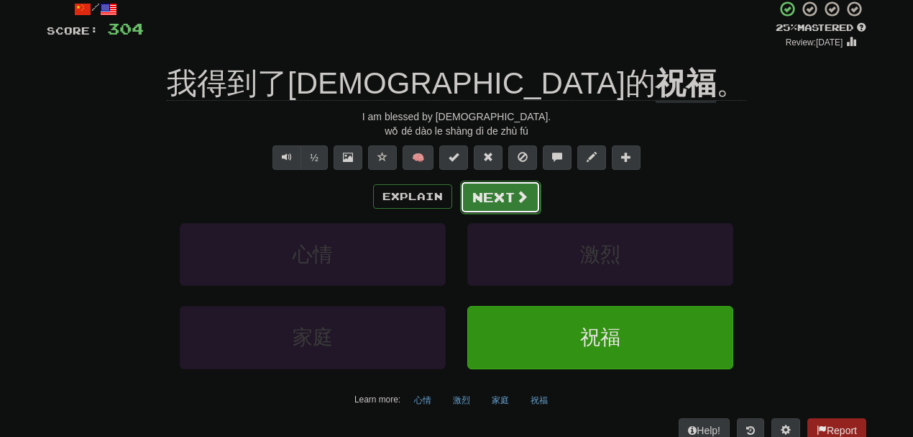
click at [505, 200] on button "Next" at bounding box center [500, 197] width 81 height 33
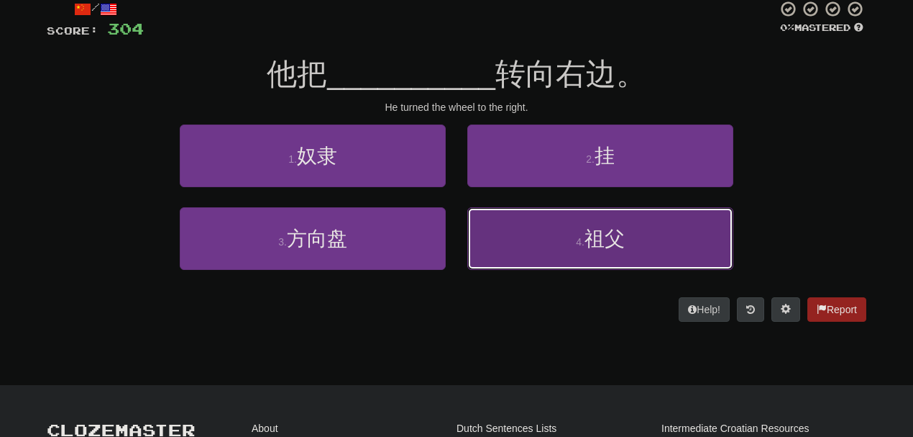
click at [562, 233] on button "4 . 祖父" at bounding box center [601, 238] width 266 height 63
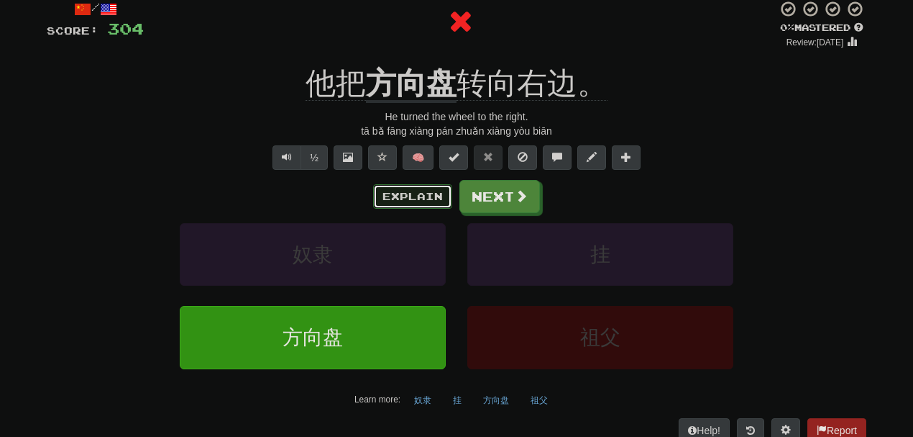
click at [403, 186] on button "Explain" at bounding box center [412, 196] width 79 height 24
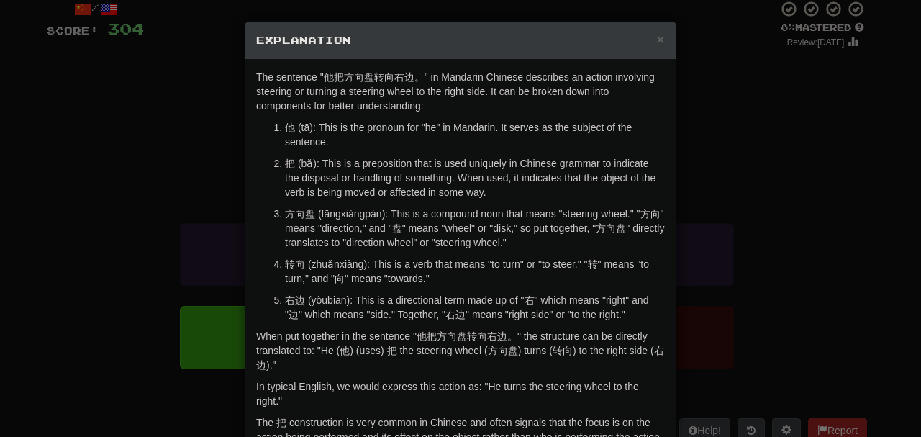
click at [822, 201] on div "× Explanation The sentence "他把方向盘转向右边。" in Mandarin Chinese describes an action…" at bounding box center [460, 218] width 921 height 437
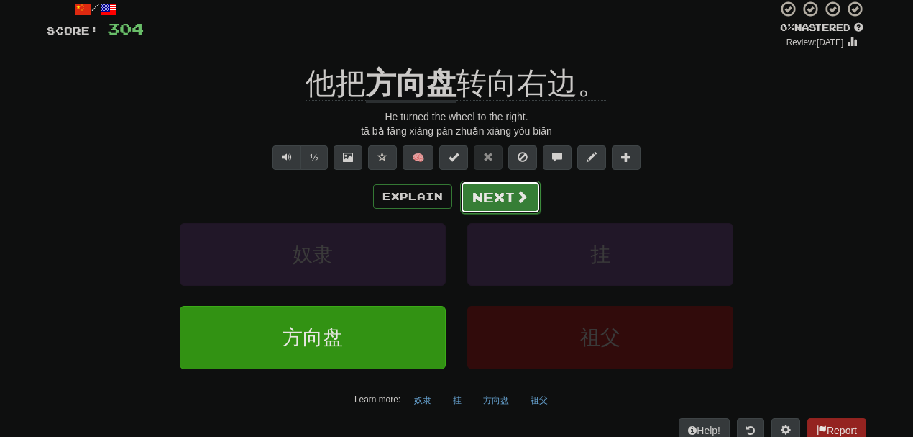
click at [498, 196] on button "Next" at bounding box center [500, 197] width 81 height 33
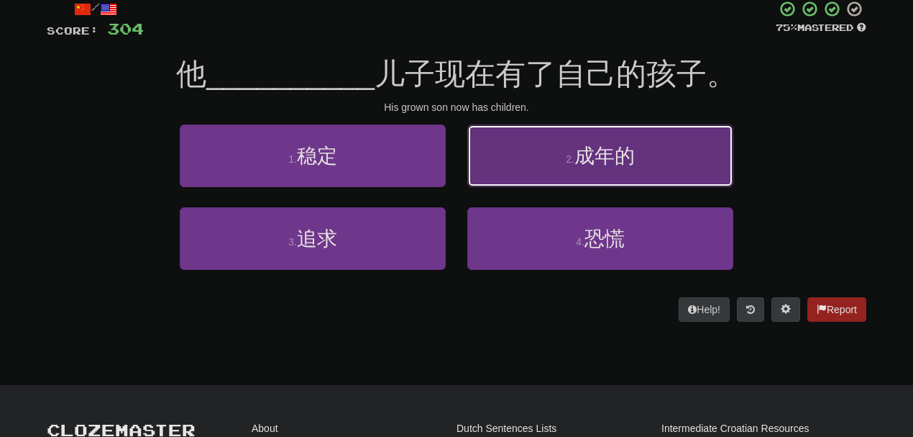
click at [542, 168] on button "2 . 成年的" at bounding box center [601, 155] width 266 height 63
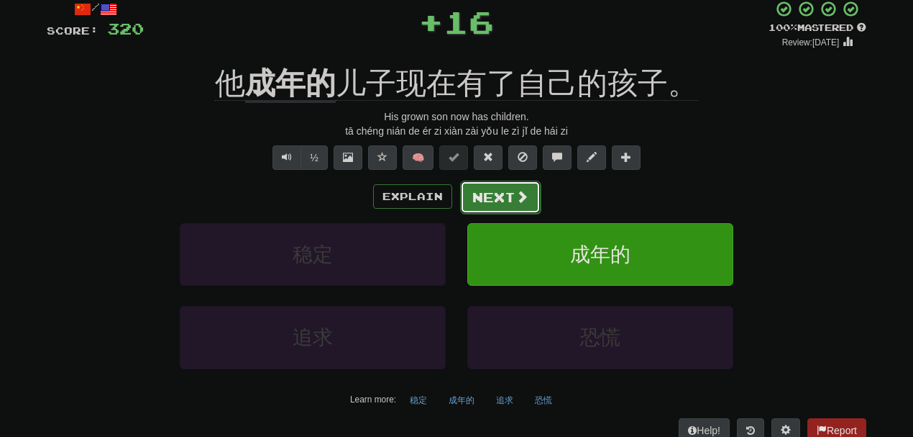
click at [479, 201] on button "Next" at bounding box center [500, 197] width 81 height 33
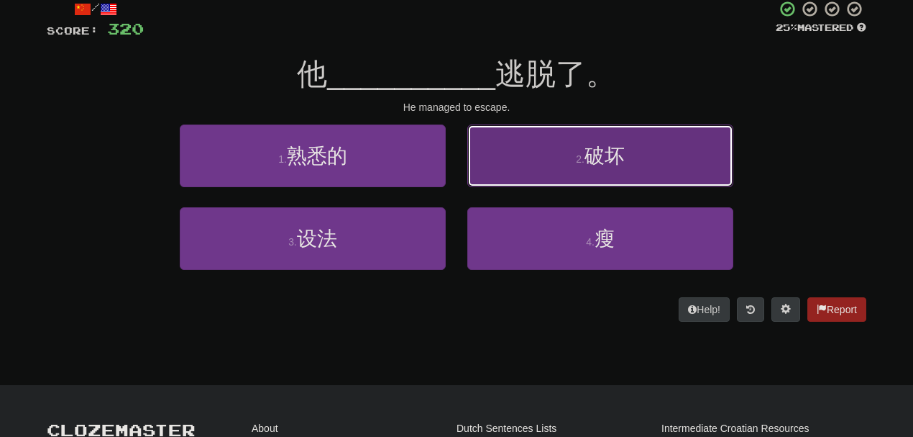
click at [541, 163] on button "2 . 破坏" at bounding box center [601, 155] width 266 height 63
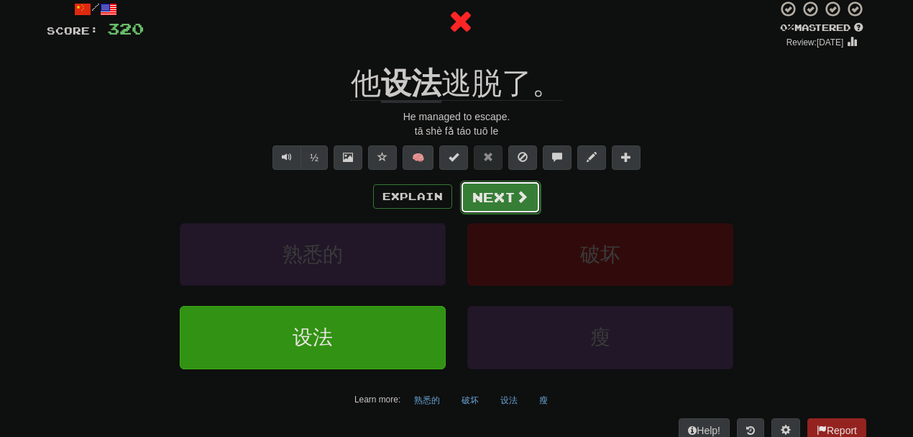
click at [480, 191] on button "Next" at bounding box center [500, 197] width 81 height 33
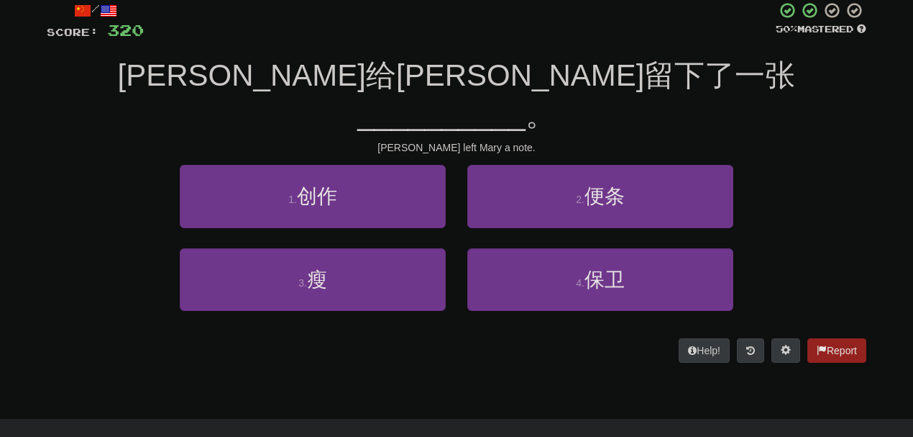
scroll to position [85, 0]
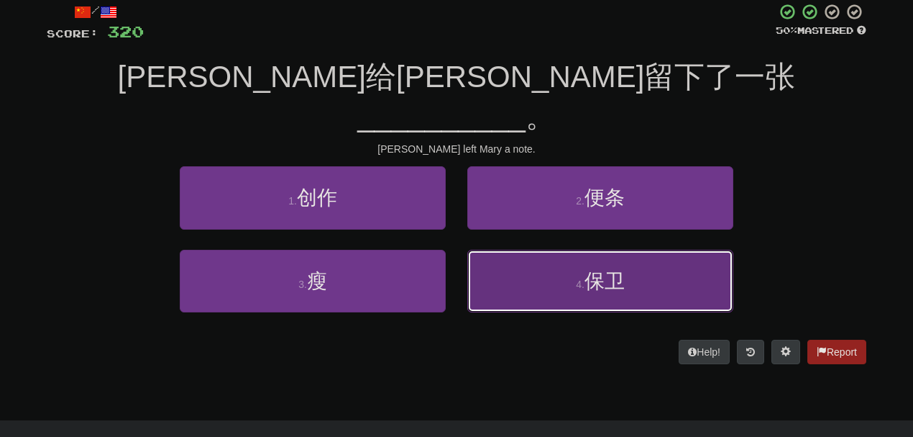
click at [686, 250] on button "4 . 保卫" at bounding box center [601, 281] width 266 height 63
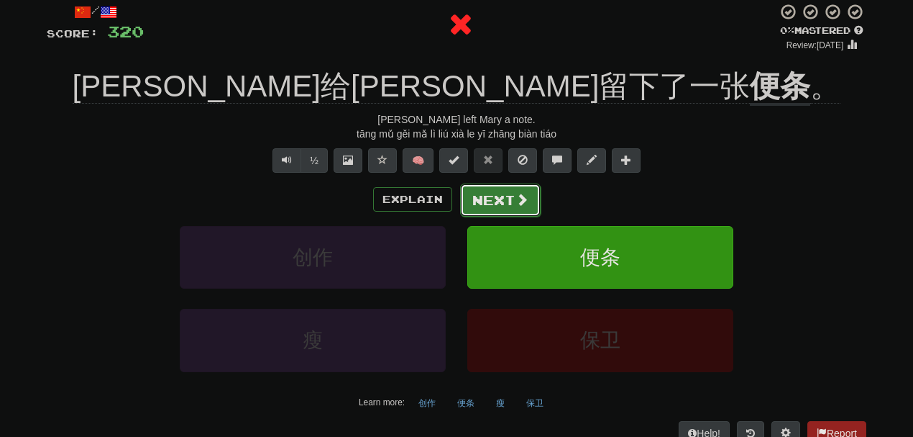
click at [491, 199] on button "Next" at bounding box center [500, 199] width 81 height 33
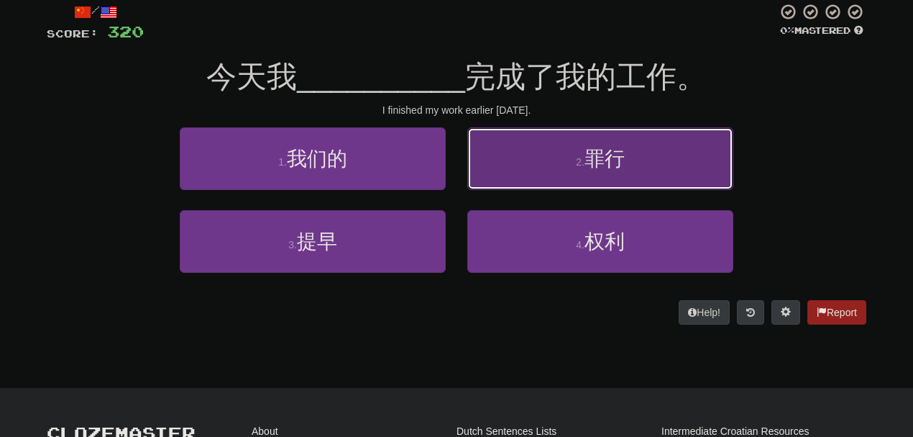
click at [533, 165] on button "2 . 罪行" at bounding box center [601, 158] width 266 height 63
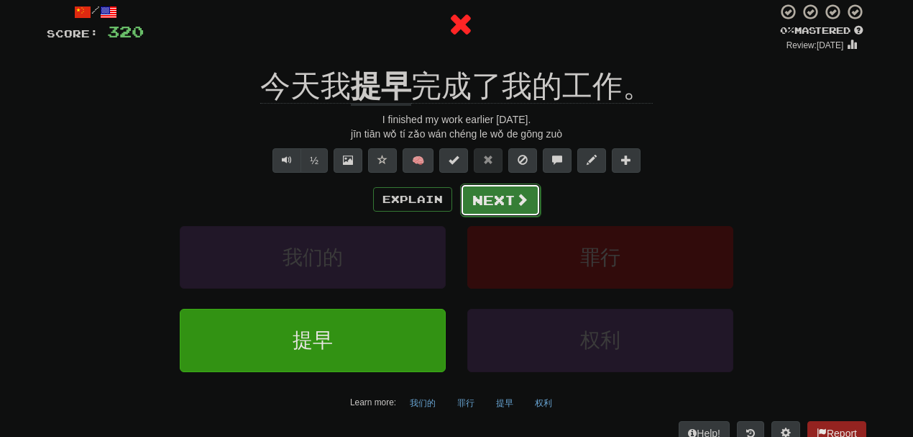
click at [502, 196] on button "Next" at bounding box center [500, 199] width 81 height 33
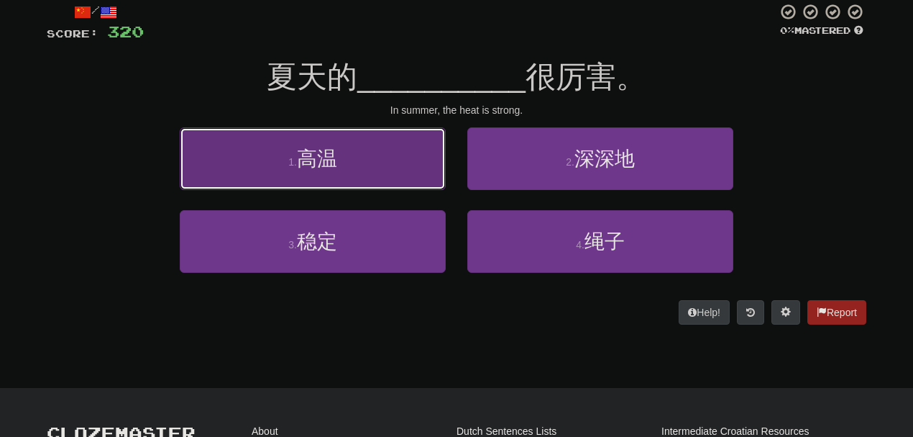
click at [375, 155] on button "1 . 高温" at bounding box center [313, 158] width 266 height 63
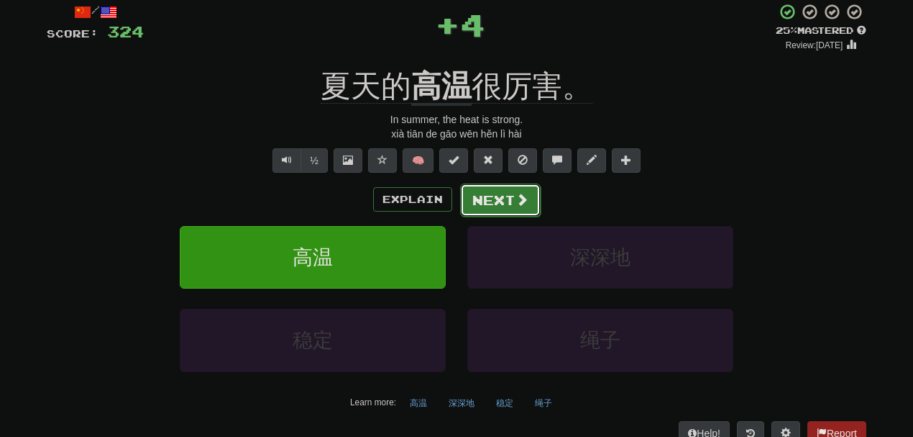
click at [491, 199] on button "Next" at bounding box center [500, 199] width 81 height 33
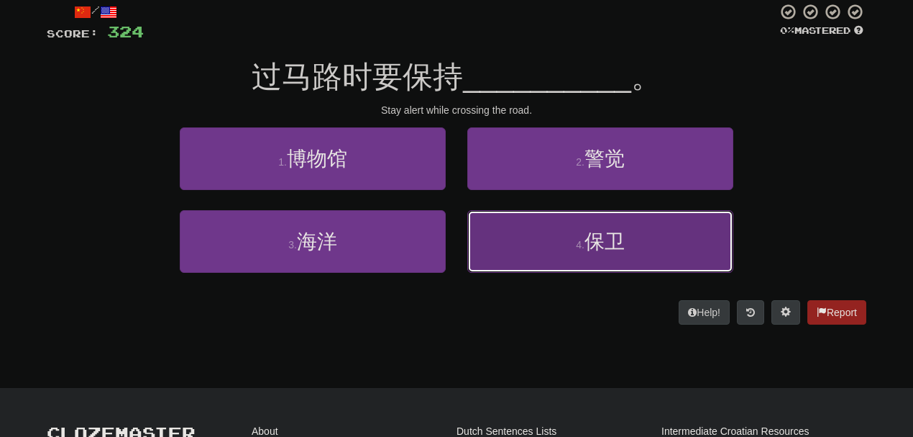
click at [512, 248] on button "4 . 保卫" at bounding box center [601, 241] width 266 height 63
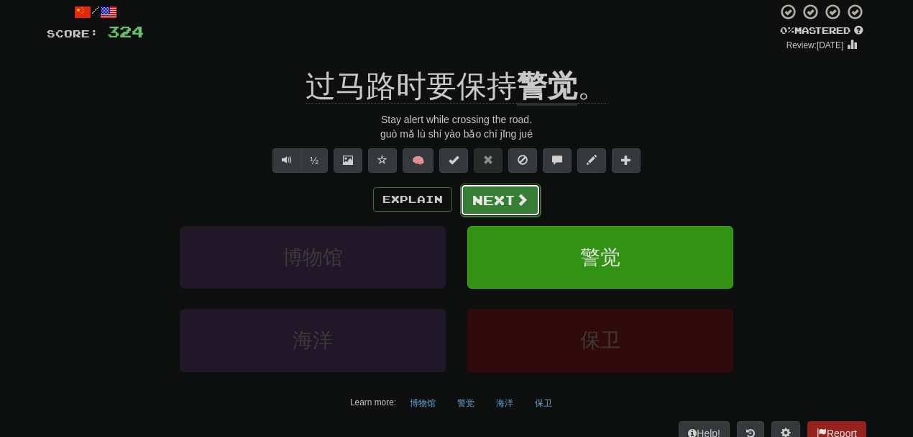
click at [491, 205] on button "Next" at bounding box center [500, 199] width 81 height 33
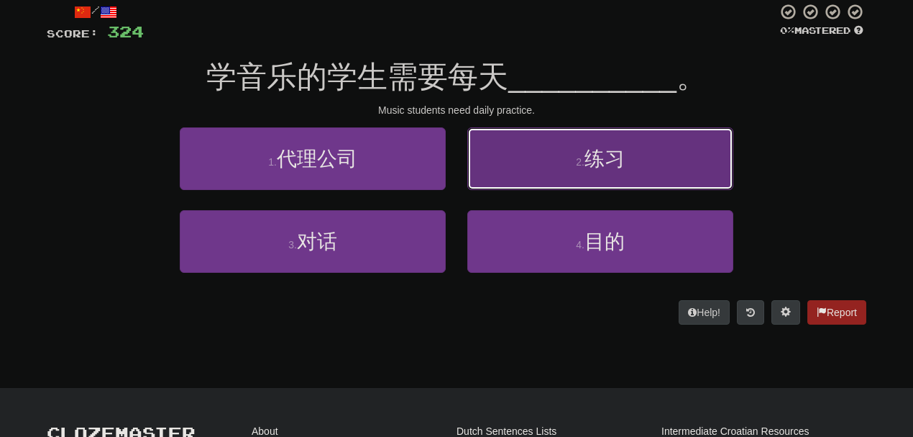
click at [520, 174] on button "2 . 练习" at bounding box center [601, 158] width 266 height 63
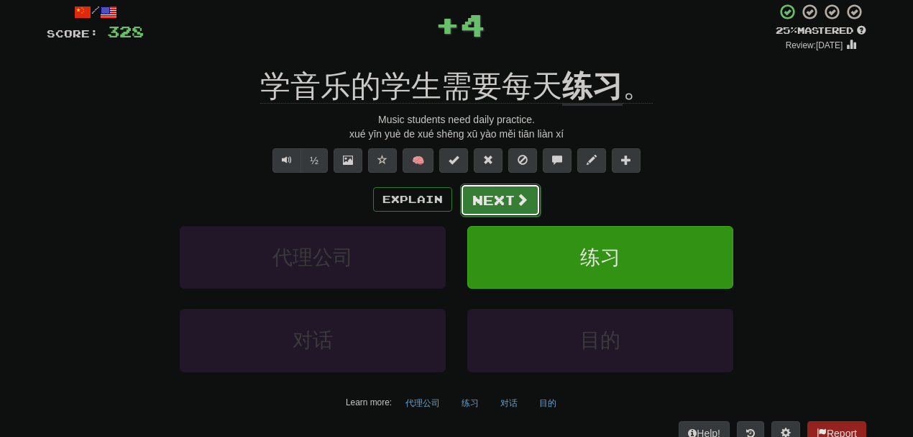
click at [498, 193] on button "Next" at bounding box center [500, 199] width 81 height 33
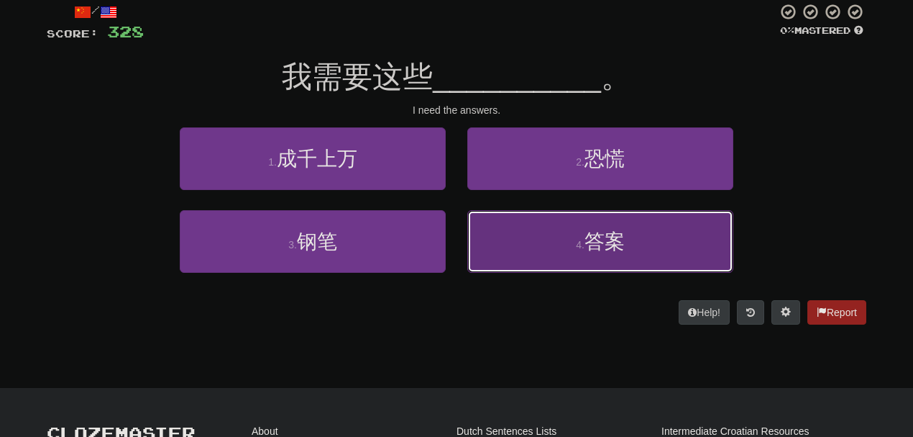
click at [519, 224] on button "4 . 答案" at bounding box center [601, 241] width 266 height 63
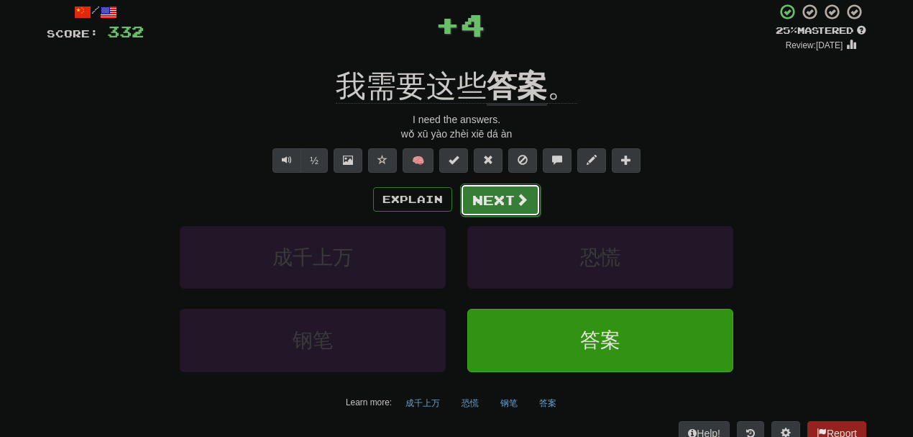
click at [496, 208] on button "Next" at bounding box center [500, 199] width 81 height 33
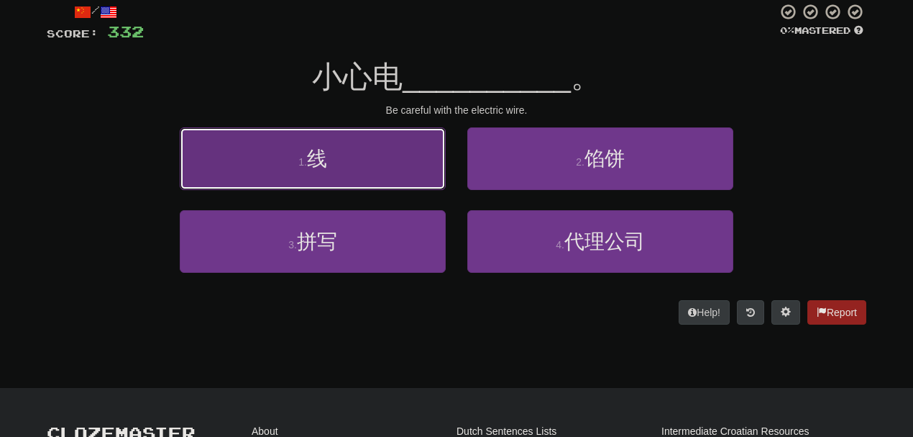
click at [385, 168] on button "1 . 线" at bounding box center [313, 158] width 266 height 63
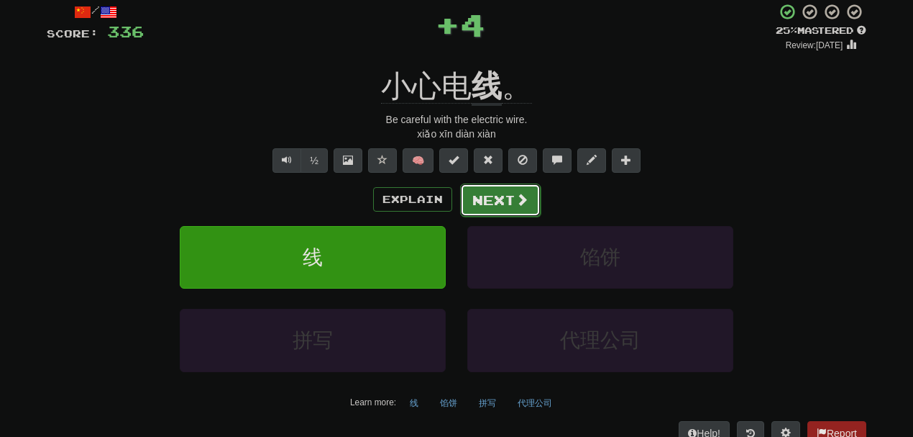
click at [508, 191] on button "Next" at bounding box center [500, 199] width 81 height 33
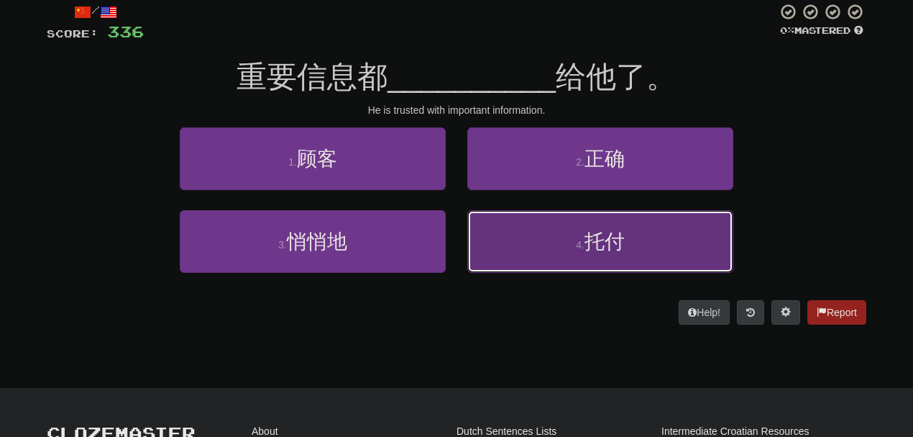
click at [539, 238] on button "4 . 托付" at bounding box center [601, 241] width 266 height 63
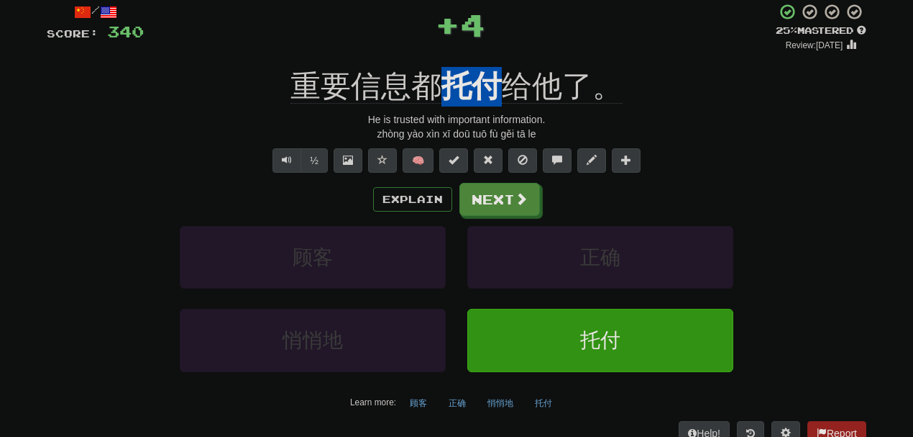
drag, startPoint x: 453, startPoint y: 62, endPoint x: 497, endPoint y: 69, distance: 44.5
click at [497, 69] on div "/ Score: 340 + 4 25 % Mastered Review: 2025-08-17 重要信息都 托付 给他了。 He is trusted w…" at bounding box center [457, 224] width 820 height 442
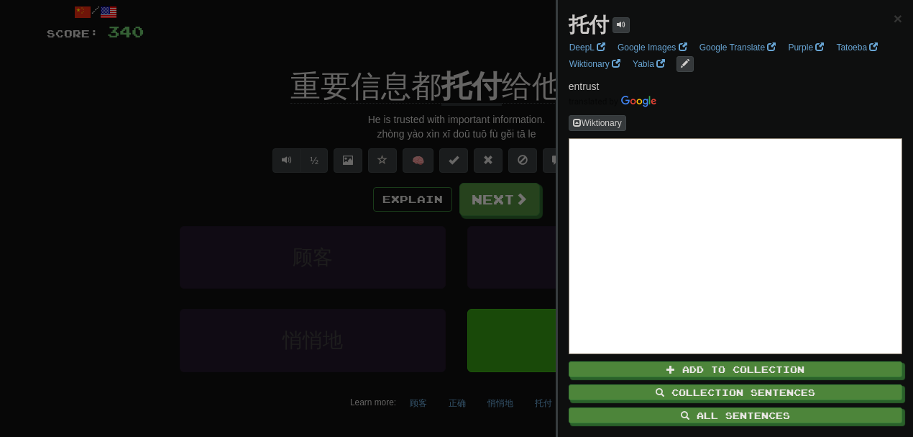
click at [451, 20] on div at bounding box center [456, 218] width 913 height 437
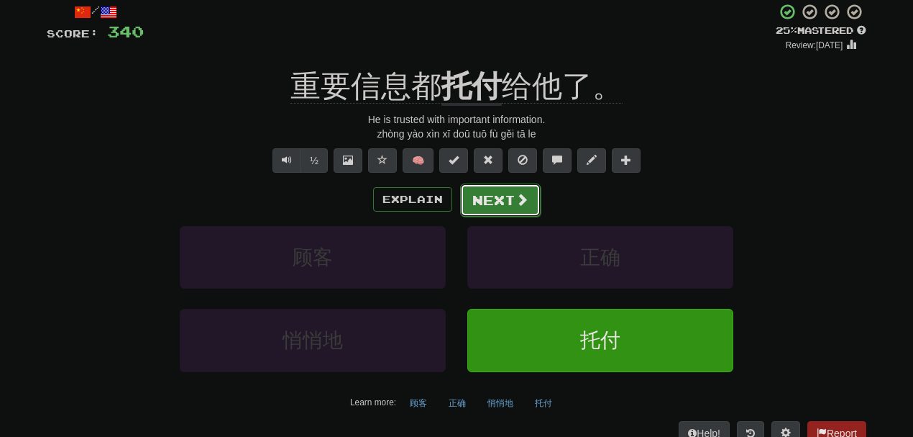
click at [487, 206] on button "Next" at bounding box center [500, 199] width 81 height 33
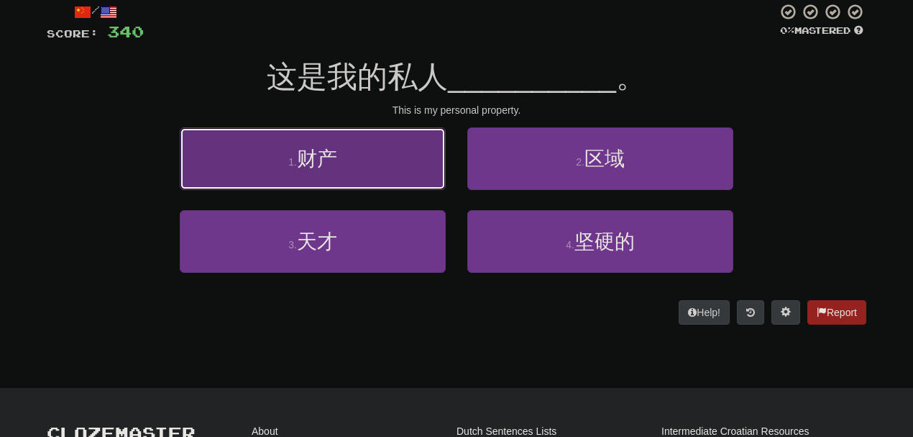
click at [368, 155] on button "1 . 财产" at bounding box center [313, 158] width 266 height 63
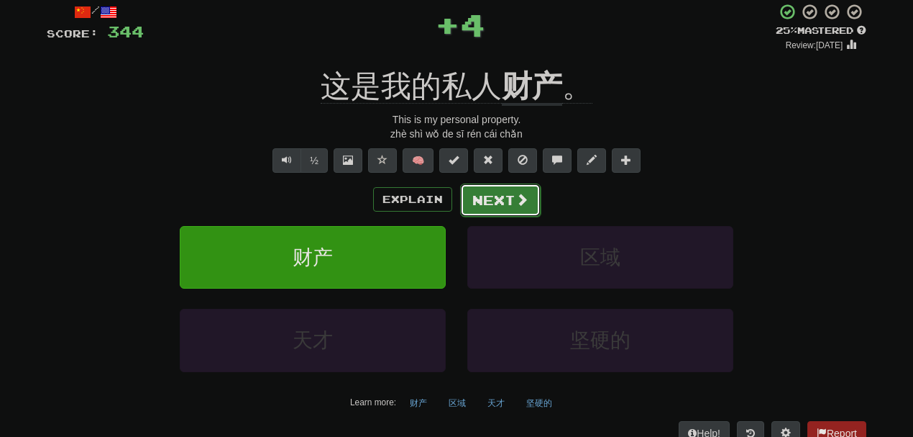
click at [495, 197] on button "Next" at bounding box center [500, 199] width 81 height 33
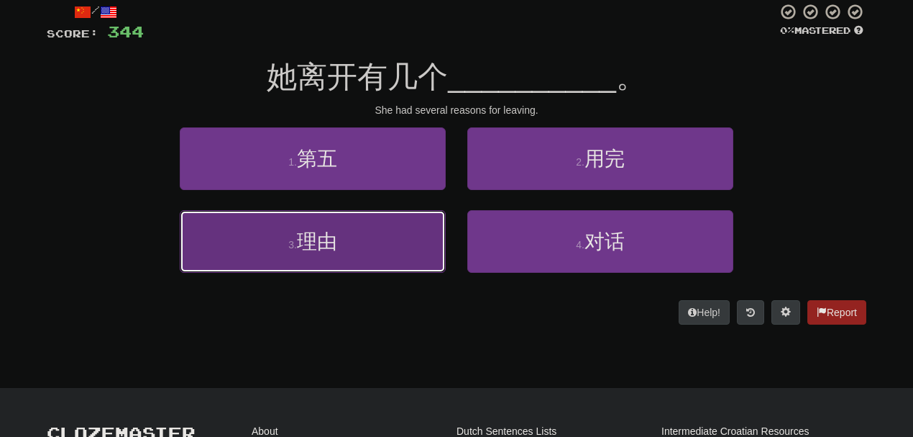
click at [397, 229] on button "3 . 理由" at bounding box center [313, 241] width 266 height 63
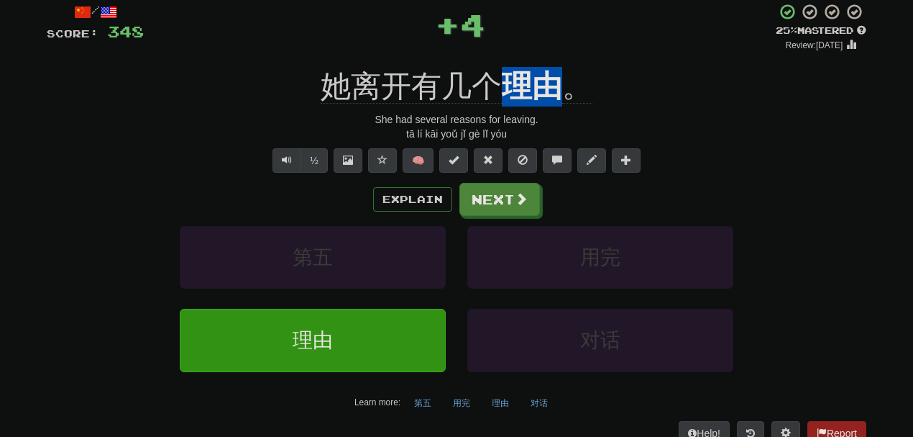
drag, startPoint x: 508, startPoint y: 62, endPoint x: 557, endPoint y: 60, distance: 49.0
click at [557, 60] on div "/ Score: 348 + 4 25 % Mastered Review: 2025-08-17 她离开有几个 理由 。 She had several r…" at bounding box center [457, 224] width 820 height 442
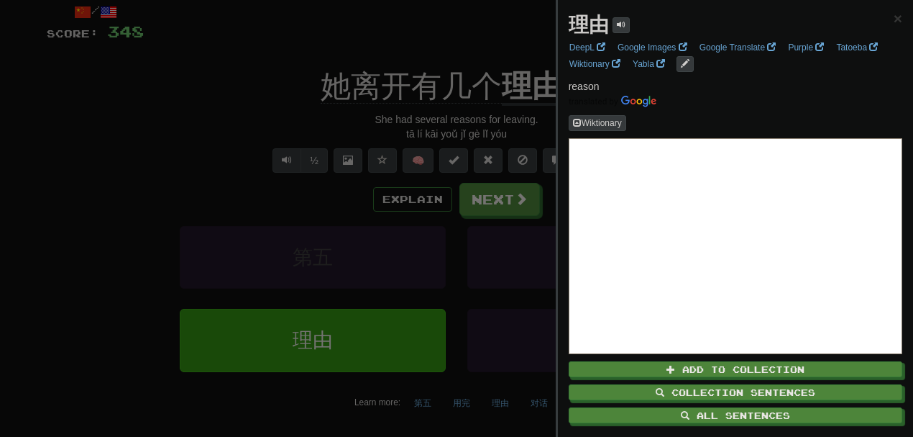
click at [528, 45] on div at bounding box center [456, 218] width 913 height 437
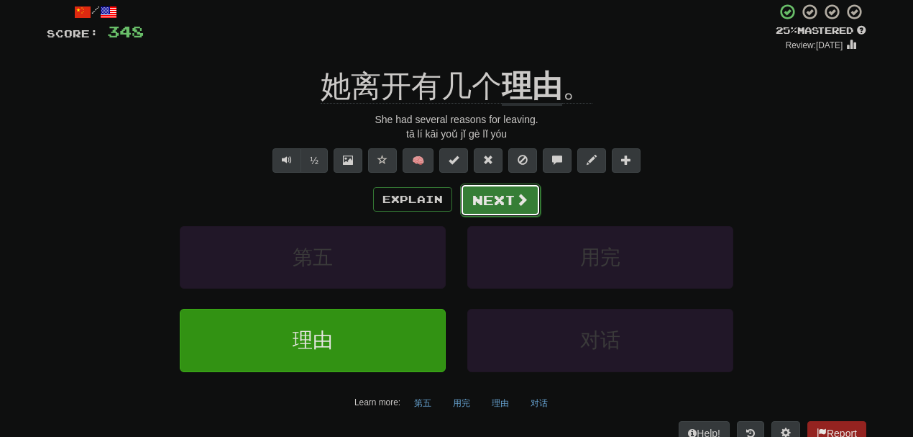
click at [483, 212] on button "Next" at bounding box center [500, 199] width 81 height 33
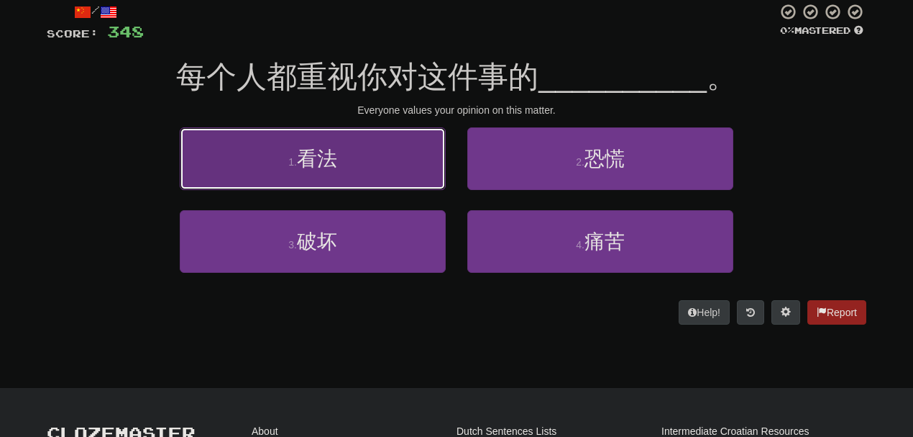
click at [398, 166] on button "1 . 看法" at bounding box center [313, 158] width 266 height 63
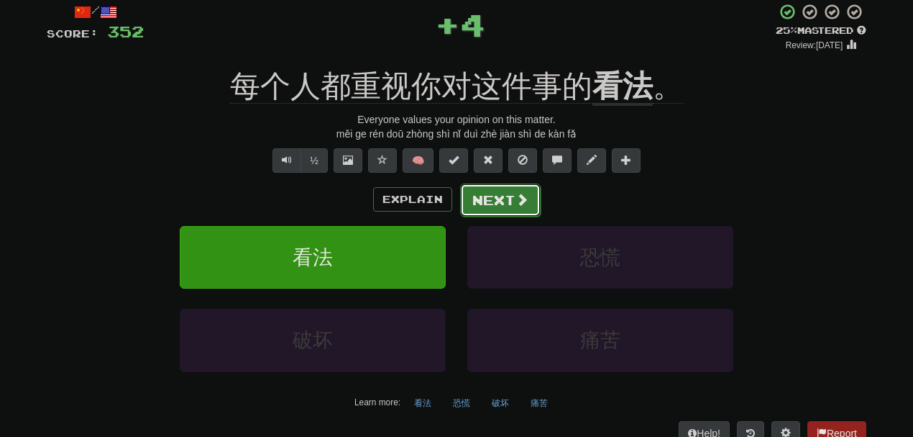
click at [505, 196] on button "Next" at bounding box center [500, 199] width 81 height 33
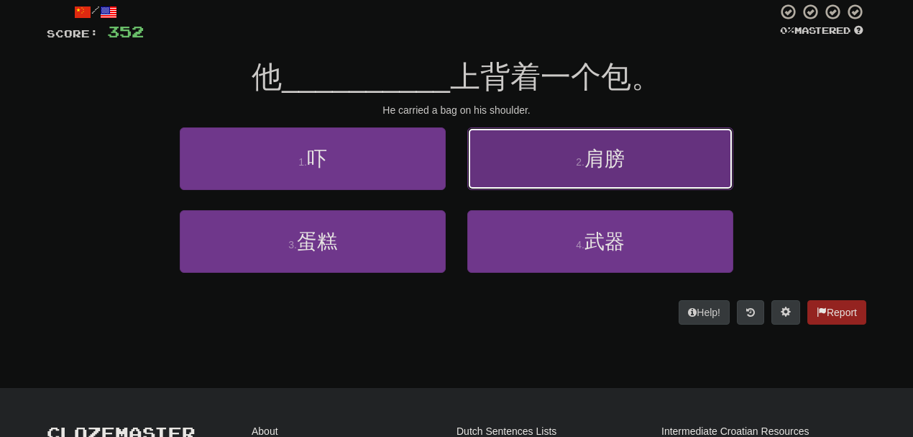
click at [543, 165] on button "2 . 肩膀" at bounding box center [601, 158] width 266 height 63
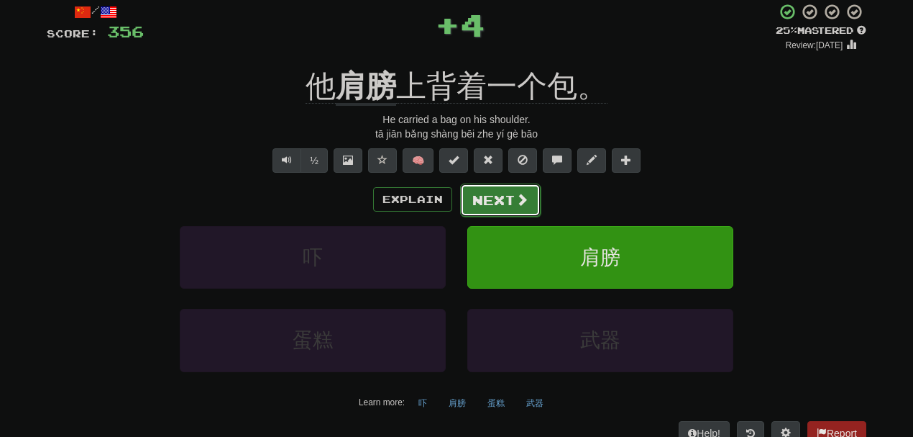
click at [496, 206] on button "Next" at bounding box center [500, 199] width 81 height 33
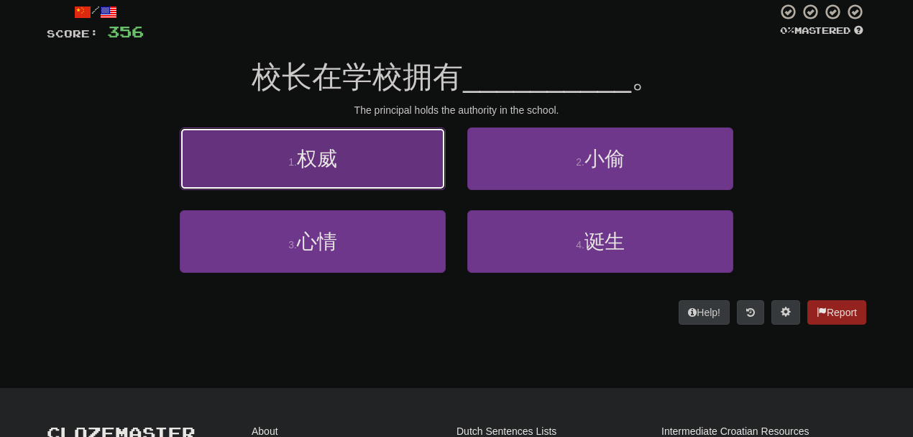
click at [397, 181] on button "1 . 权威" at bounding box center [313, 158] width 266 height 63
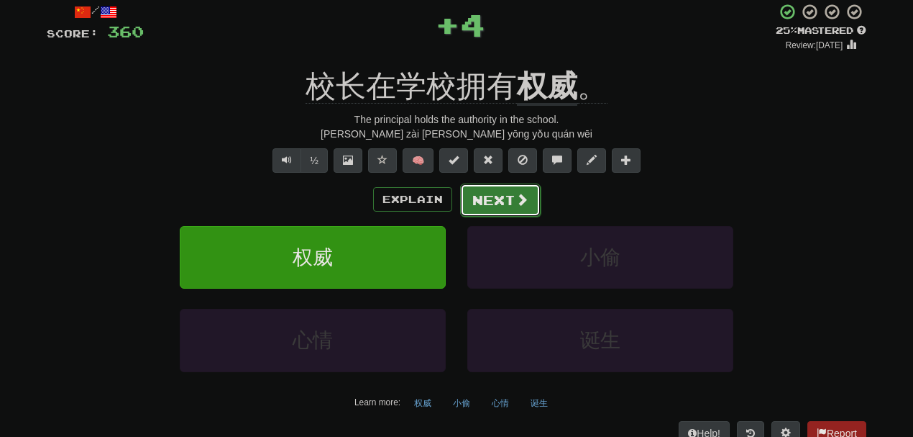
click at [489, 209] on button "Next" at bounding box center [500, 199] width 81 height 33
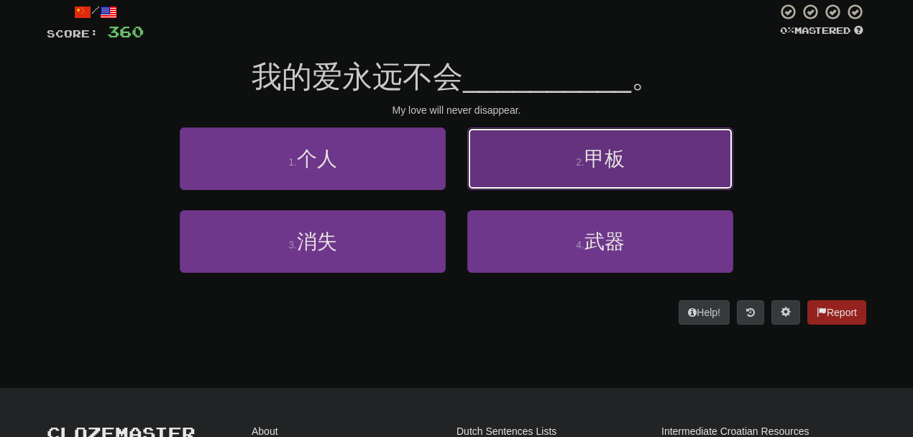
click at [542, 171] on button "2 . 甲板" at bounding box center [601, 158] width 266 height 63
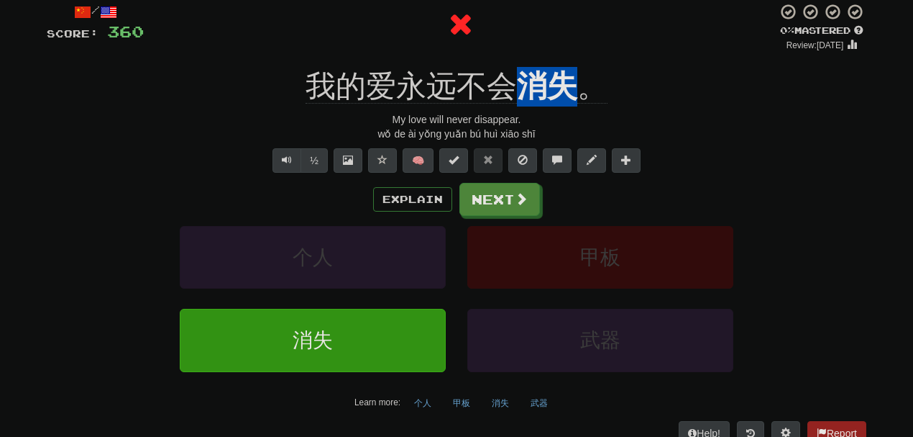
drag, startPoint x: 522, startPoint y: 58, endPoint x: 572, endPoint y: 63, distance: 50.0
click at [572, 63] on div "/ Score: 360 0 % Mastered Review: 2025-08-16 我的爱永远不会 消失 。 My love will never di…" at bounding box center [457, 224] width 820 height 442
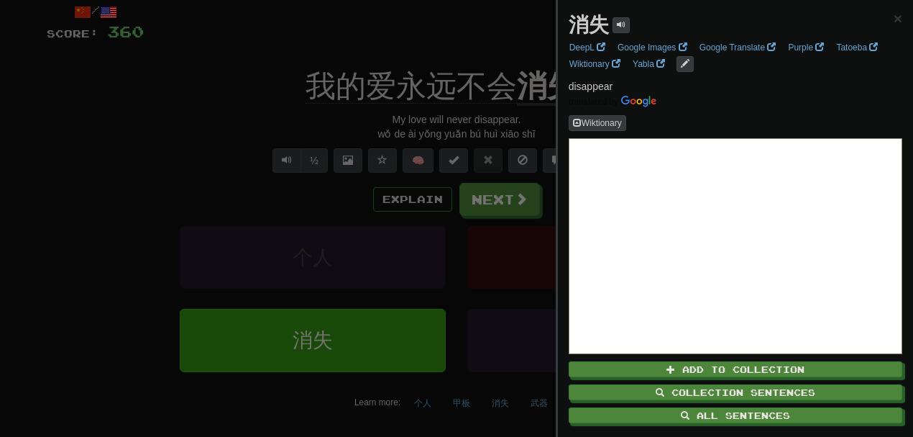
click at [505, 32] on div at bounding box center [456, 218] width 913 height 437
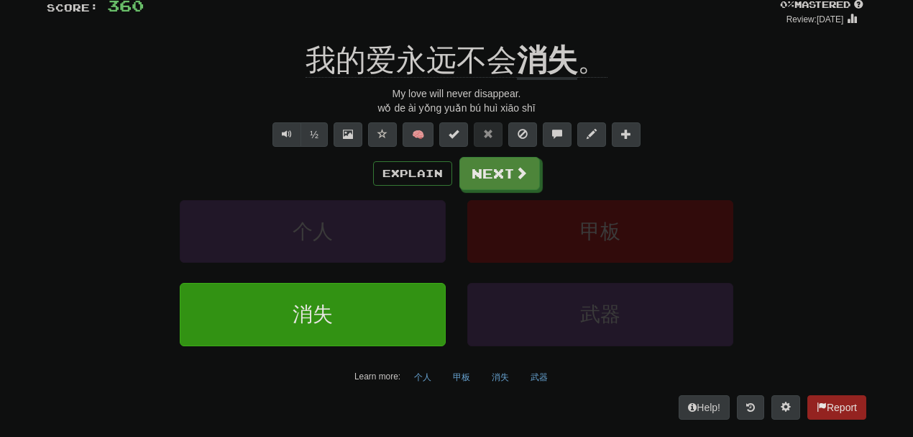
scroll to position [123, 0]
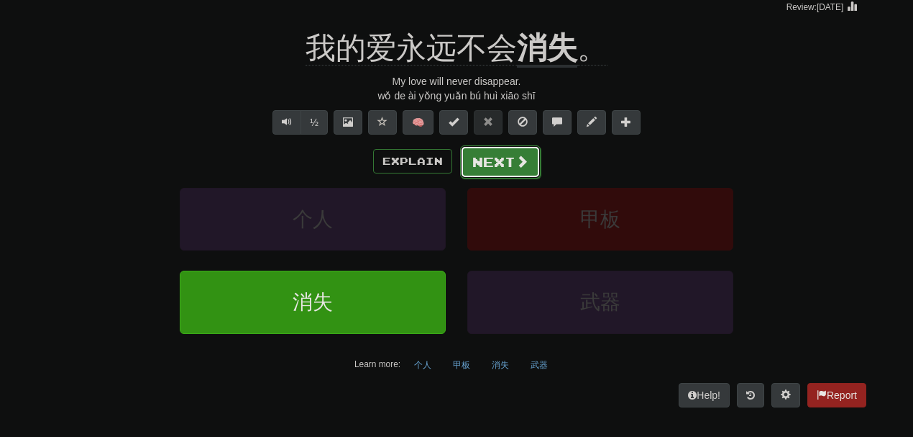
click at [472, 154] on button "Next" at bounding box center [500, 161] width 81 height 33
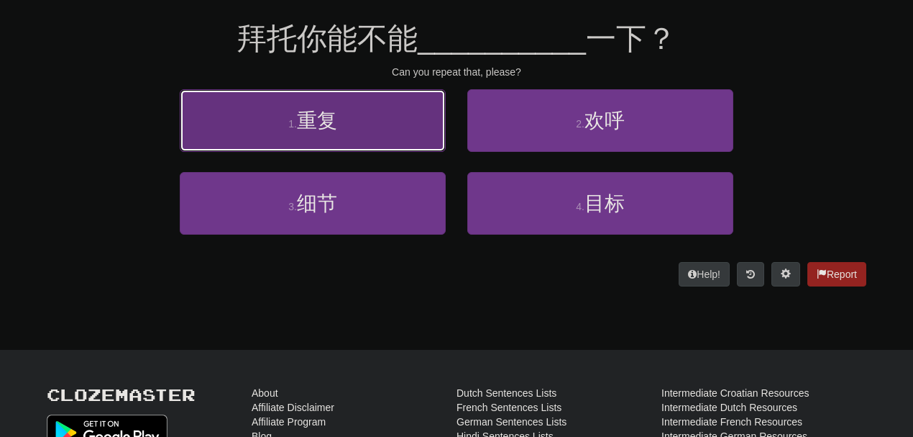
click at [375, 131] on button "1 . 重复" at bounding box center [313, 120] width 266 height 63
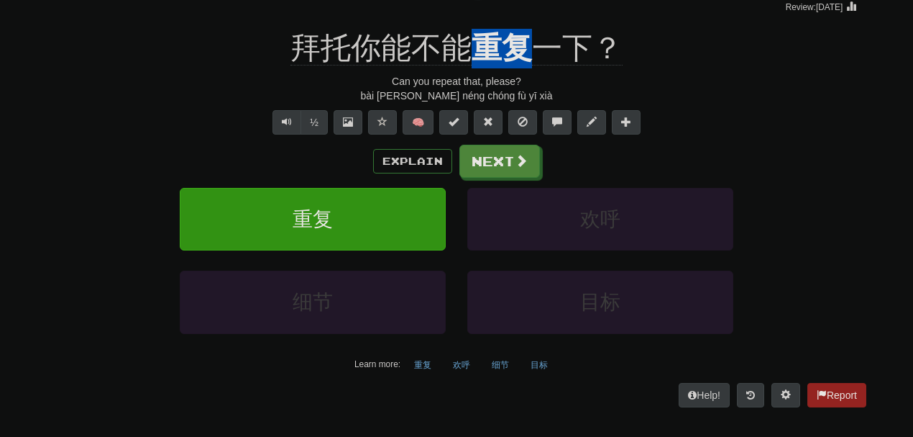
drag, startPoint x: 478, startPoint y: 16, endPoint x: 524, endPoint y: 14, distance: 46.1
click at [524, 14] on div "/ Score: 364 + 4 25 % Mastered Review: 2025-08-17 拜托你能不能 重复 一下？ Can you repeat …" at bounding box center [457, 186] width 820 height 442
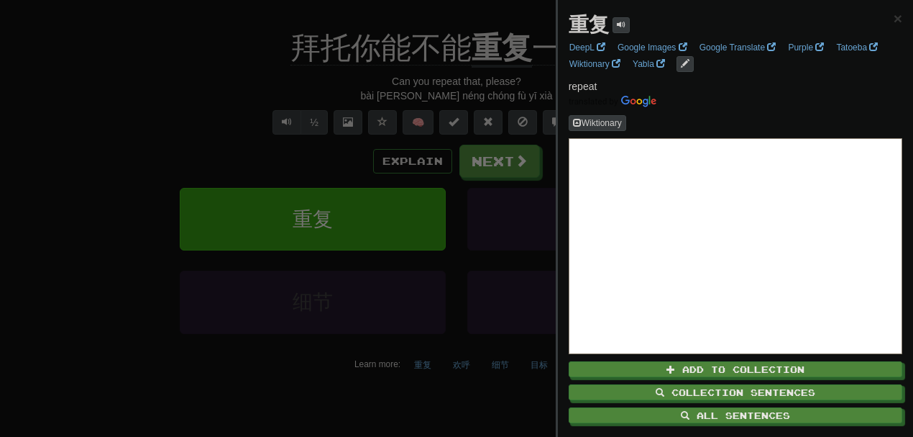
click at [498, 101] on div at bounding box center [456, 218] width 913 height 437
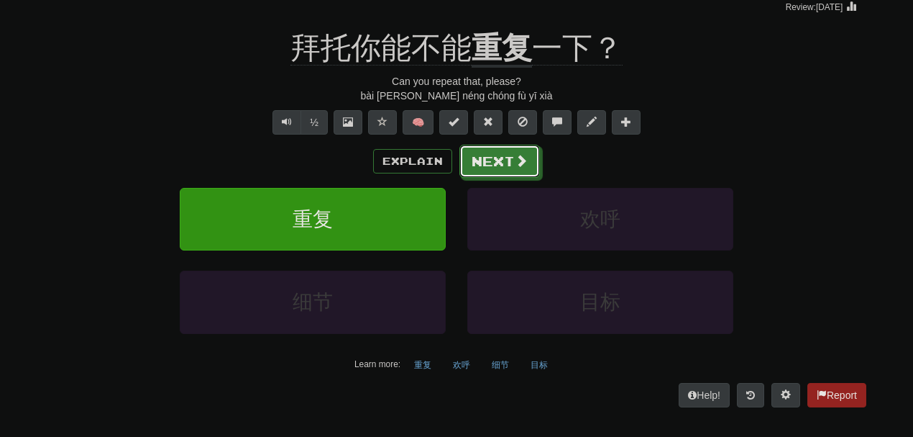
click at [492, 165] on button "Next" at bounding box center [500, 161] width 81 height 33
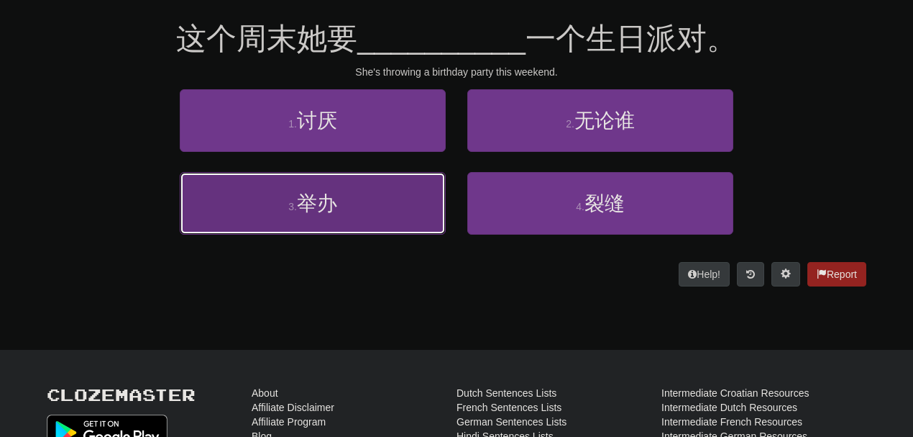
click at [406, 199] on button "3 . 举办" at bounding box center [313, 203] width 266 height 63
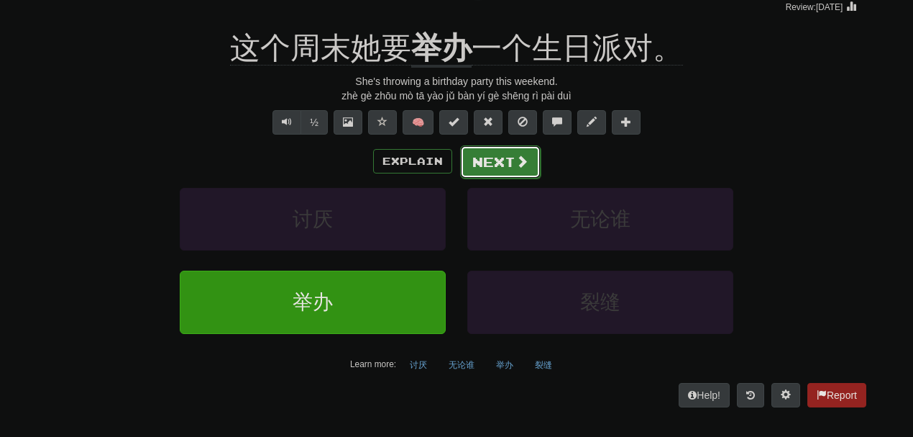
click at [491, 154] on button "Next" at bounding box center [500, 161] width 81 height 33
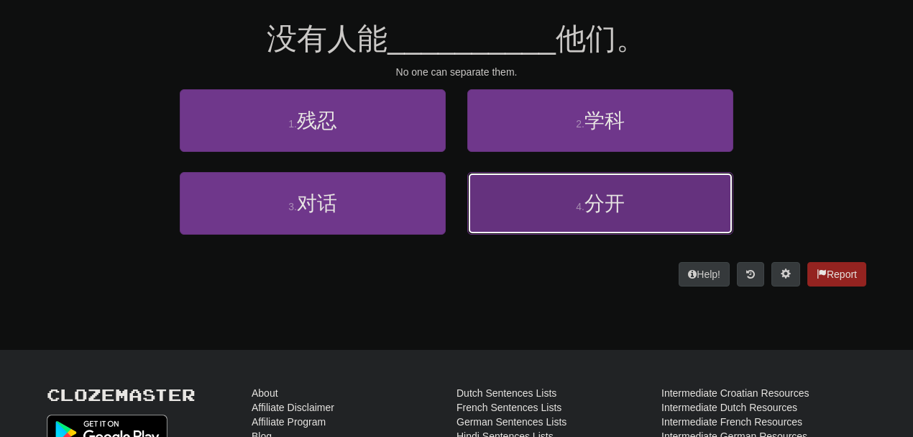
click at [506, 175] on button "4 . 分开" at bounding box center [601, 203] width 266 height 63
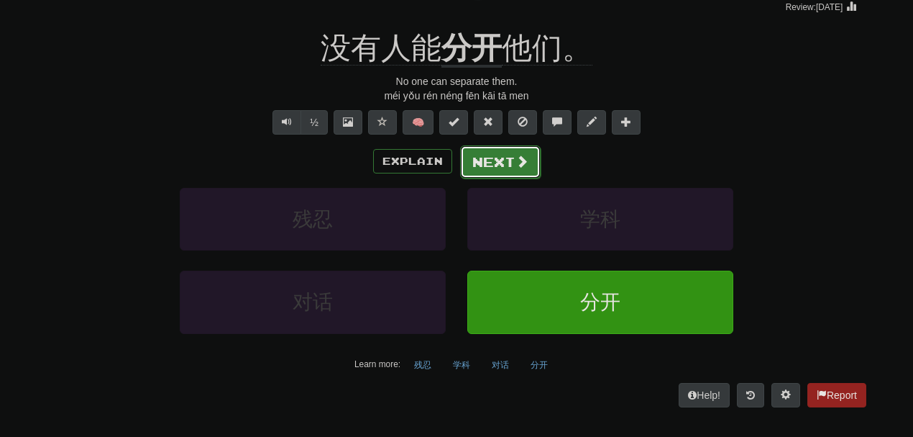
click at [495, 159] on button "Next" at bounding box center [500, 161] width 81 height 33
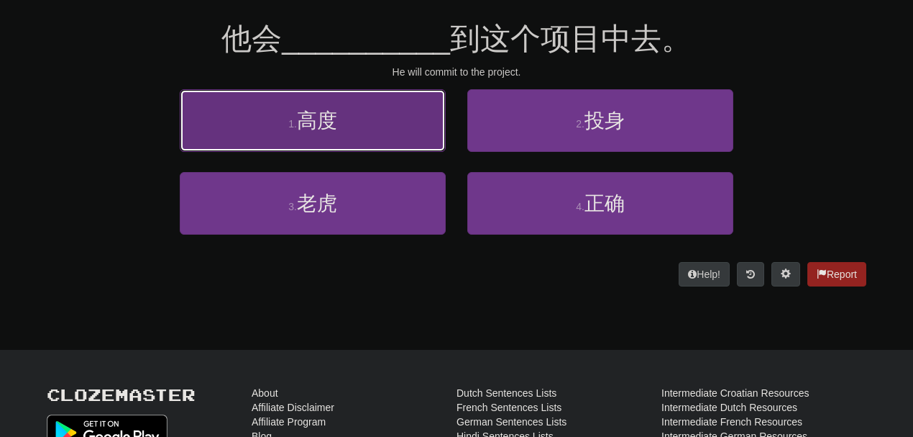
click at [407, 134] on button "1 . 高度" at bounding box center [313, 120] width 266 height 63
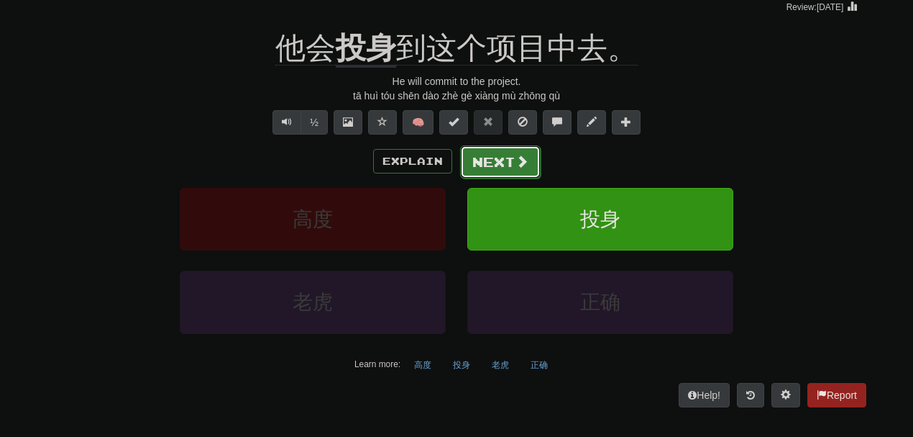
click at [516, 155] on span at bounding box center [522, 161] width 13 height 13
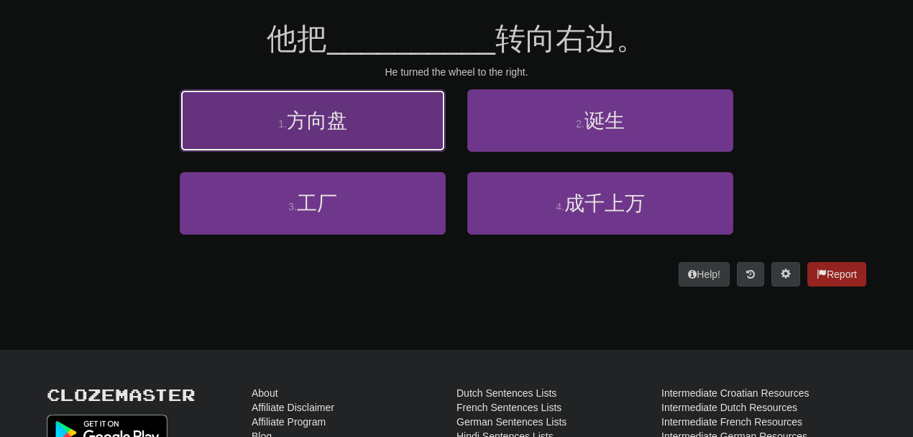
click at [384, 101] on button "1 . 方向盘" at bounding box center [313, 120] width 266 height 63
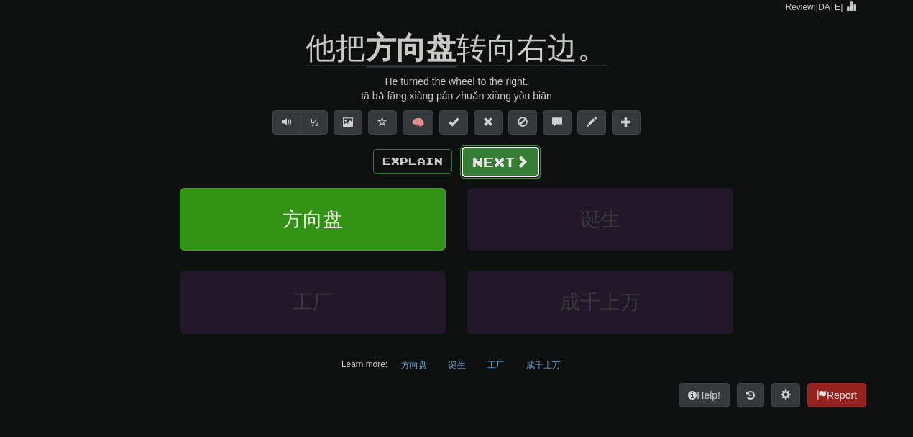
click at [498, 158] on button "Next" at bounding box center [500, 161] width 81 height 33
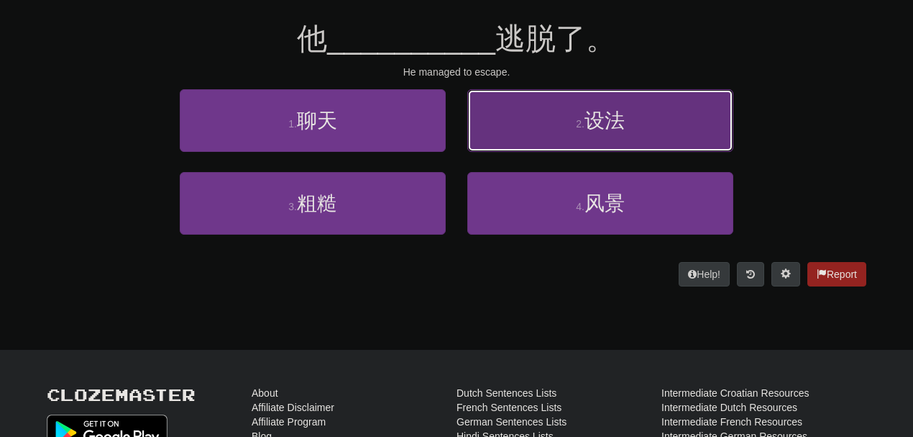
click at [534, 133] on button "2 . 设法" at bounding box center [601, 120] width 266 height 63
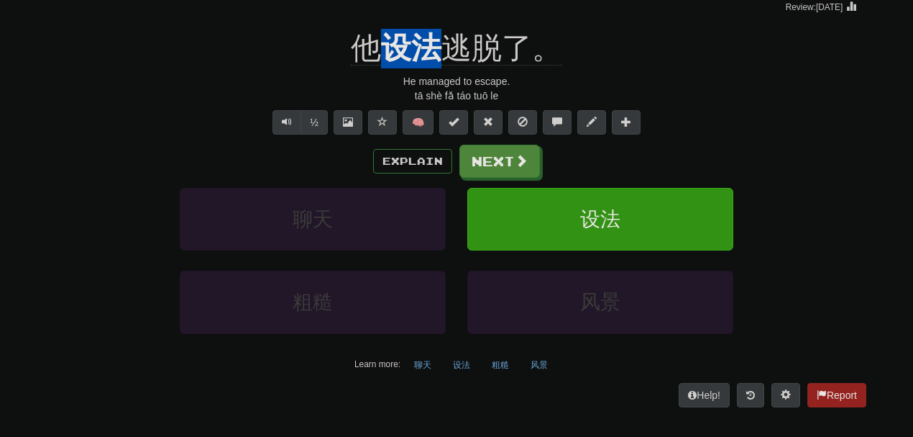
drag, startPoint x: 388, startPoint y: 24, endPoint x: 436, endPoint y: 26, distance: 47.5
click at [436, 26] on div "/ Score: 380 + 4 25 % Mastered Review: 2025-08-17 他 设法 逃脱了。 He managed to escap…" at bounding box center [457, 186] width 820 height 442
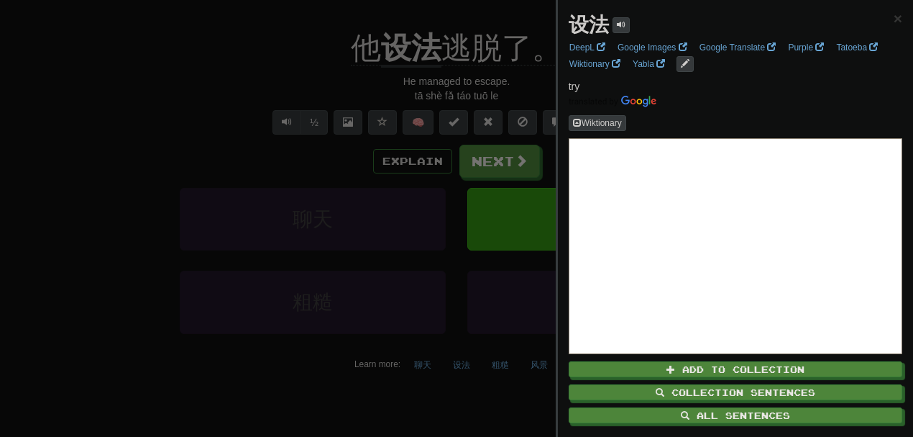
click at [509, 92] on div at bounding box center [456, 218] width 913 height 437
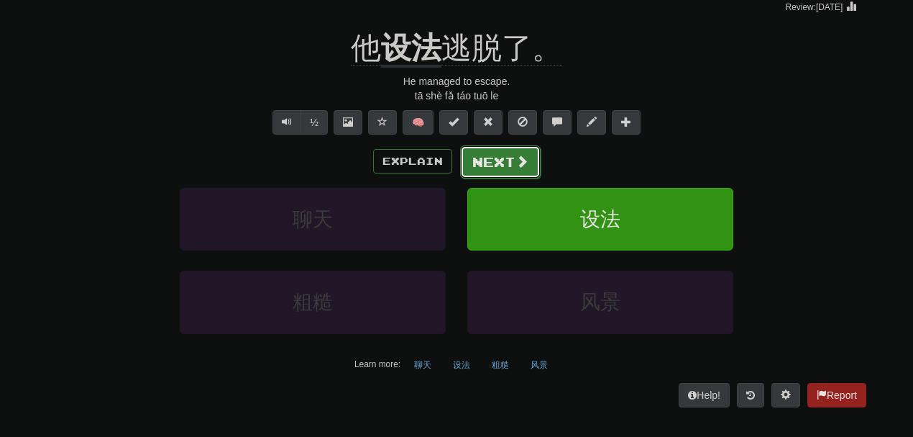
click at [521, 152] on button "Next" at bounding box center [500, 161] width 81 height 33
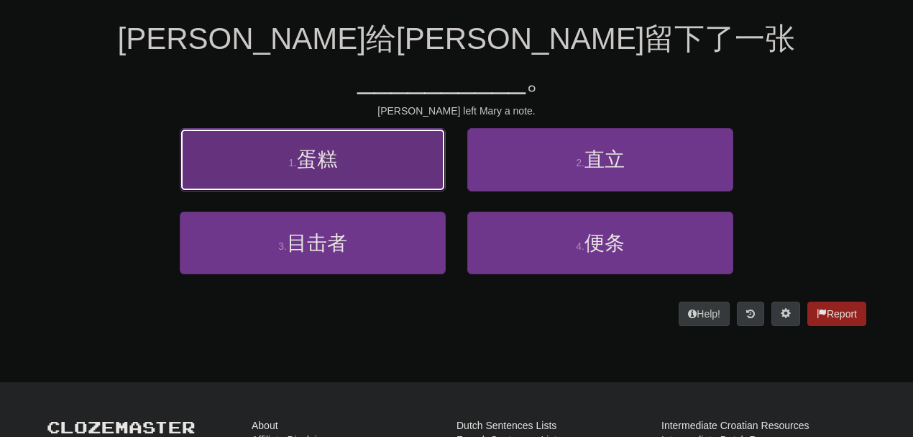
click at [422, 128] on button "1 . 蛋糕" at bounding box center [313, 159] width 266 height 63
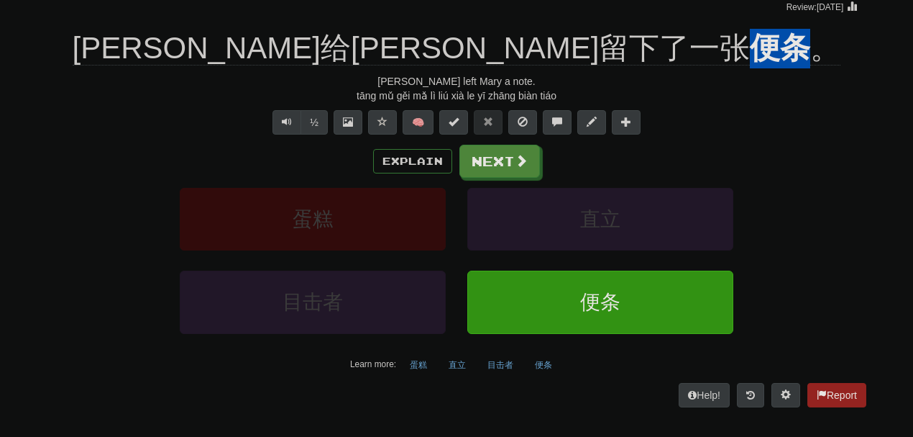
drag, startPoint x: 567, startPoint y: 26, endPoint x: 621, endPoint y: 26, distance: 53.9
click at [621, 26] on div "/ Score: 380 0 % Mastered Review: 2025-08-16 汤姆给玛丽留下了一张 便条 。 Tom left Mary a no…" at bounding box center [457, 186] width 820 height 442
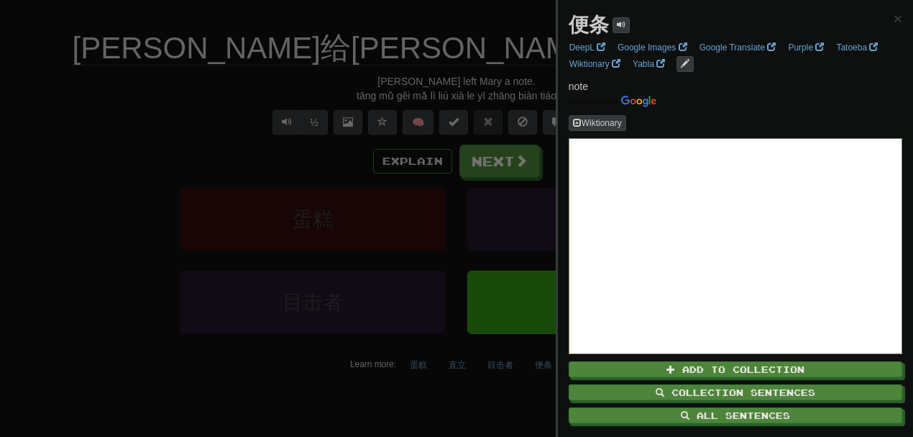
click at [493, 121] on div at bounding box center [456, 218] width 913 height 437
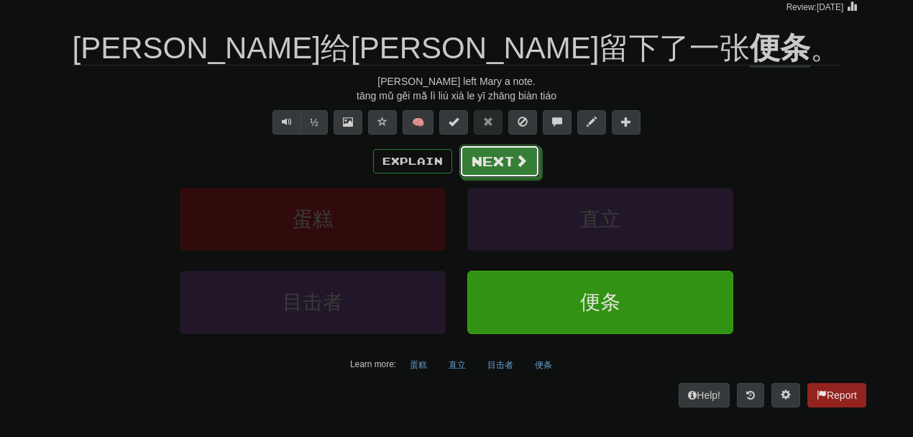
click at [498, 154] on button "Next" at bounding box center [500, 161] width 81 height 33
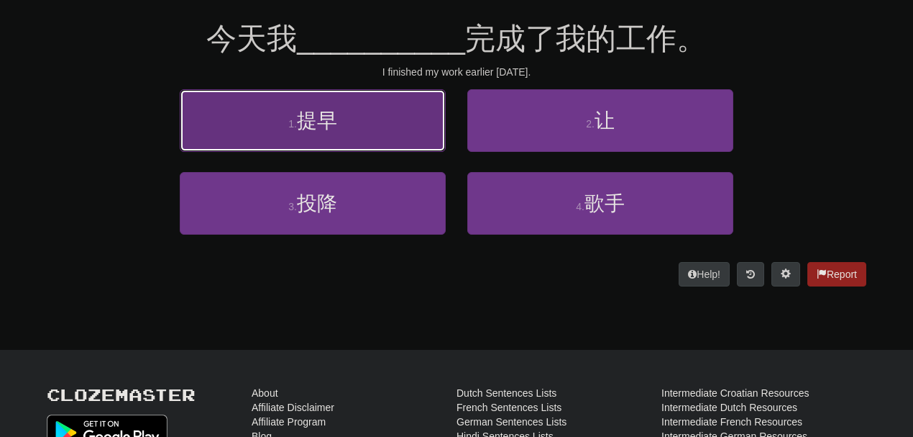
click at [368, 127] on button "1 . 提早" at bounding box center [313, 120] width 266 height 63
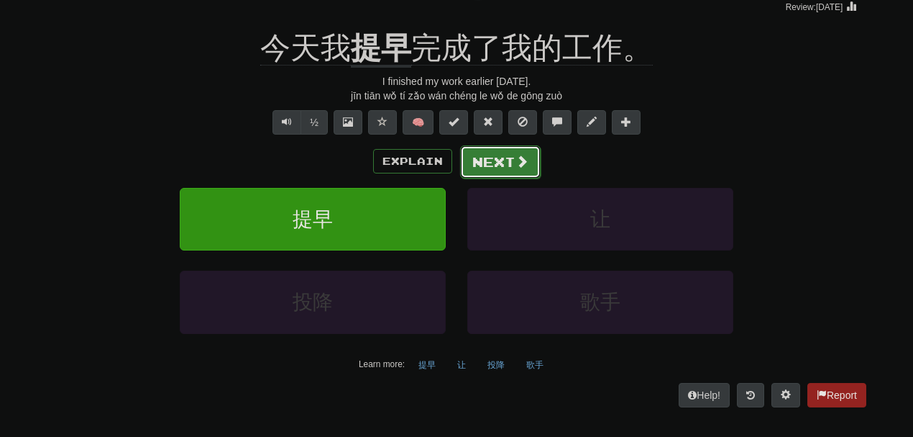
click at [477, 145] on button "Next" at bounding box center [500, 161] width 81 height 33
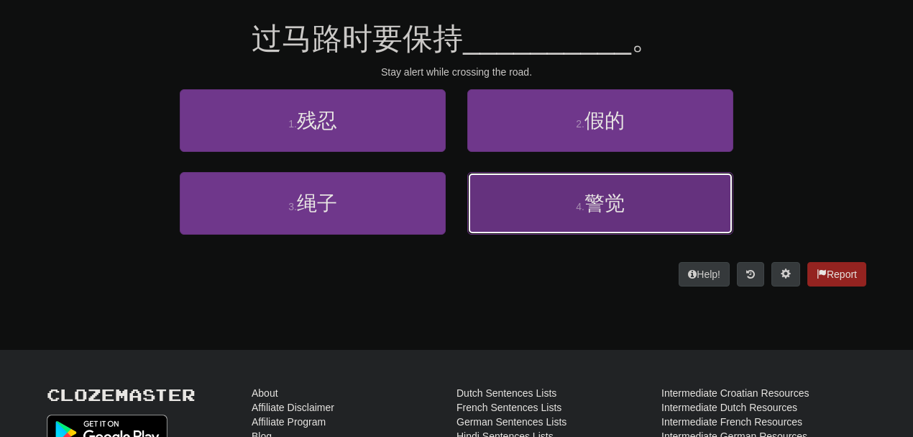
click at [598, 200] on span "警觉" at bounding box center [605, 203] width 40 height 22
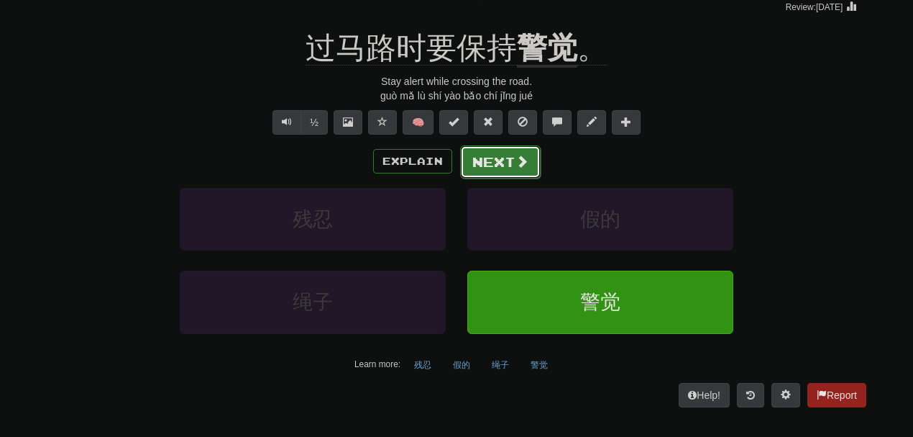
click at [511, 154] on button "Next" at bounding box center [500, 161] width 81 height 33
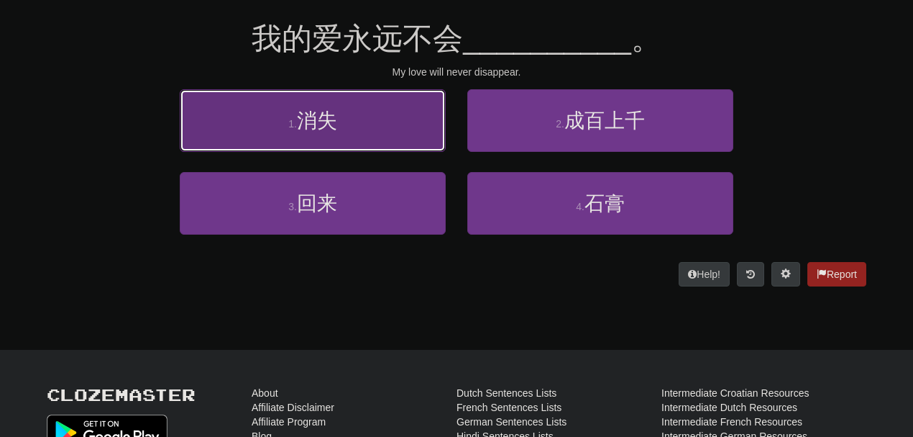
click at [414, 125] on button "1 . 消失" at bounding box center [313, 120] width 266 height 63
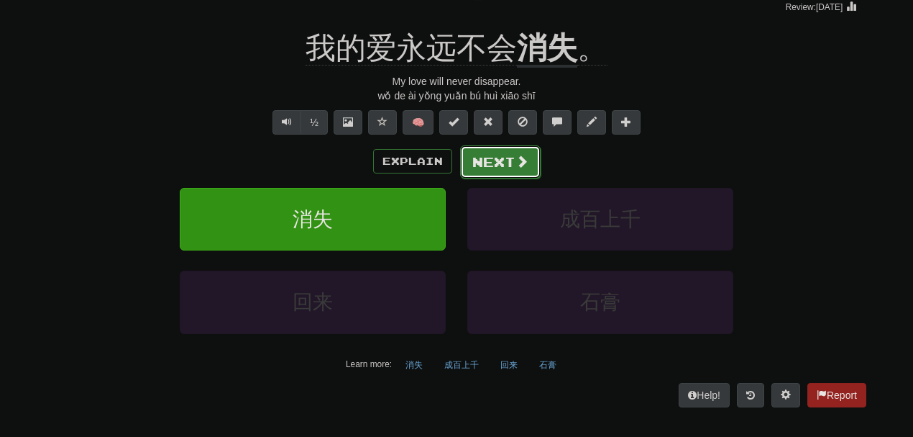
click at [521, 158] on span at bounding box center [522, 161] width 13 height 13
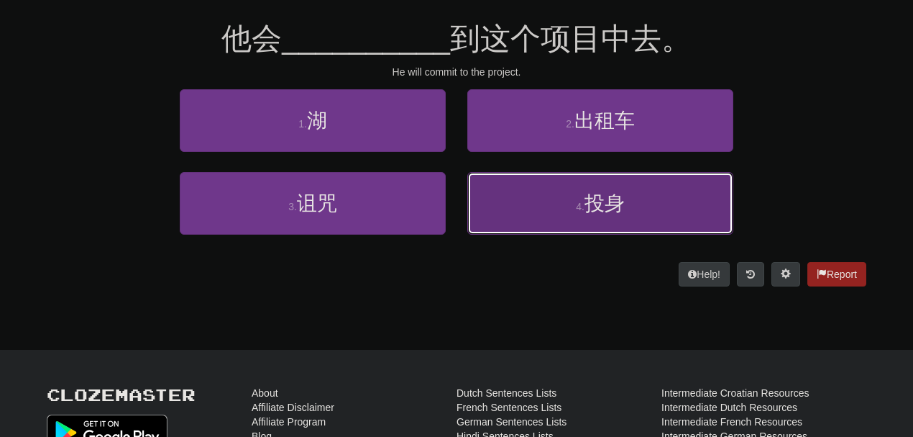
click at [611, 208] on span "投身" at bounding box center [605, 203] width 40 height 22
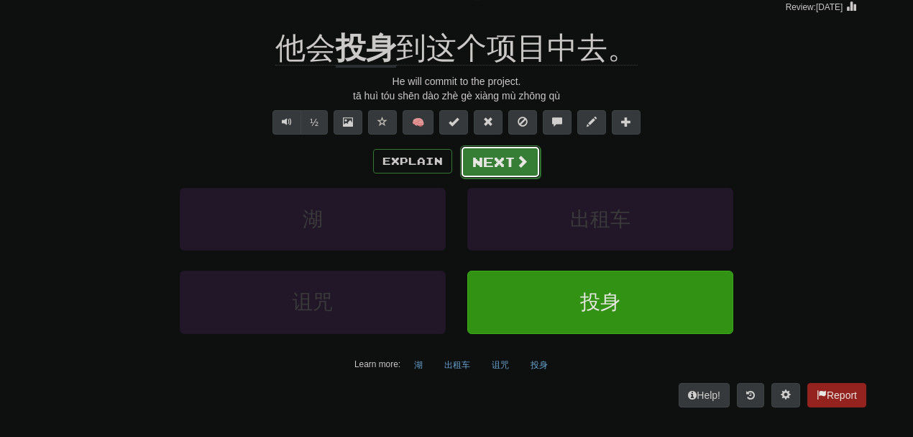
click at [496, 166] on button "Next" at bounding box center [500, 161] width 81 height 33
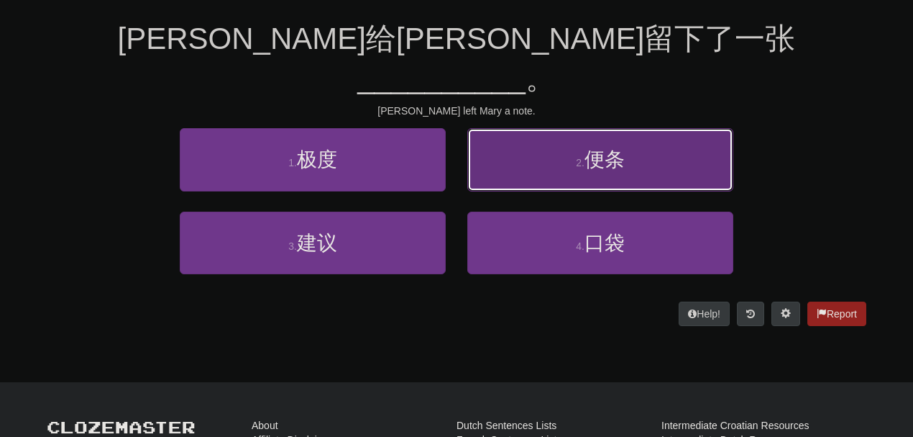
click at [557, 128] on button "2 . 便条" at bounding box center [601, 159] width 266 height 63
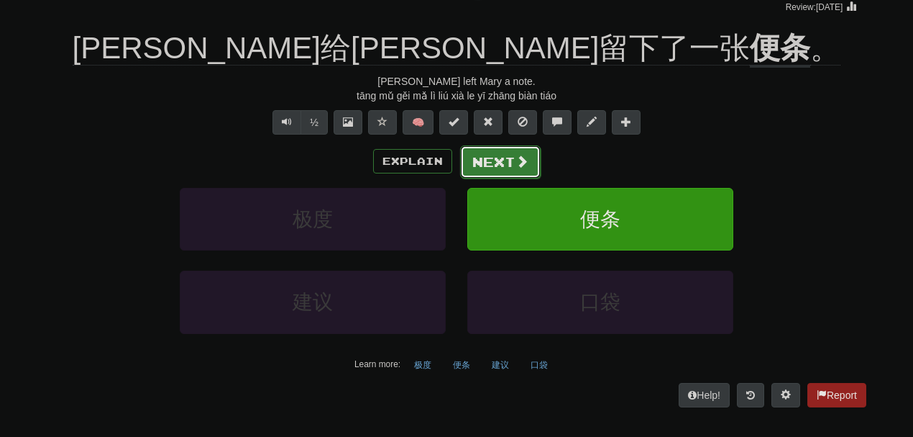
click at [516, 155] on span at bounding box center [522, 161] width 13 height 13
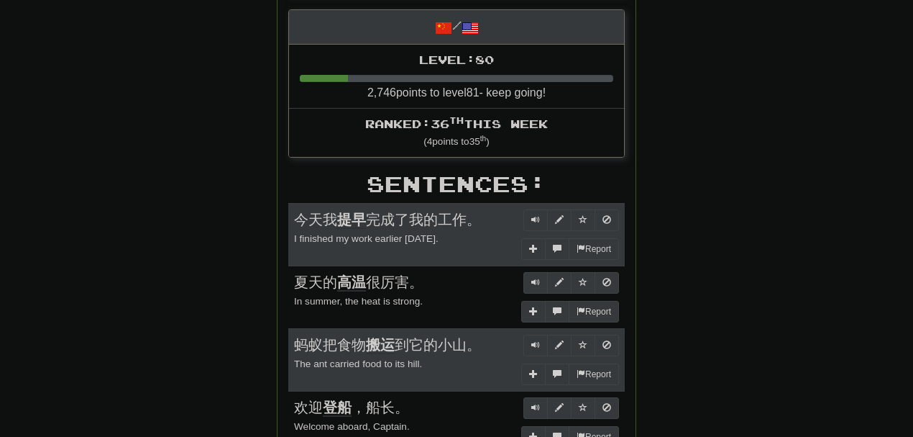
scroll to position [0, 0]
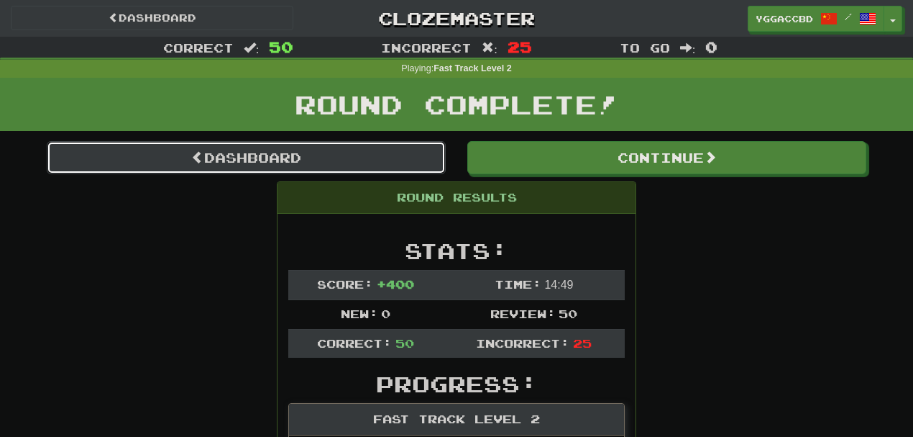
click at [244, 155] on link "Dashboard" at bounding box center [246, 157] width 399 height 33
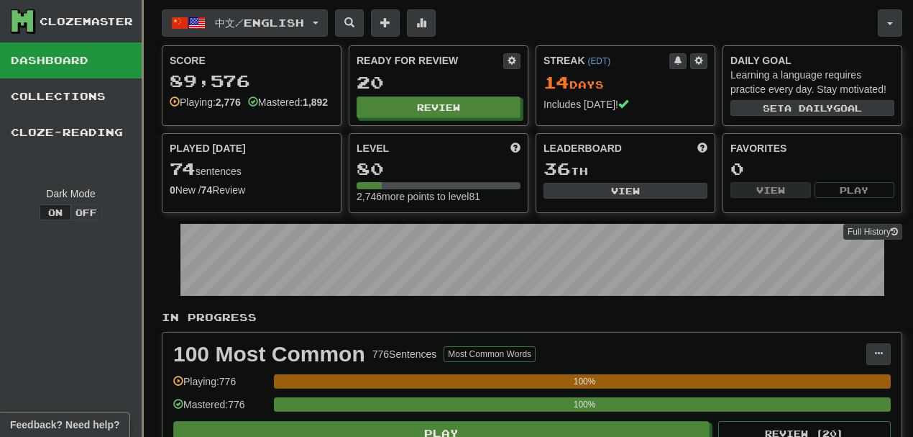
scroll to position [382, 0]
